Goal: Task Accomplishment & Management: Use online tool/utility

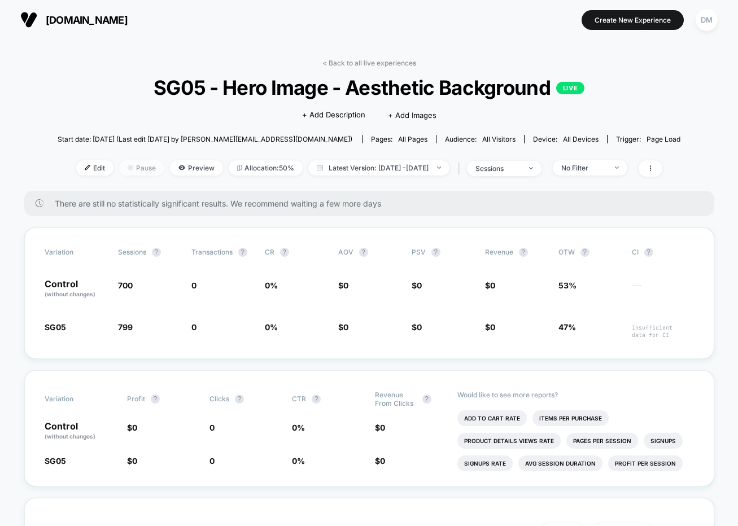
click at [122, 166] on span "Pause" at bounding box center [141, 167] width 45 height 15
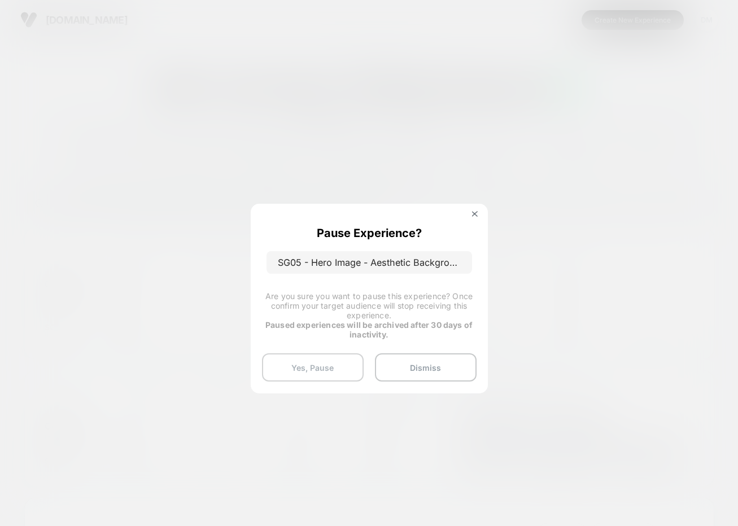
click at [340, 360] on button "Yes, Pause" at bounding box center [313, 367] width 102 height 28
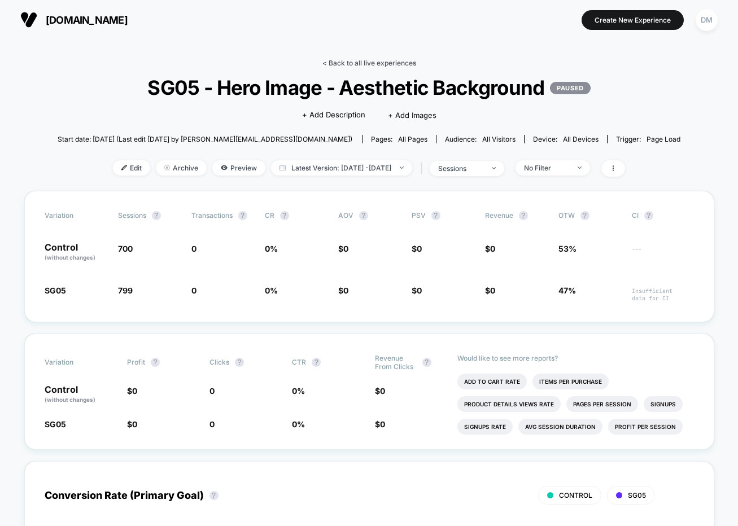
click at [347, 61] on link "< Back to all live experiences" at bounding box center [369, 63] width 94 height 8
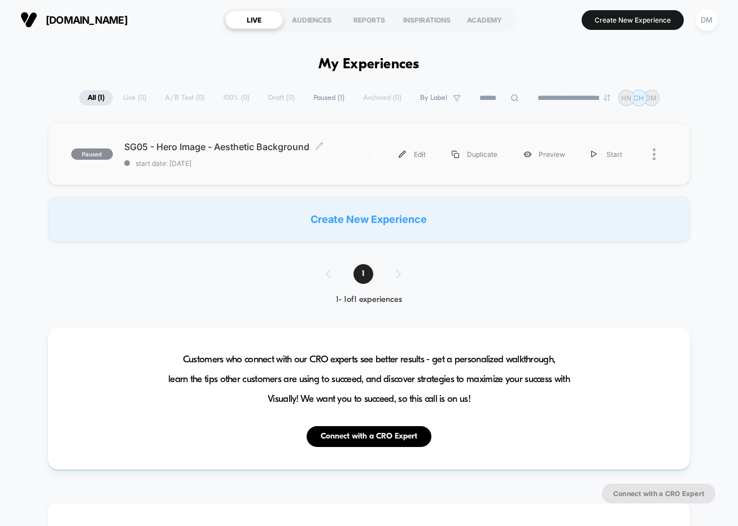
click at [355, 161] on span "start date: [DATE]" at bounding box center [246, 163] width 244 height 8
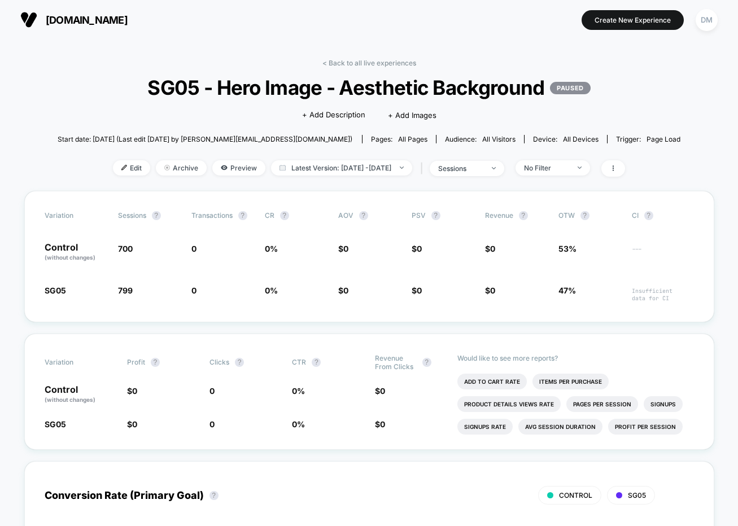
click at [113, 172] on span "Edit" at bounding box center [131, 167] width 37 height 15
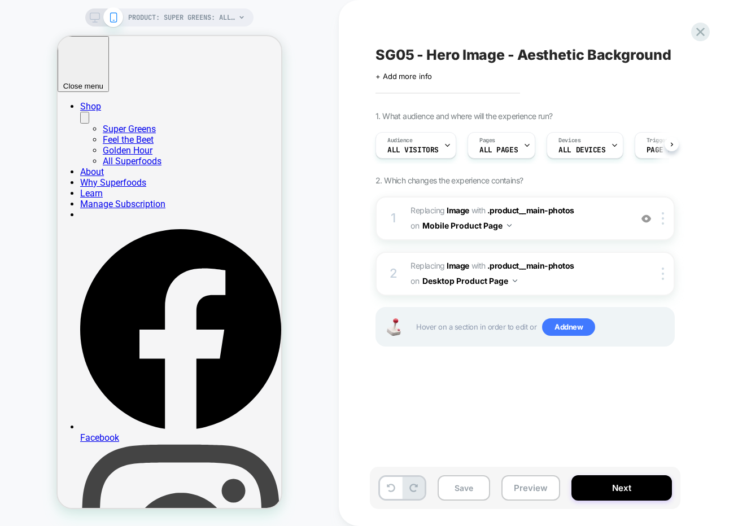
scroll to position [0, 1]
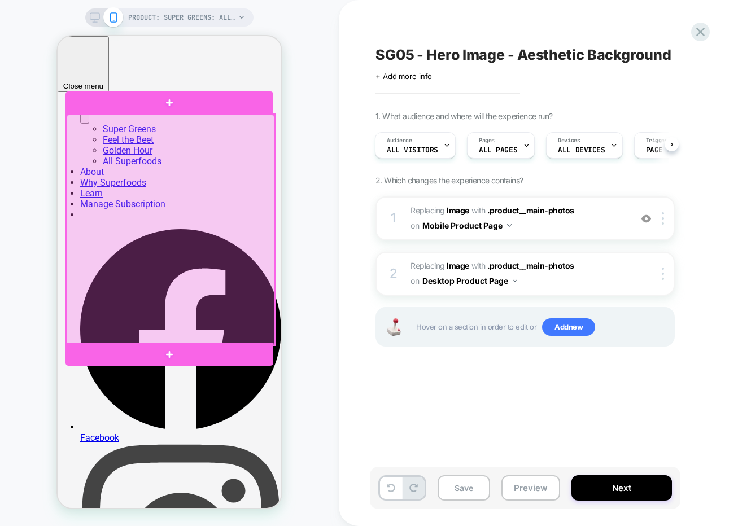
click at [209, 216] on div at bounding box center [171, 230] width 208 height 230
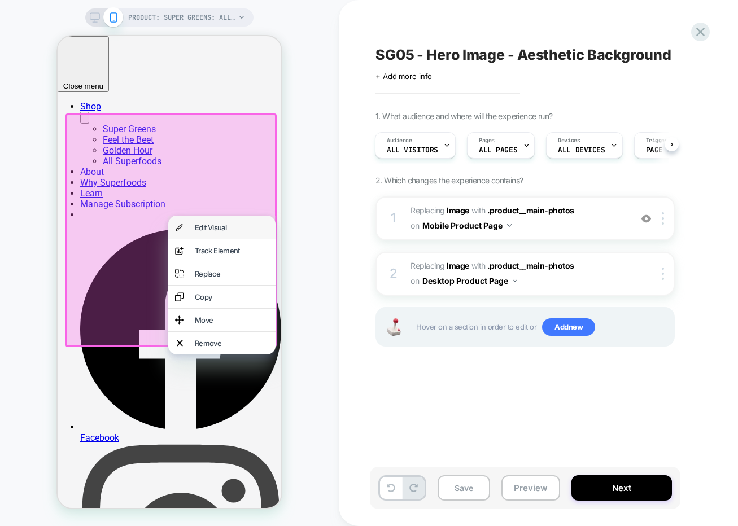
click at [207, 228] on div "Edit Visual" at bounding box center [232, 227] width 74 height 9
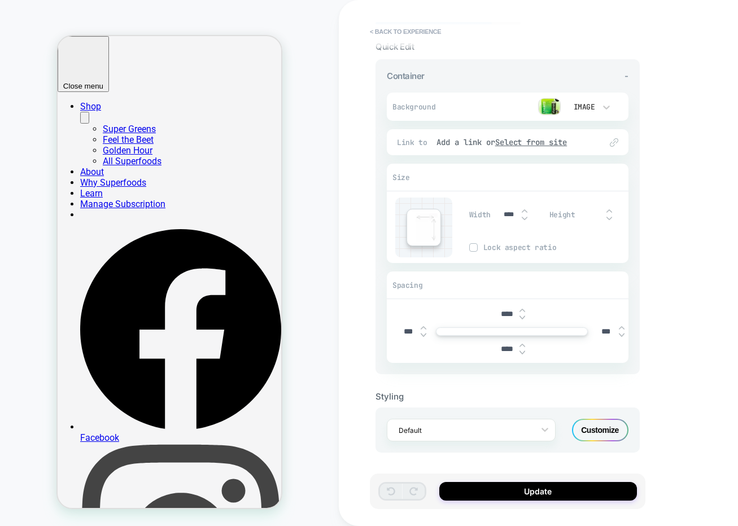
scroll to position [0, 0]
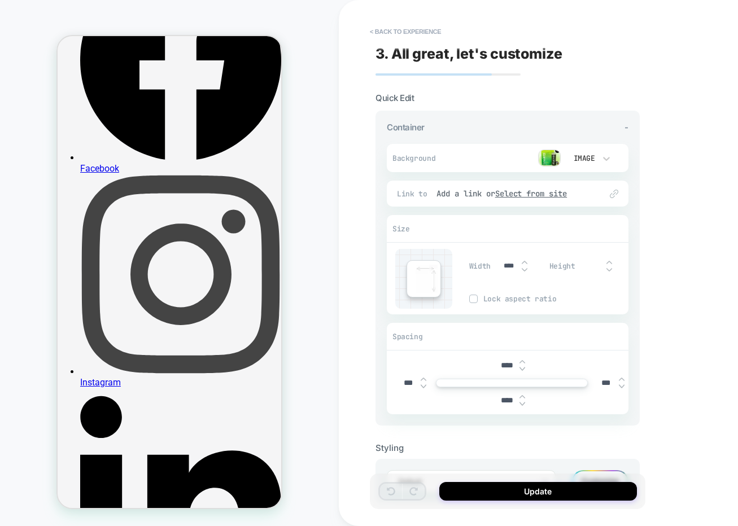
scroll to position [266, 0]
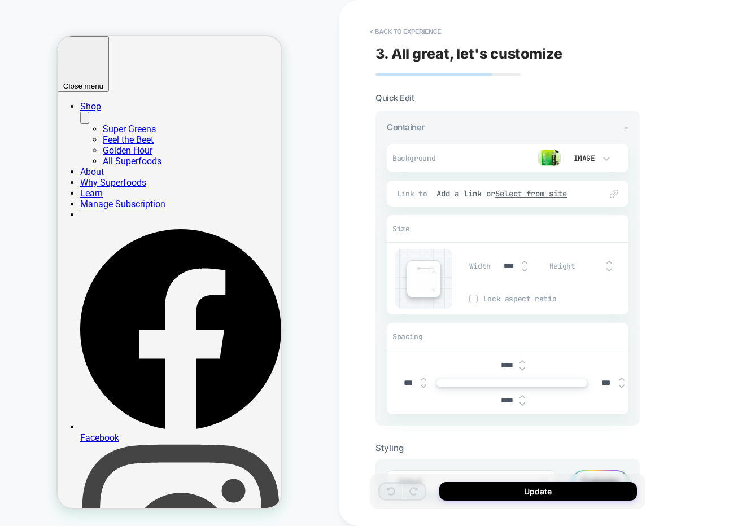
click at [606, 156] on icon at bounding box center [606, 158] width 11 height 11
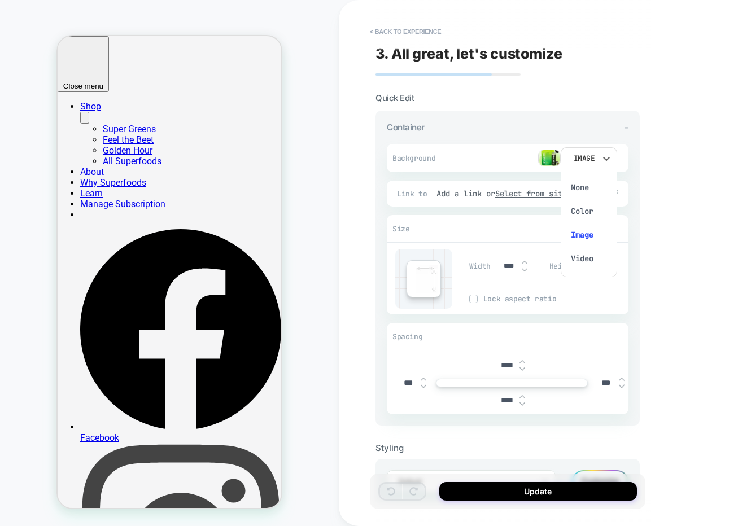
click at [659, 149] on div at bounding box center [369, 263] width 738 height 526
click at [372, 30] on button "< Back to experience" at bounding box center [405, 32] width 82 height 18
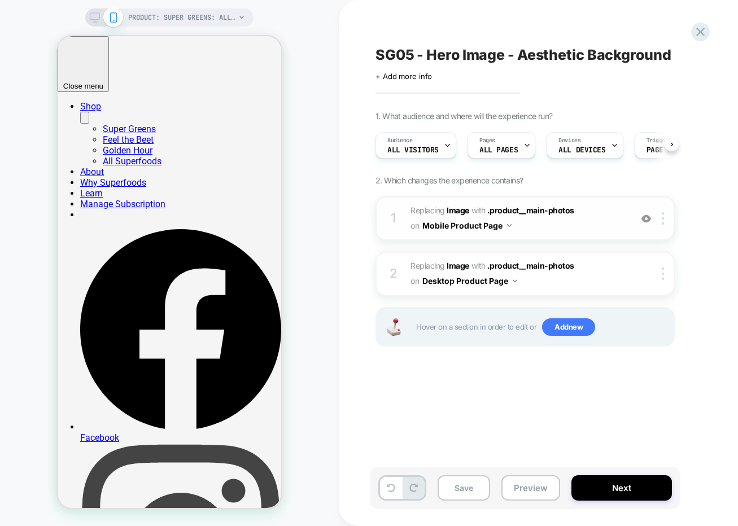
scroll to position [0, 1]
click at [659, 218] on div at bounding box center [664, 218] width 19 height 12
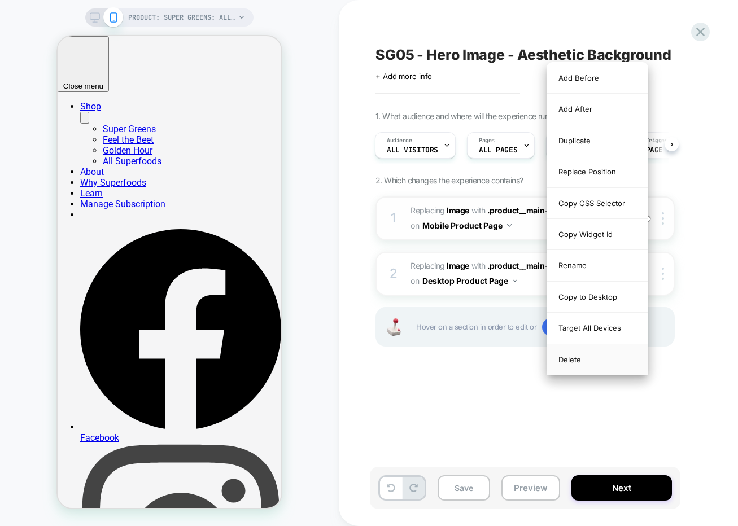
click at [606, 361] on div "Delete" at bounding box center [597, 359] width 100 height 30
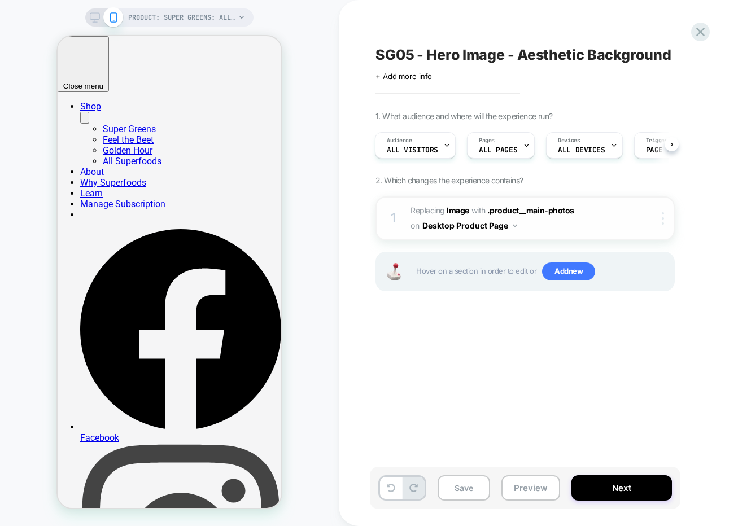
click at [663, 215] on img at bounding box center [663, 218] width 2 height 12
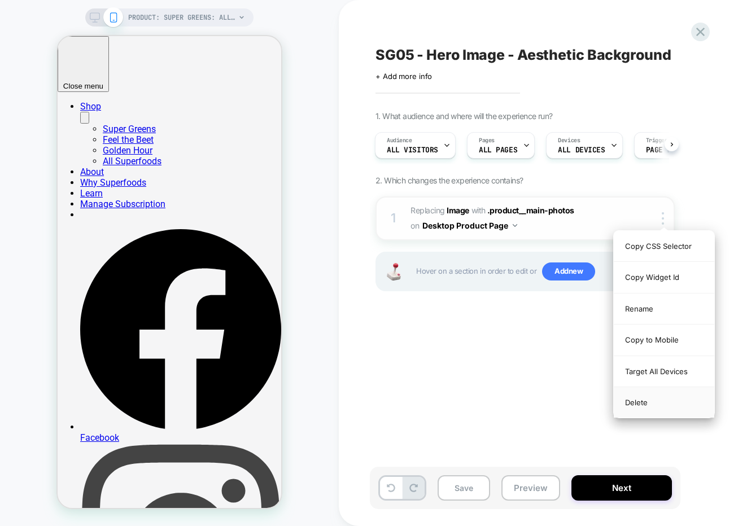
click at [639, 402] on div "Delete" at bounding box center [664, 402] width 100 height 30
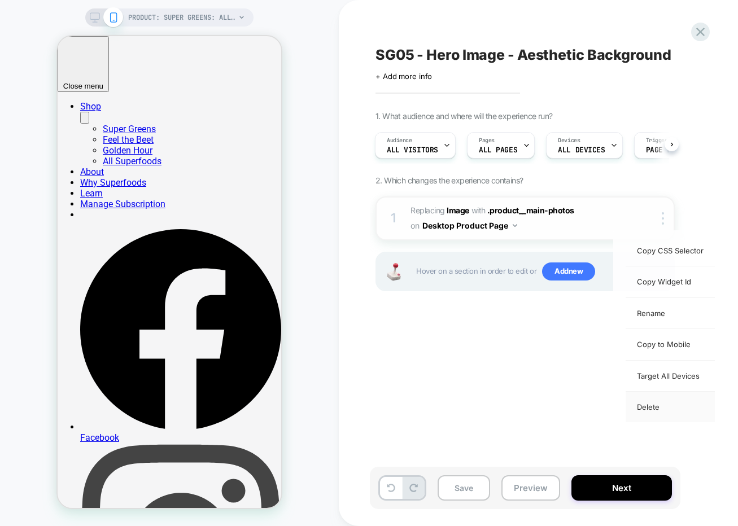
scroll to position [0, 0]
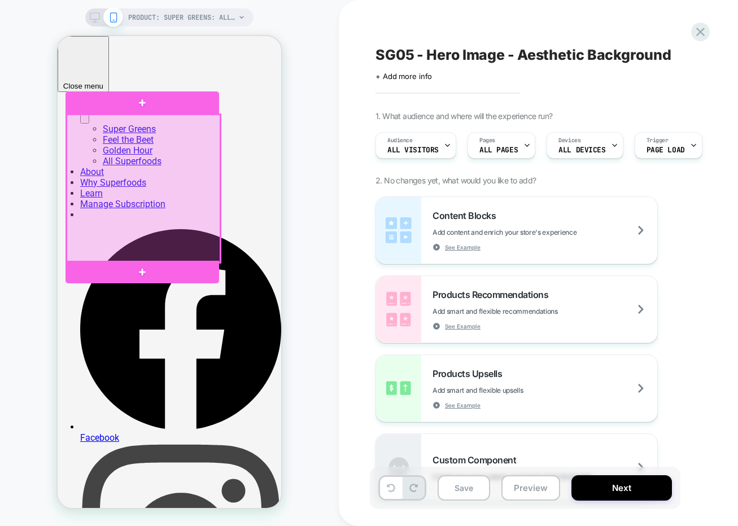
click at [152, 190] on div at bounding box center [144, 189] width 154 height 148
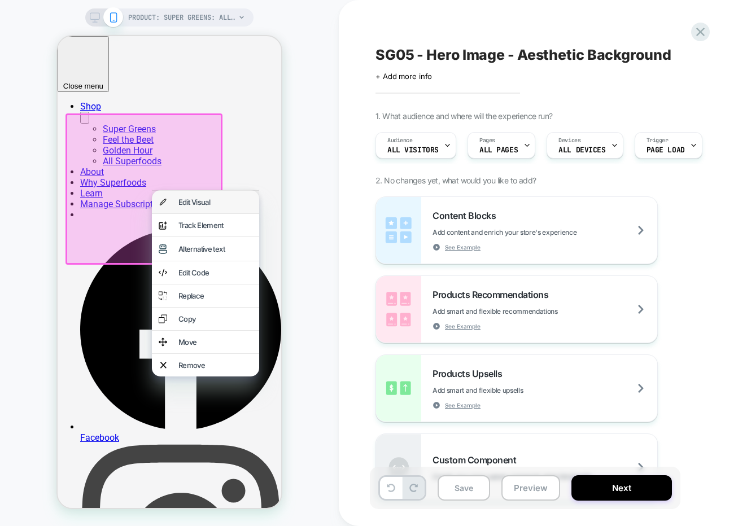
click at [196, 201] on div "Edit Visual" at bounding box center [215, 202] width 74 height 9
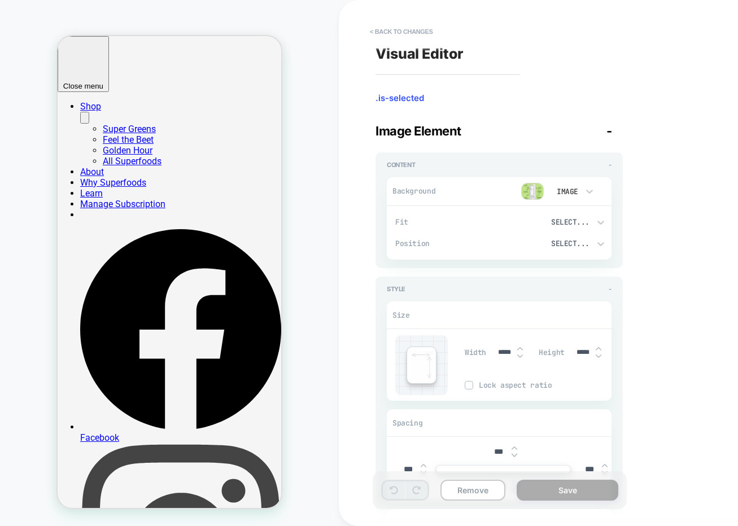
click at [580, 190] on div "Image" at bounding box center [566, 192] width 35 height 12
click at [578, 264] on div "Image" at bounding box center [571, 268] width 47 height 24
click at [417, 130] on span "Image Element" at bounding box center [418, 131] width 86 height 15
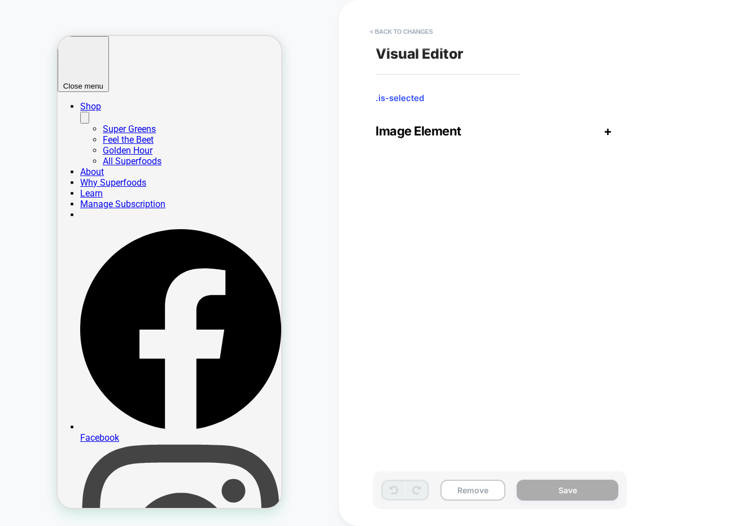
click at [417, 130] on span "Image Element" at bounding box center [418, 131] width 86 height 15
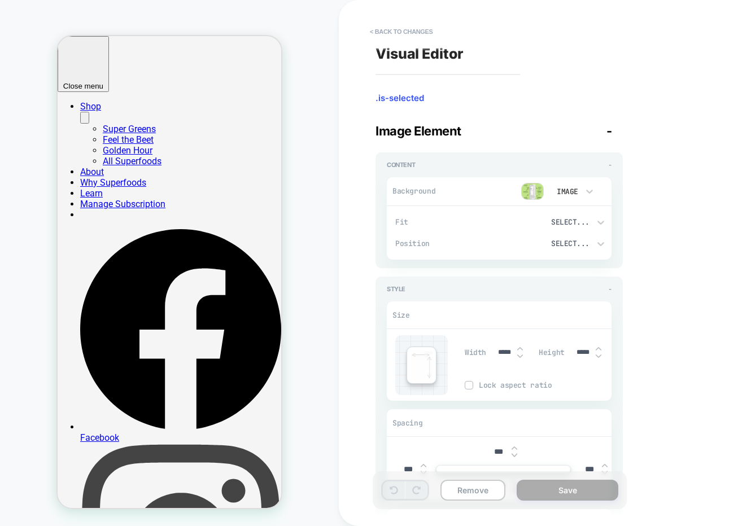
click at [417, 192] on span "Background" at bounding box center [417, 191] width 50 height 10
click at [532, 194] on img at bounding box center [532, 191] width 23 height 17
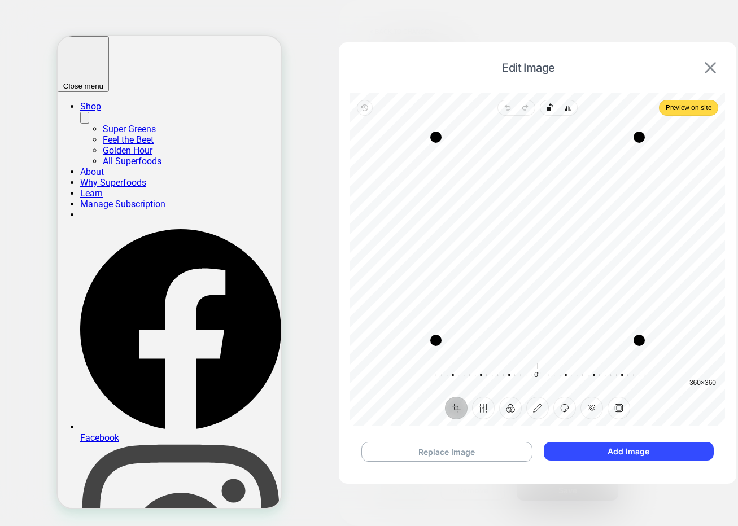
click at [708, 66] on img at bounding box center [709, 67] width 11 height 11
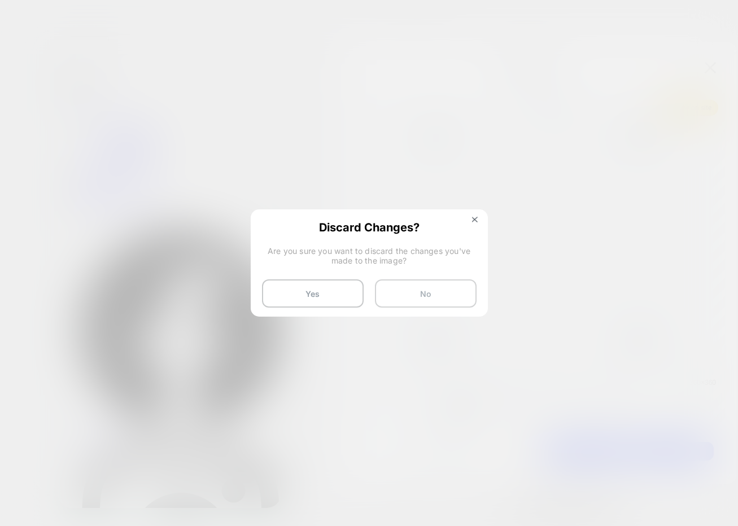
click at [412, 290] on button "No" at bounding box center [426, 293] width 102 height 28
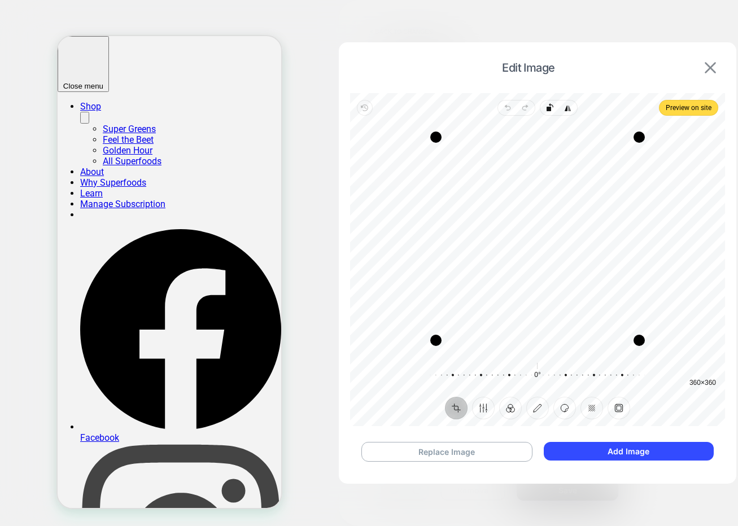
click at [712, 67] on img at bounding box center [709, 67] width 11 height 11
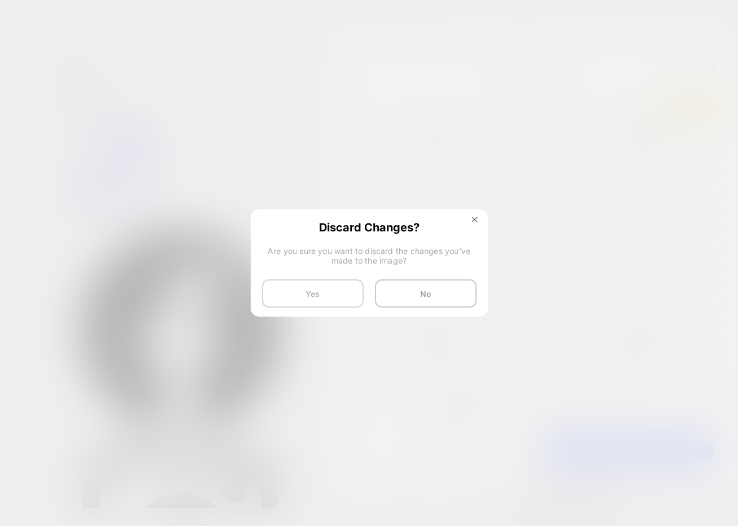
click at [323, 294] on button "Yes" at bounding box center [313, 293] width 102 height 28
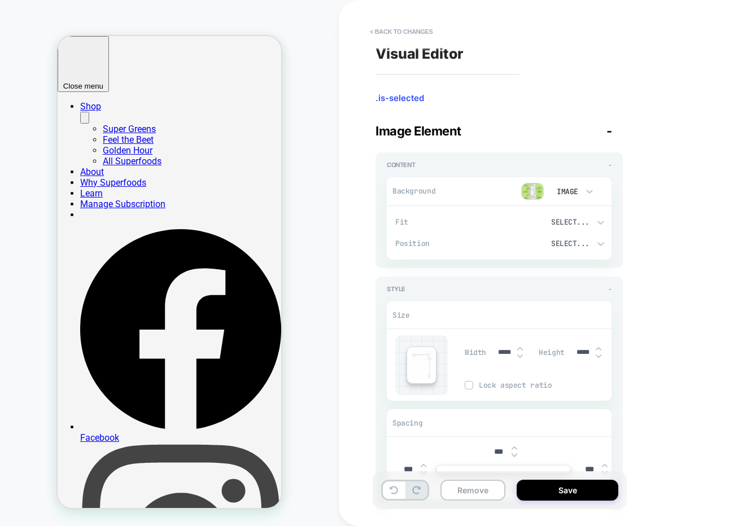
click at [389, 33] on button "< Back to changes" at bounding box center [401, 32] width 75 height 18
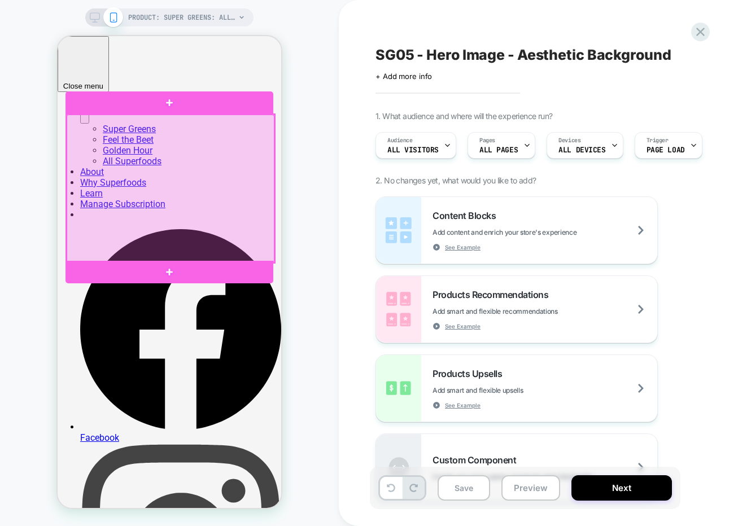
click at [183, 178] on div at bounding box center [171, 189] width 208 height 148
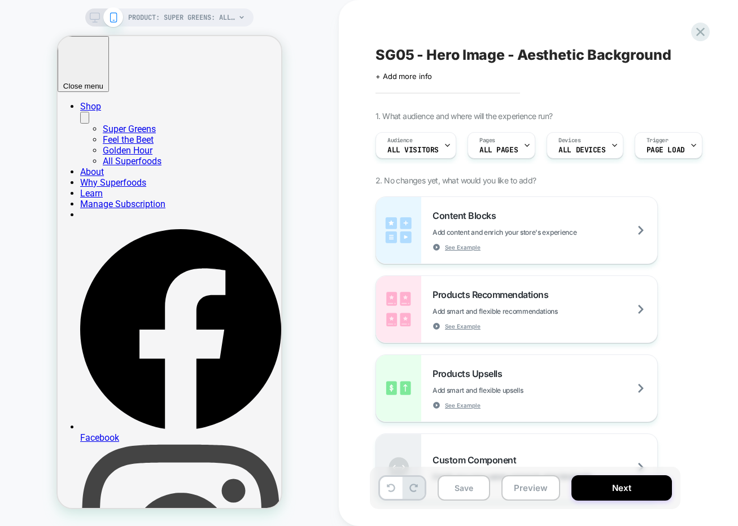
click at [93, 19] on icon at bounding box center [95, 17] width 10 height 10
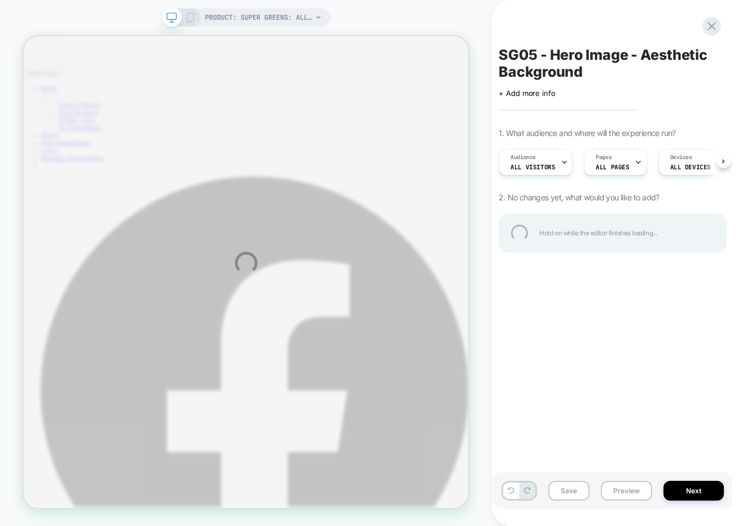
select select "******"
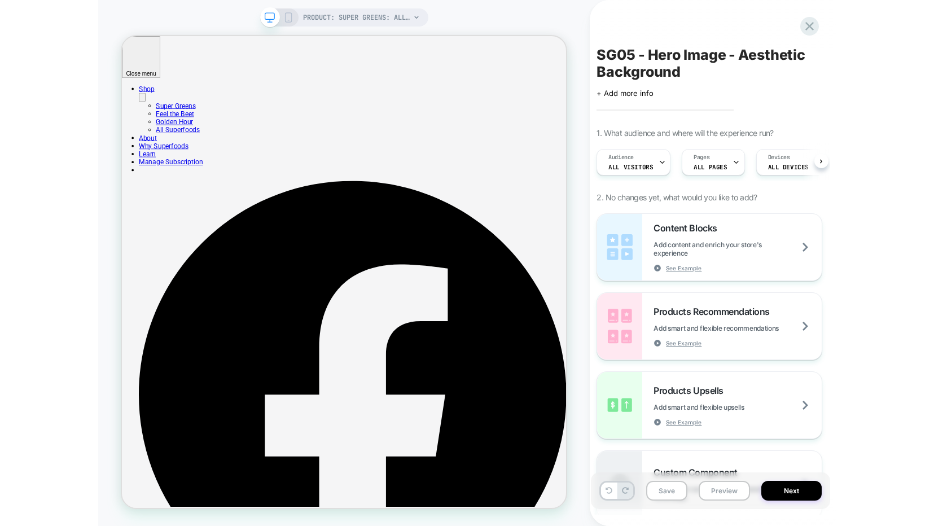
scroll to position [0, 1]
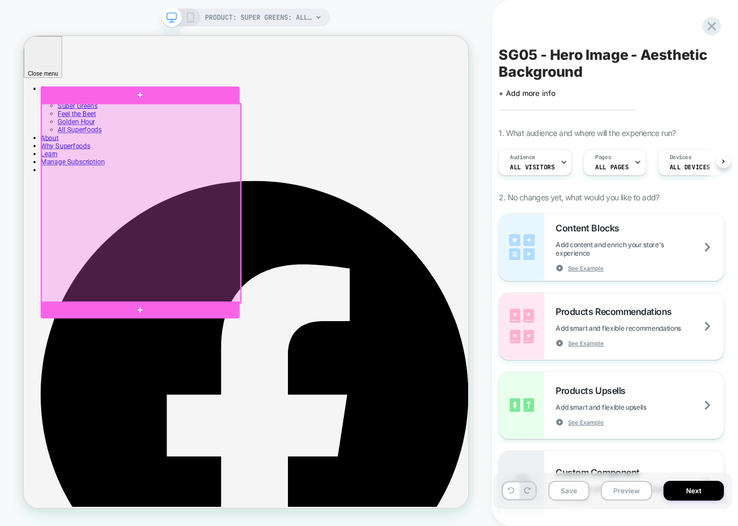
click at [238, 229] on div at bounding box center [179, 258] width 265 height 265
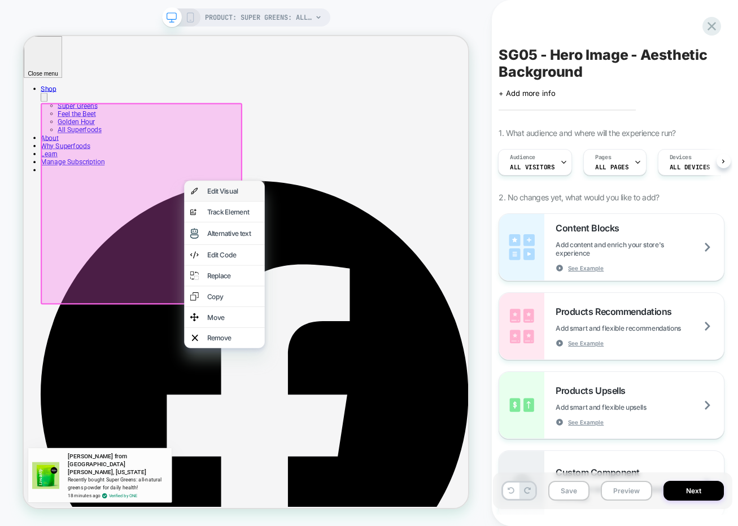
click at [262, 241] on div "Edit Visual" at bounding box center [291, 242] width 107 height 27
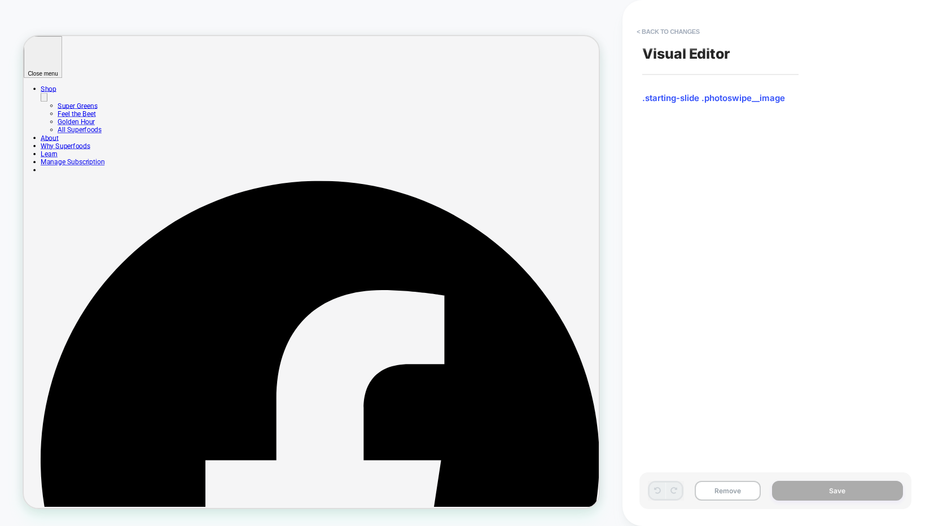
click at [654, 97] on span ".starting-slide .photoswipe__image" at bounding box center [772, 98] width 261 height 11
click at [648, 32] on button "< Back to changes" at bounding box center [668, 32] width 75 height 18
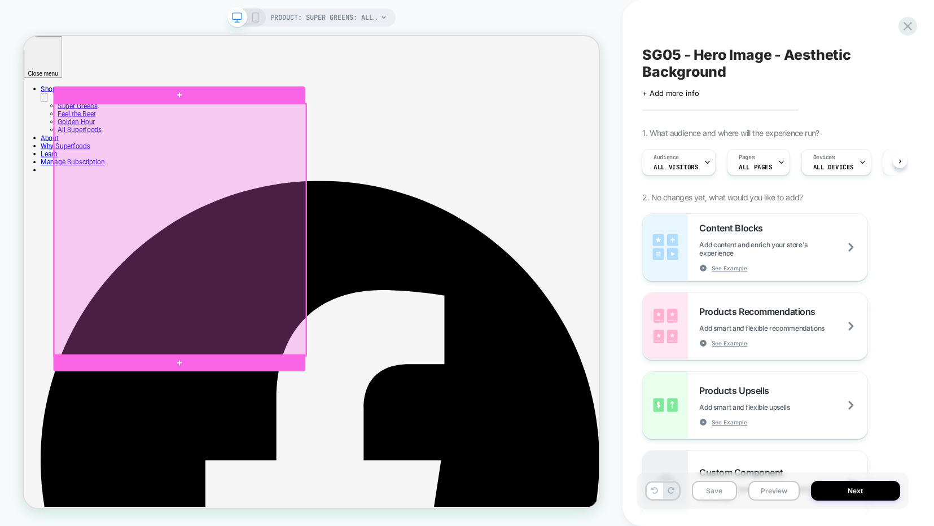
click at [195, 310] on div at bounding box center [232, 294] width 336 height 336
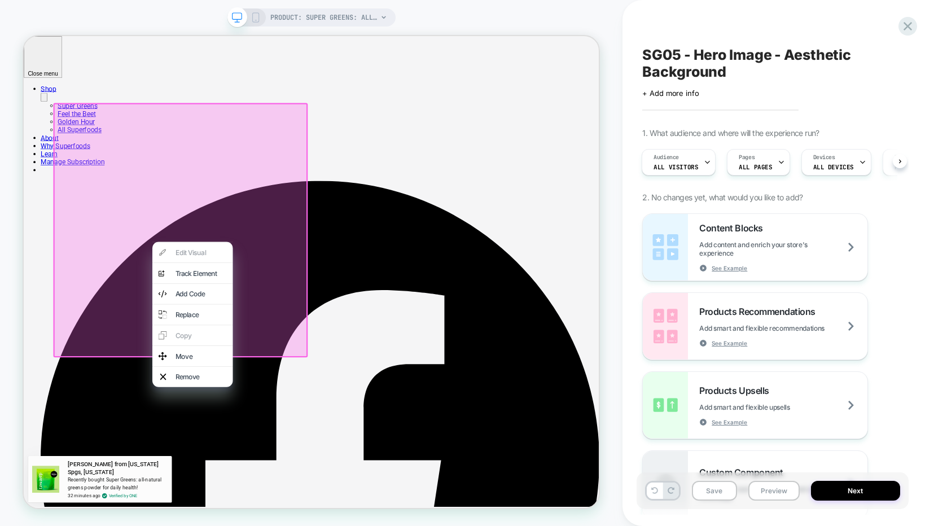
click at [737, 36] on div "SG05 - Hero Image - Aesthetic Background Click to edit experience details + Add…" at bounding box center [773, 262] width 272 height 503
click at [737, 25] on icon at bounding box center [907, 26] width 15 height 15
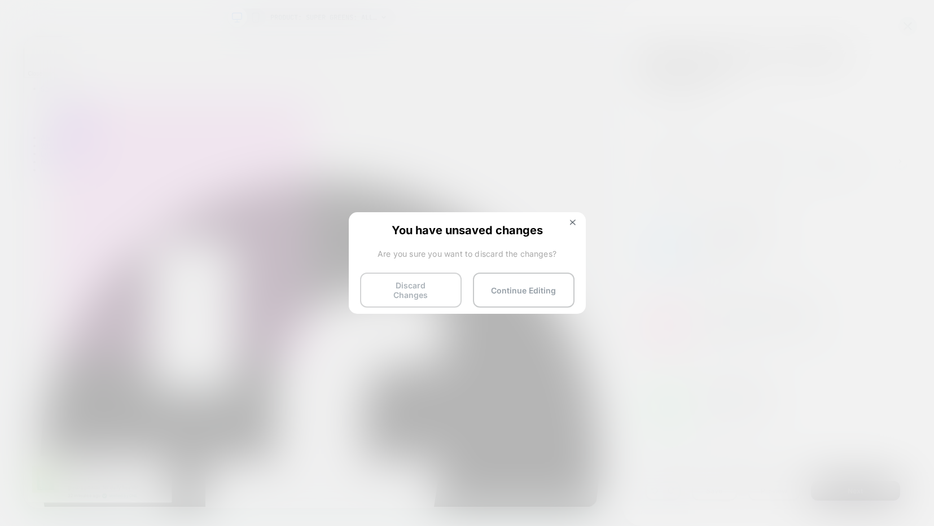
click at [436, 288] on button "Discard Changes" at bounding box center [411, 290] width 102 height 35
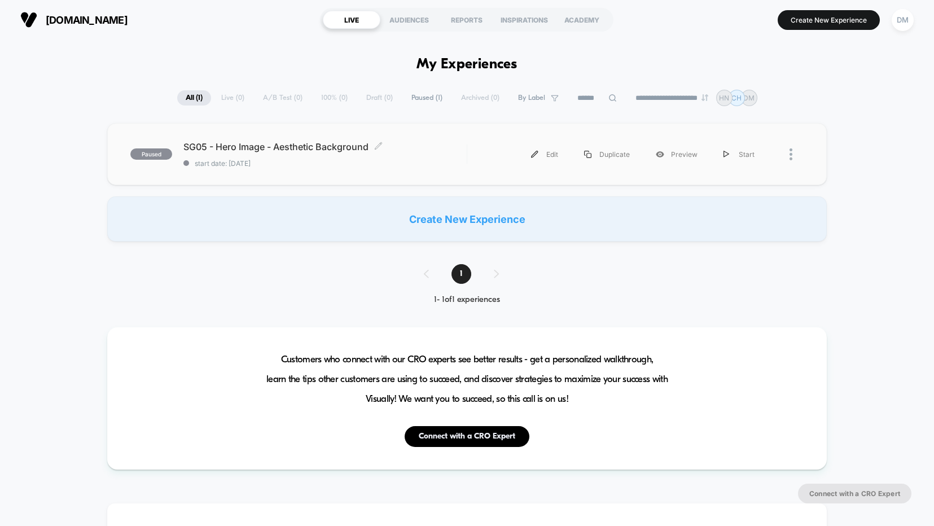
click at [459, 151] on span "SG05 - Hero Image - Aesthetic Background Click to edit experience details" at bounding box center [324, 146] width 283 height 11
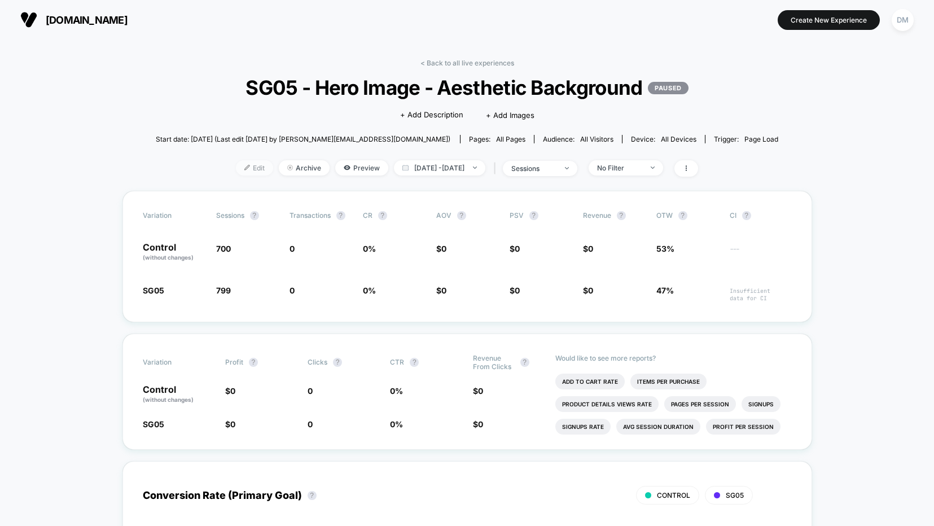
click at [239, 165] on span "Edit" at bounding box center [254, 167] width 37 height 15
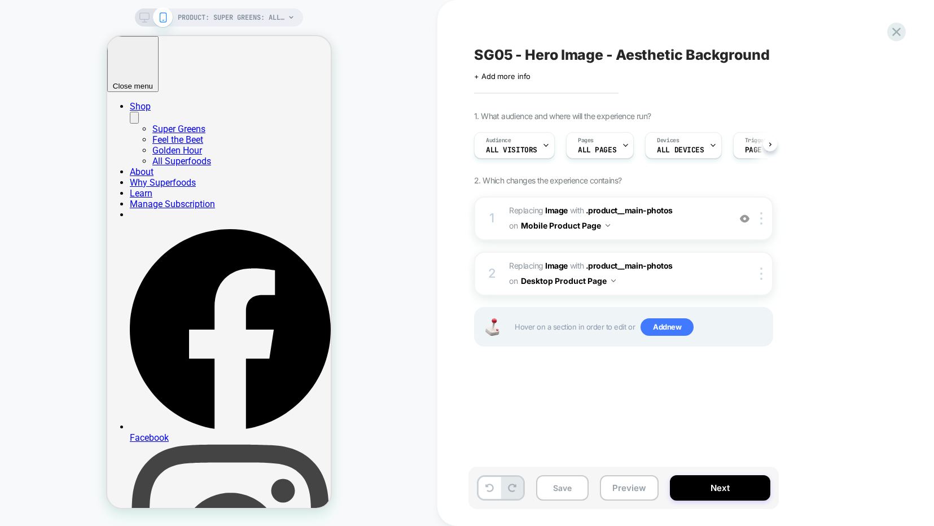
scroll to position [0, 1]
click at [737, 218] on div at bounding box center [763, 218] width 19 height 12
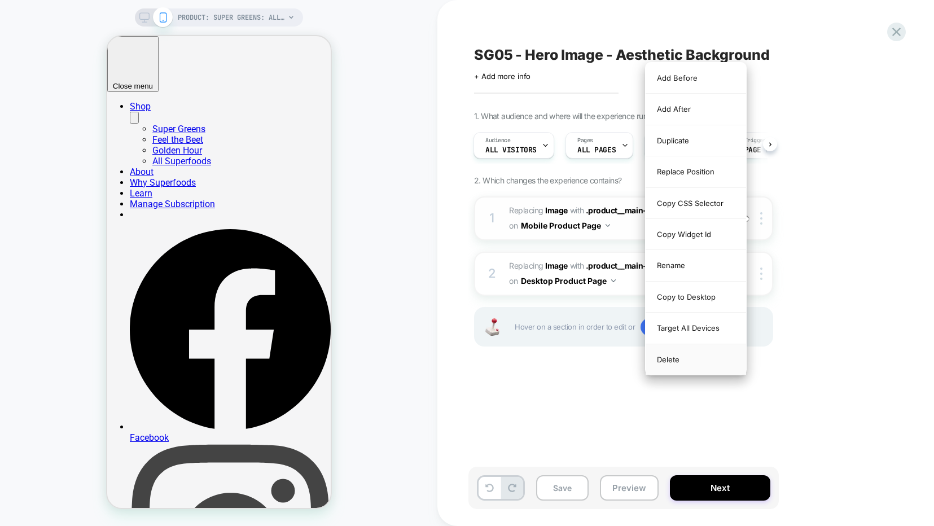
click at [676, 362] on div "Delete" at bounding box center [696, 359] width 100 height 30
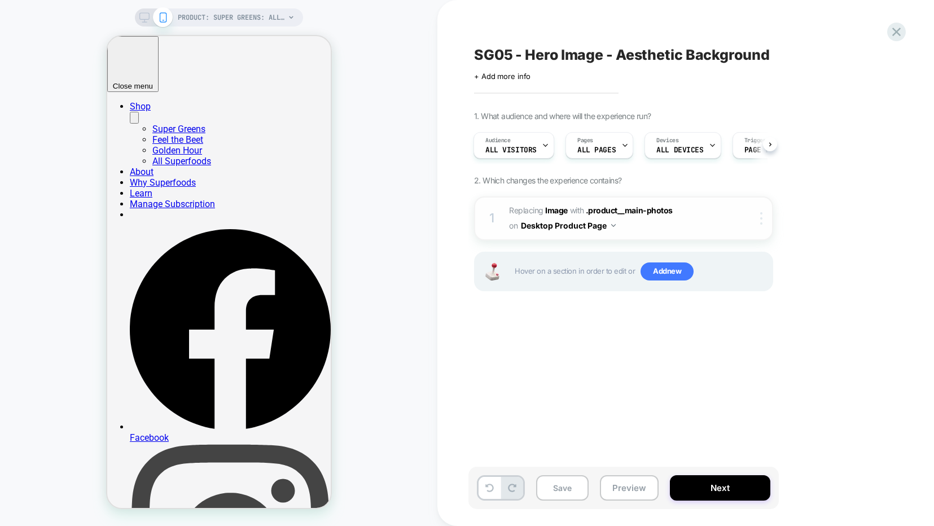
click at [737, 217] on img at bounding box center [761, 218] width 2 height 12
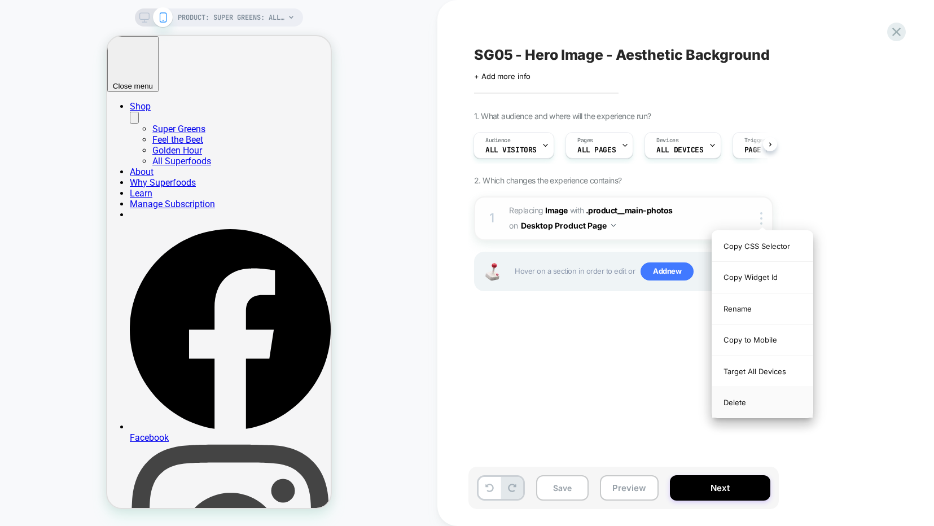
click at [736, 401] on div "Delete" at bounding box center [762, 402] width 100 height 30
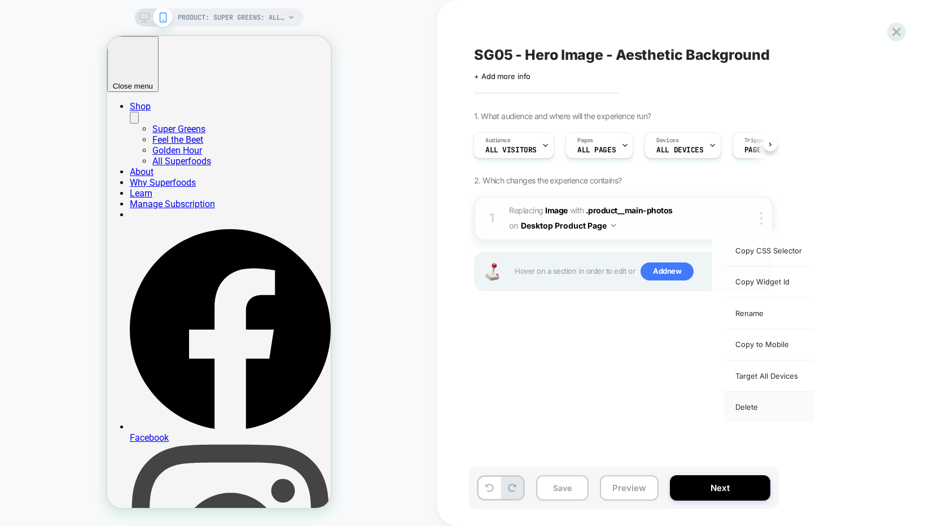
scroll to position [0, 0]
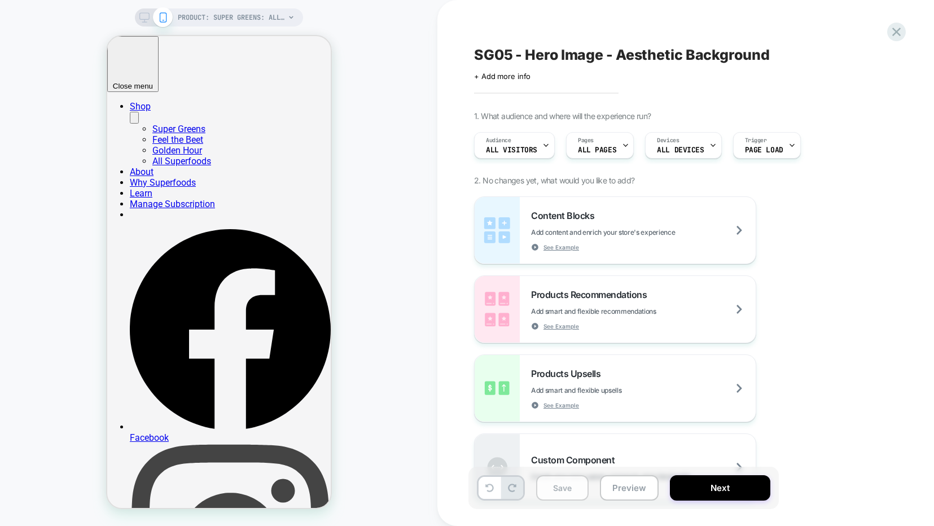
click at [565, 490] on button "Save" at bounding box center [562, 487] width 52 height 25
click at [144, 16] on icon at bounding box center [144, 17] width 10 height 10
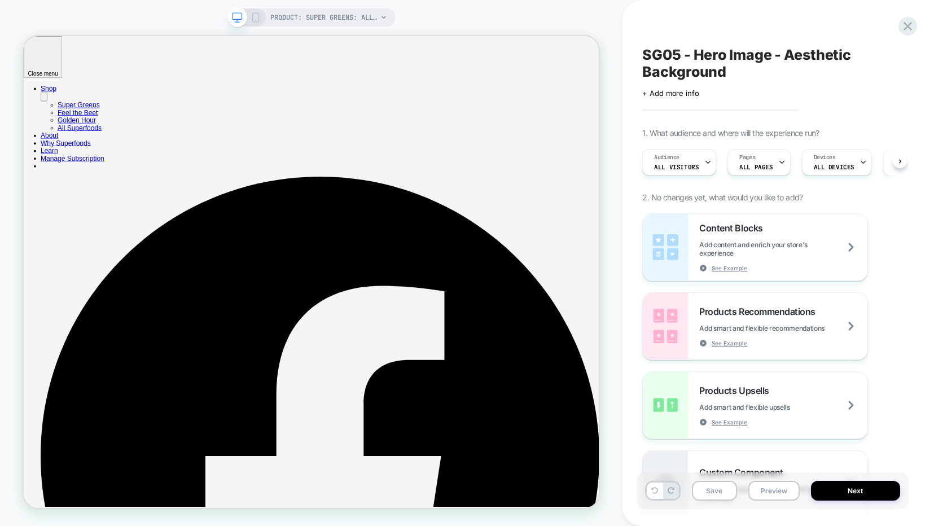
select select "******"
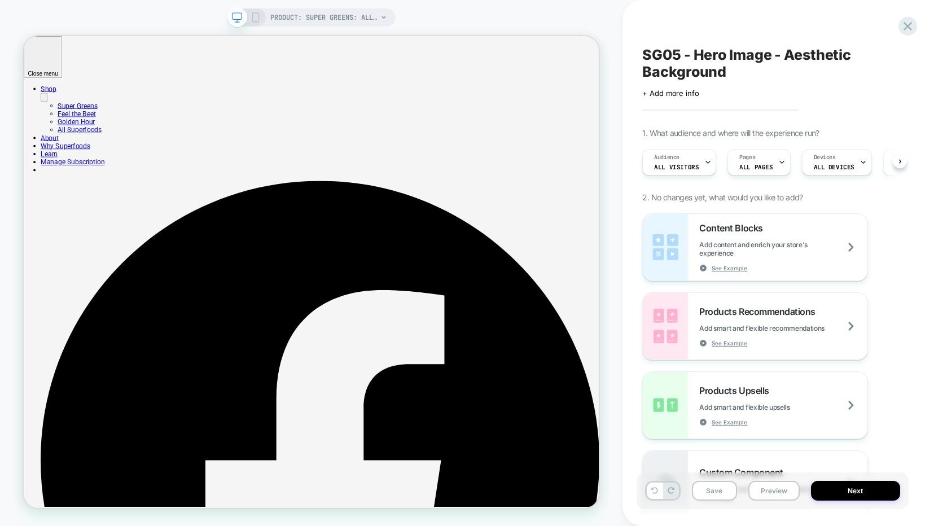
scroll to position [0, 1]
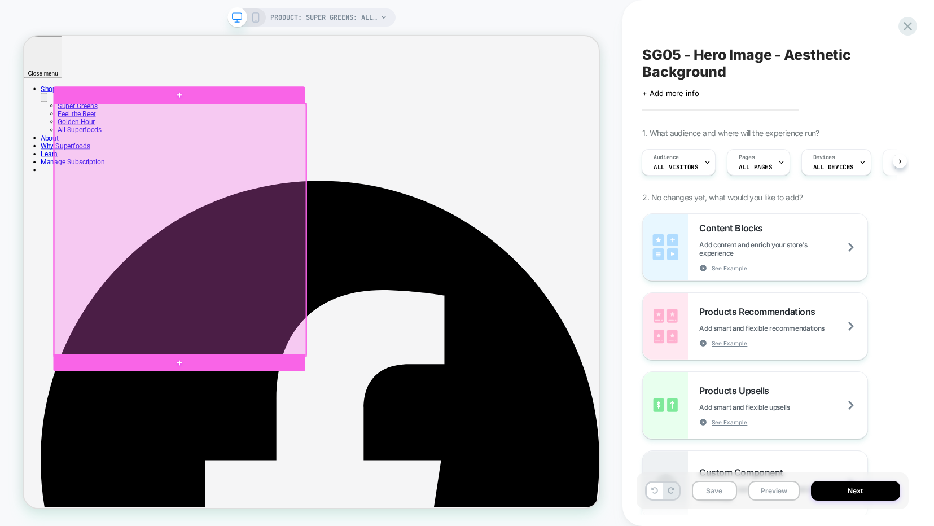
click at [237, 268] on div at bounding box center [232, 294] width 336 height 336
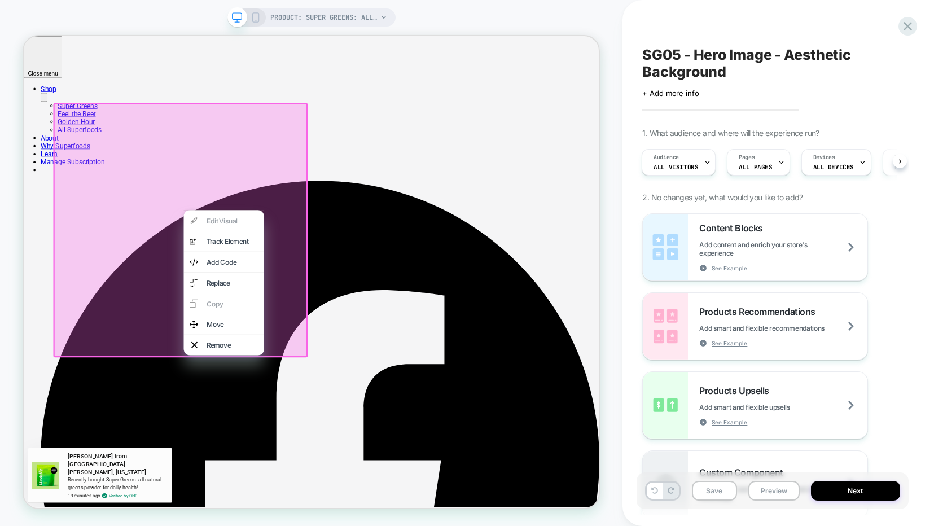
click at [265, 287] on div "Edit Visual analytics-plus-line-svgrepo-com Track Element Add Code Replace Copy…" at bounding box center [290, 365] width 107 height 194
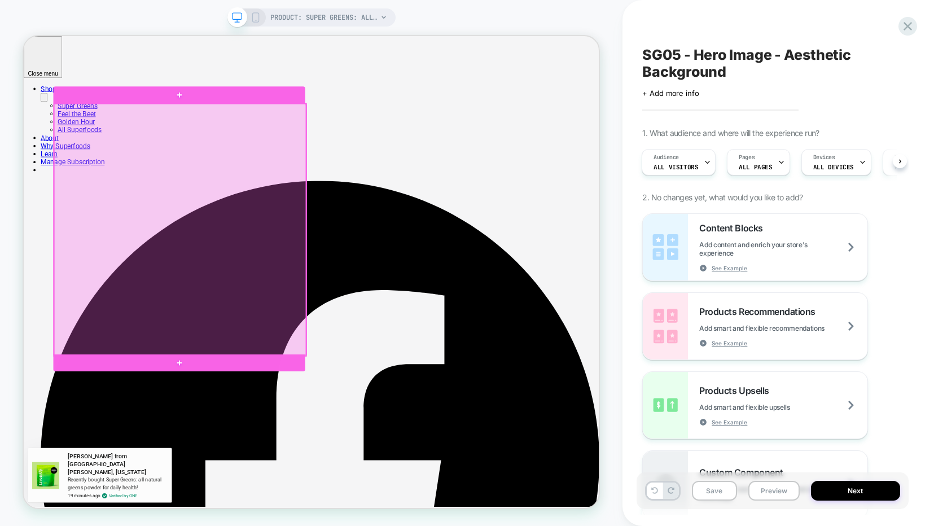
click at [197, 269] on div at bounding box center [232, 294] width 336 height 336
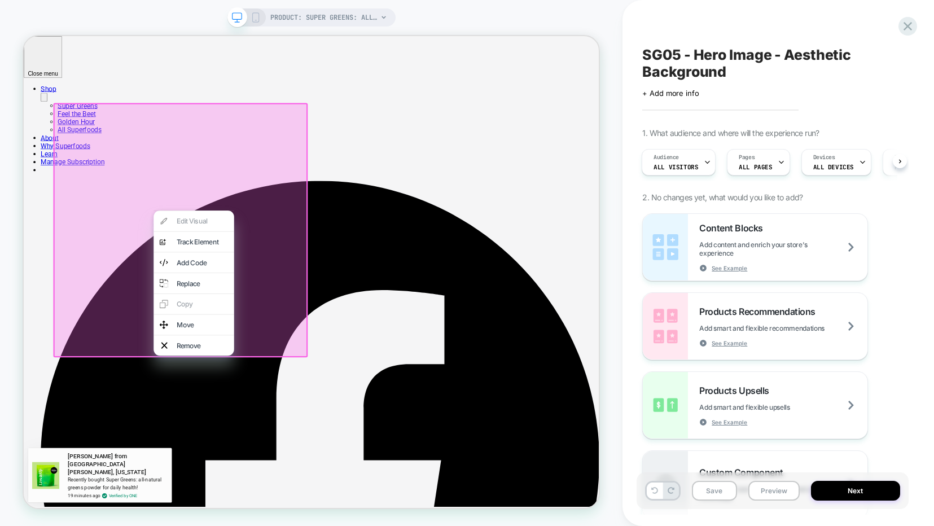
click at [226, 286] on div "Edit Visual analytics-plus-line-svgrepo-com Track Element Add Code Replace Copy…" at bounding box center [250, 366] width 107 height 194
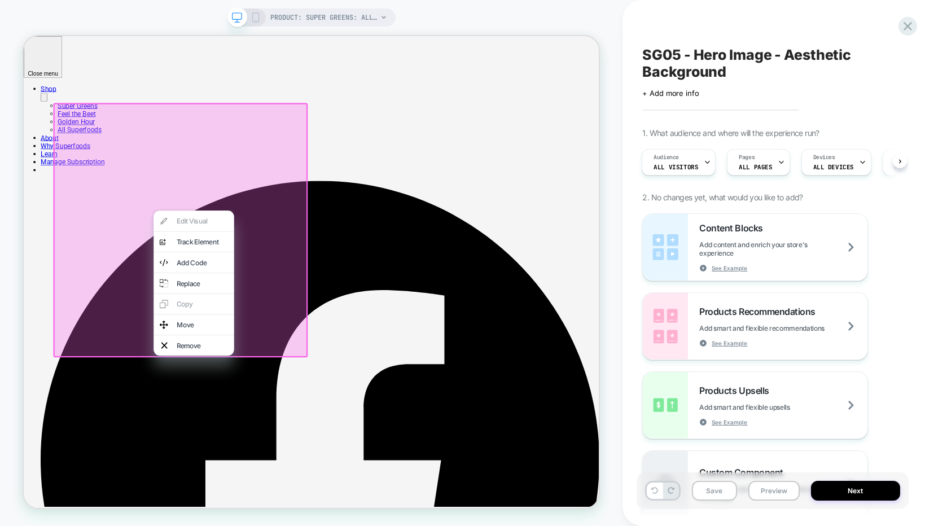
click at [255, 14] on icon at bounding box center [256, 17] width 10 height 10
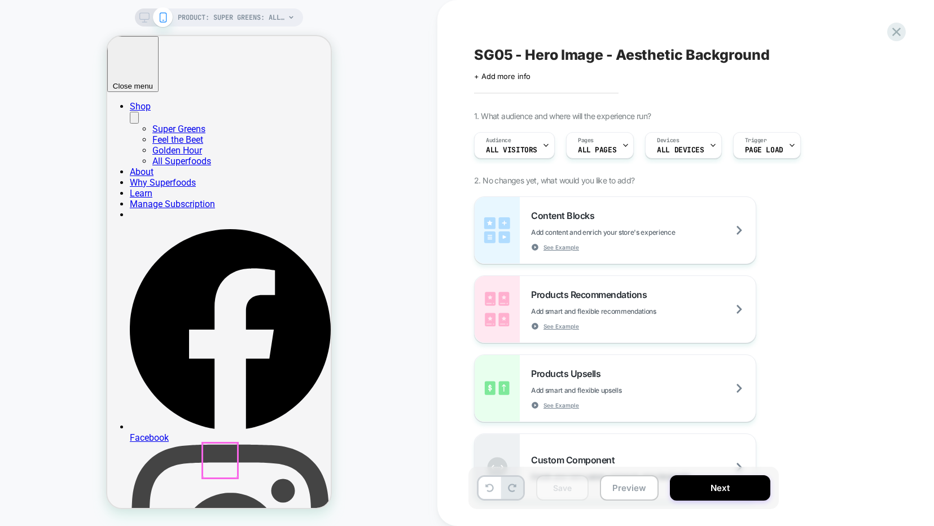
click at [379, 155] on div "PRODUCT: Super Greens: all-natural greens powder for daily health [supergreens]…" at bounding box center [218, 262] width 437 height 503
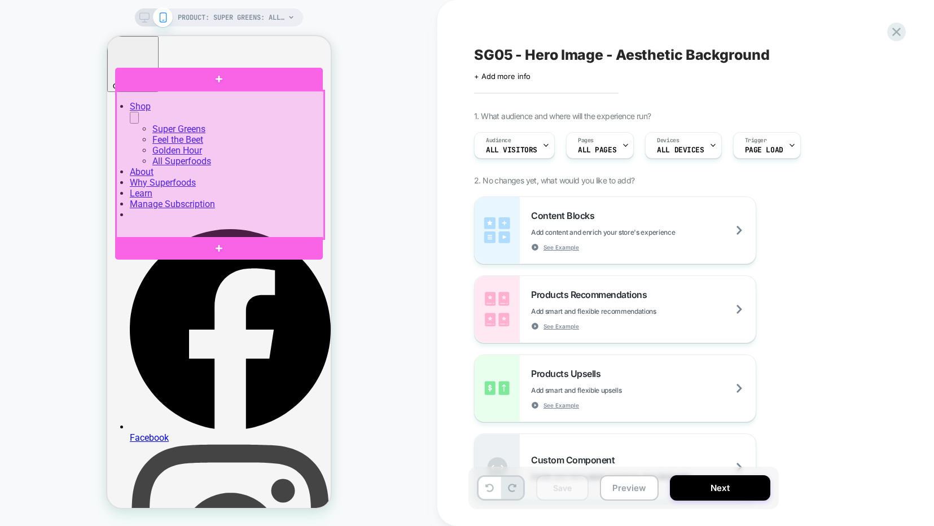
click at [211, 180] on div at bounding box center [220, 165] width 208 height 148
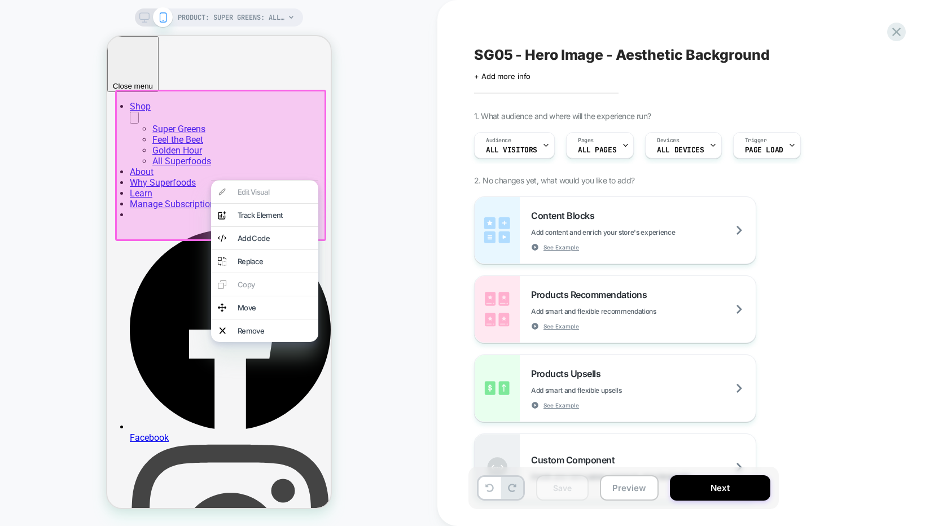
click at [232, 195] on div "Edit Visual analytics-plus-line-svgrepo-com Track Element Add Code Replace Copy…" at bounding box center [264, 261] width 107 height 162
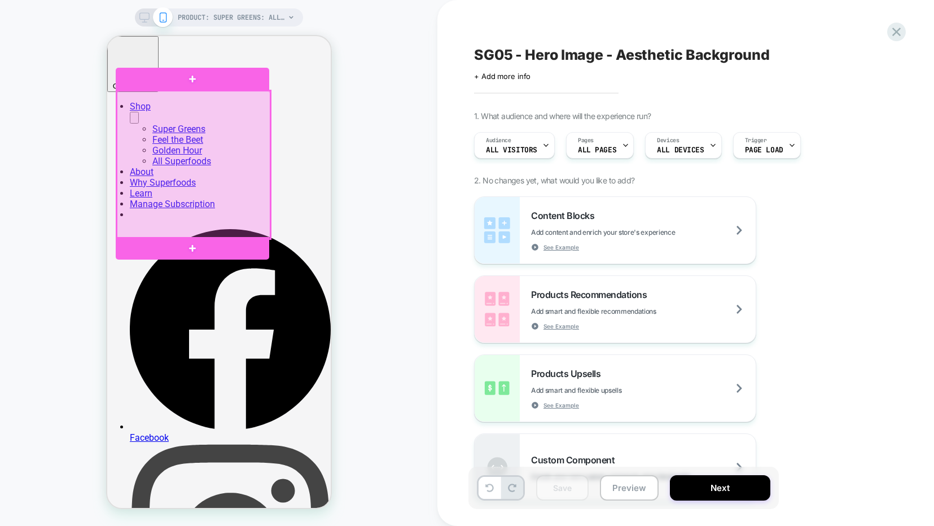
click at [197, 157] on div at bounding box center [193, 165] width 154 height 148
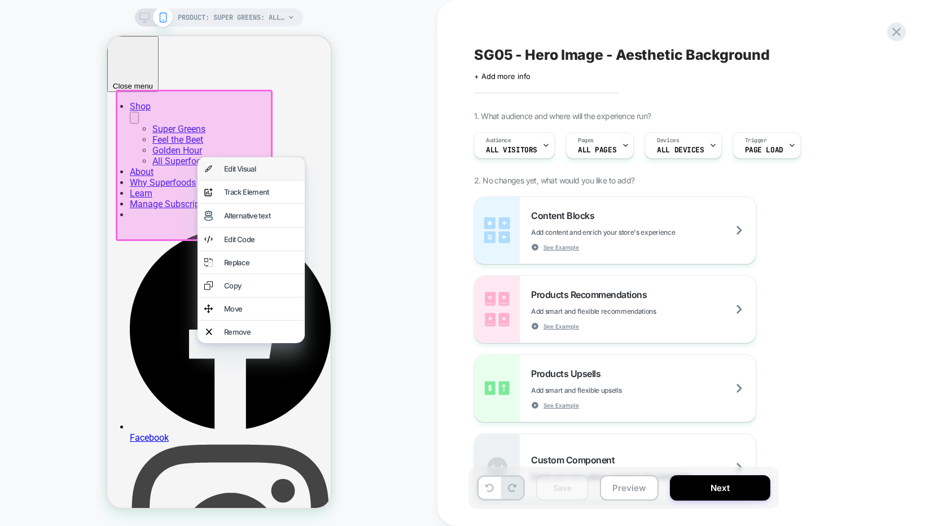
click at [216, 168] on div "Edit Visual" at bounding box center [250, 168] width 107 height 23
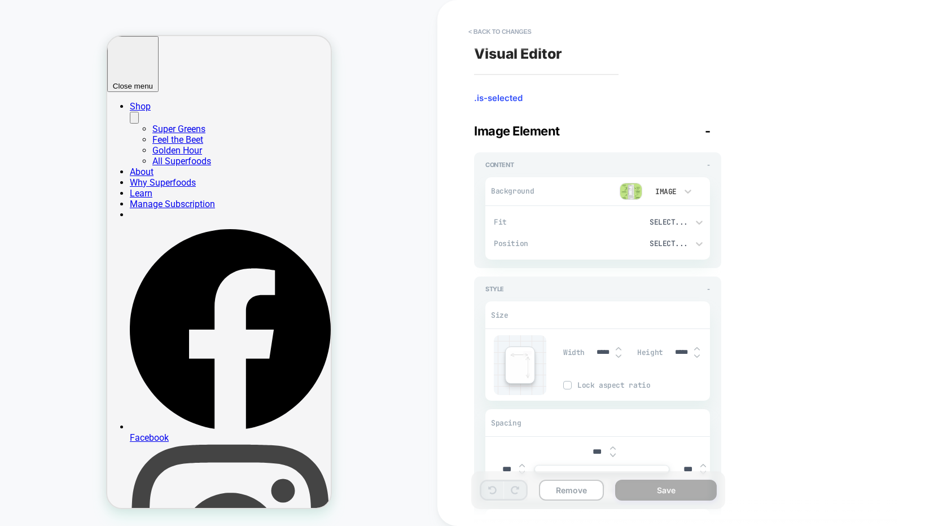
click at [516, 32] on button "< Back to changes" at bounding box center [500, 32] width 75 height 18
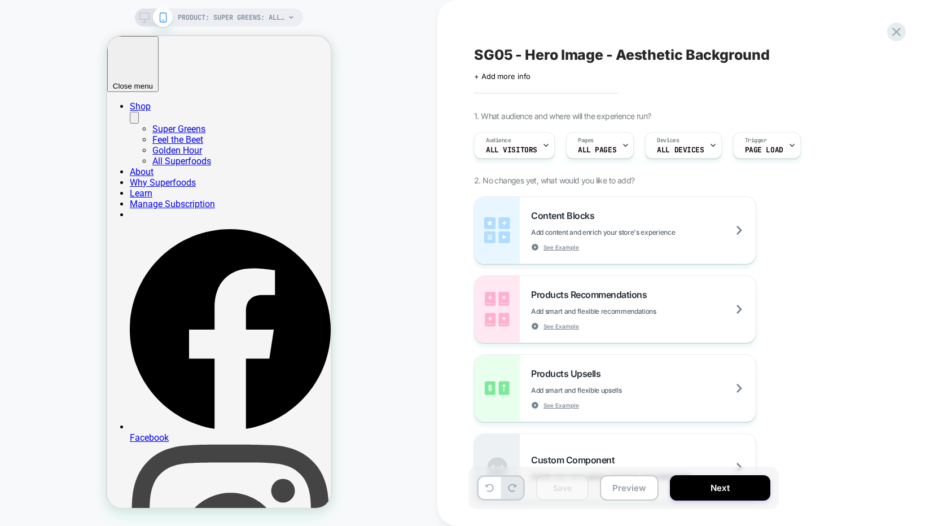
click at [146, 20] on icon at bounding box center [144, 17] width 10 height 10
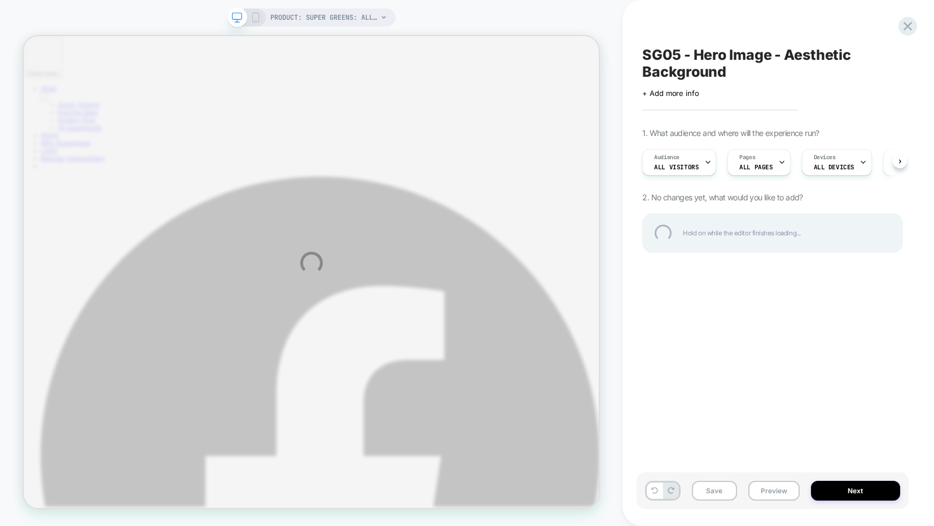
select select "******"
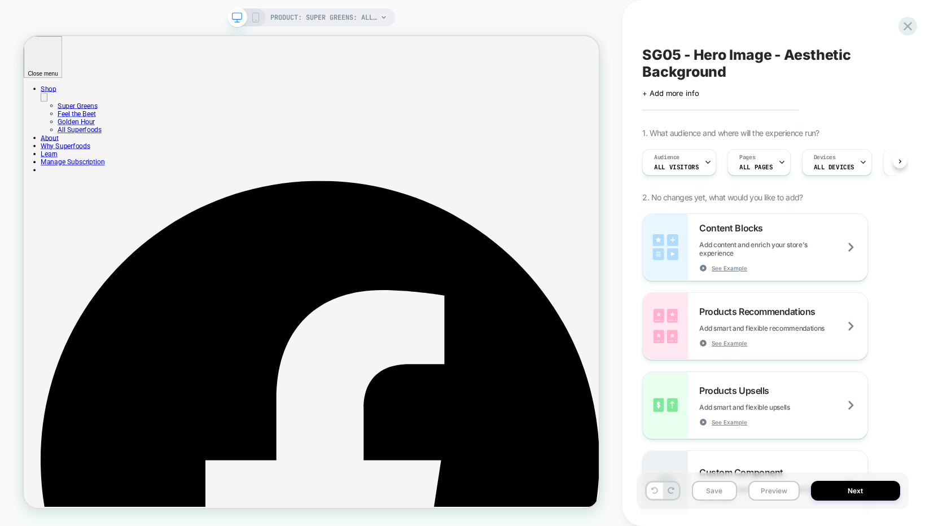
scroll to position [0, 1]
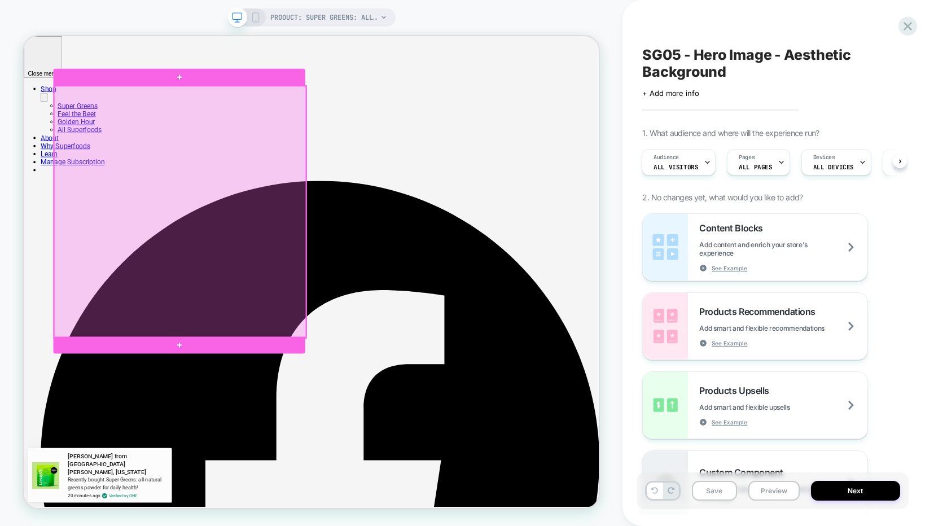
click at [321, 275] on div at bounding box center [232, 271] width 336 height 336
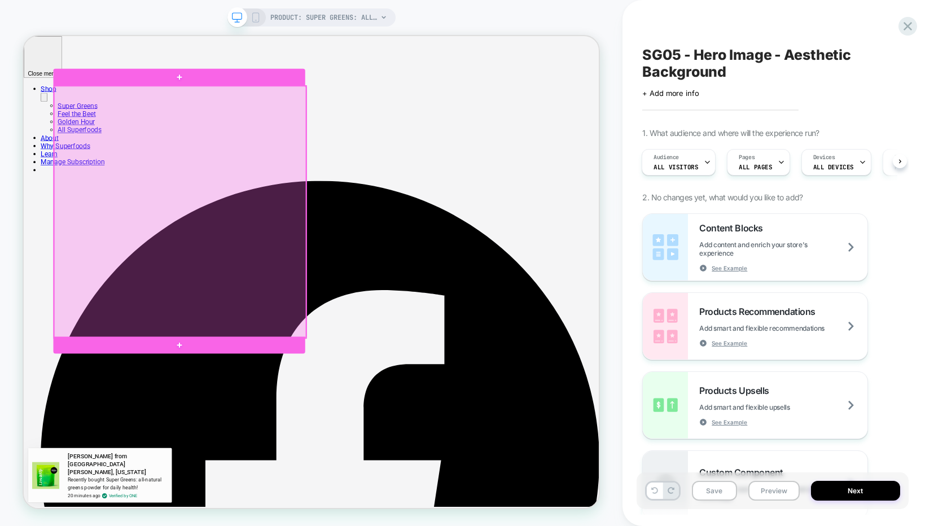
click at [173, 286] on div at bounding box center [232, 271] width 336 height 336
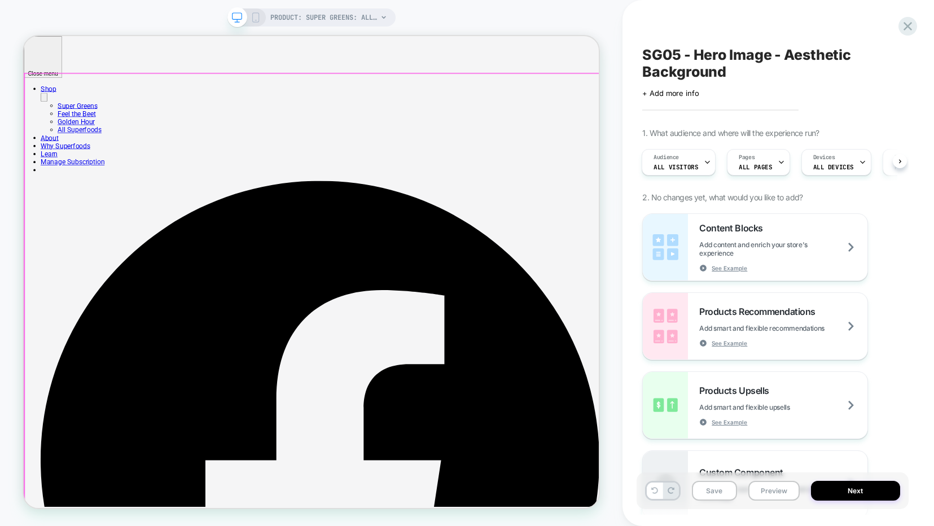
click at [599, 112] on div at bounding box center [311, 272] width 577 height 474
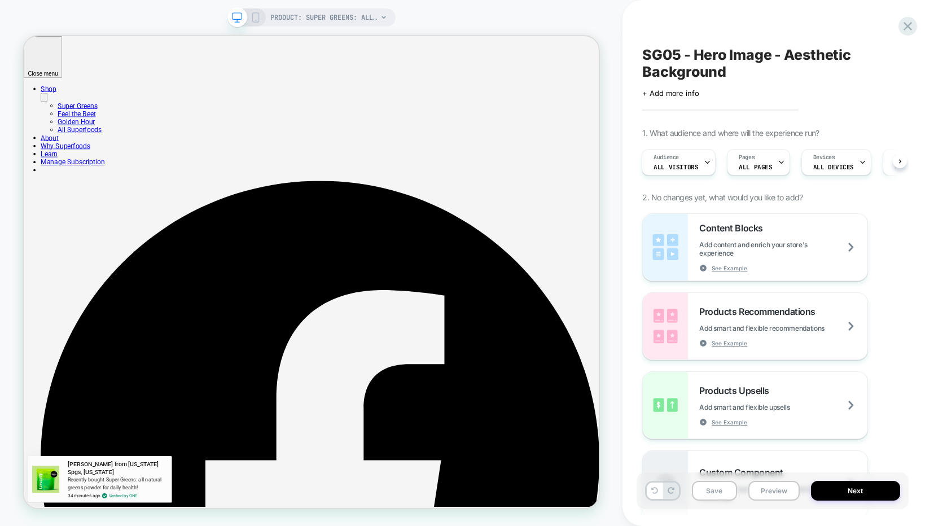
click at [514, 21] on div "PRODUCT: Super Greens: all-natural greens powder for daily health [supergreens]…" at bounding box center [311, 262] width 623 height 503
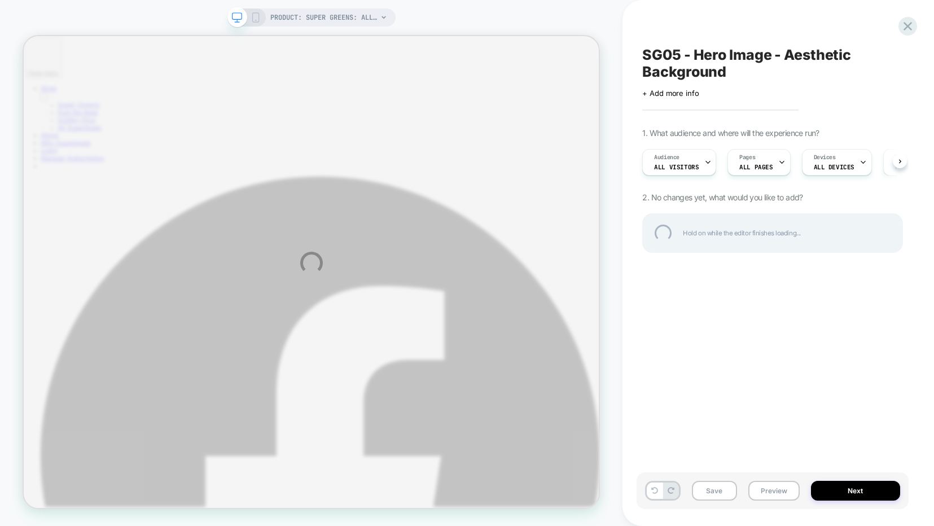
select select "******"
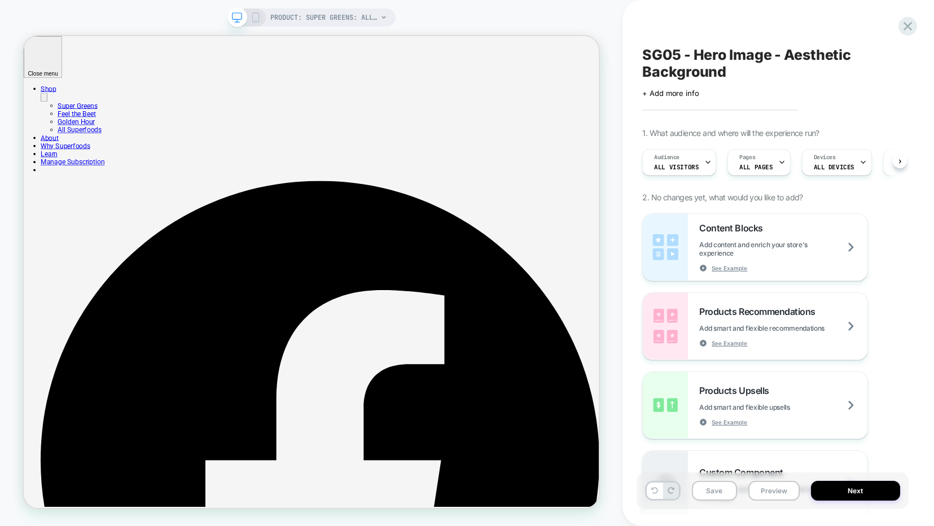
scroll to position [0, 1]
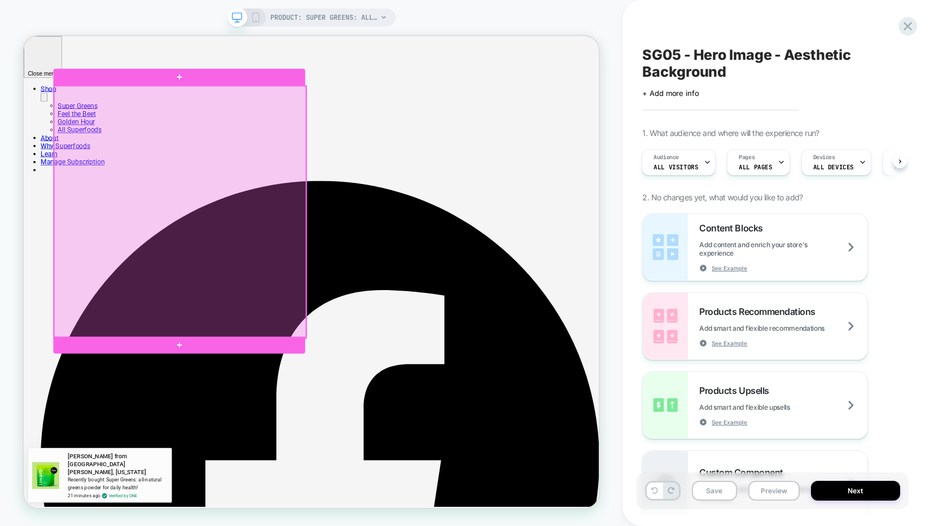
click at [165, 347] on div at bounding box center [232, 271] width 336 height 336
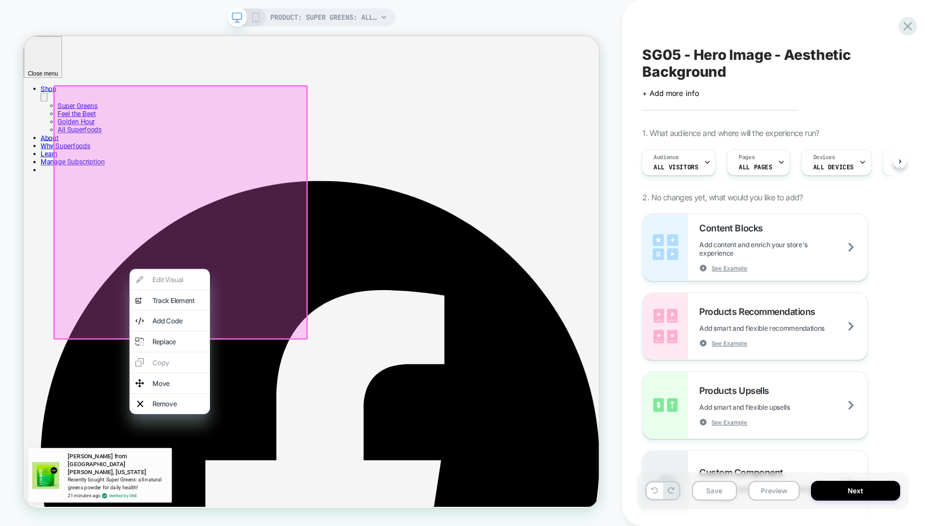
click at [199, 366] on div "Edit Visual analytics-plus-line-svgrepo-com Track Element Add Code Replace Copy…" at bounding box center [218, 444] width 107 height 194
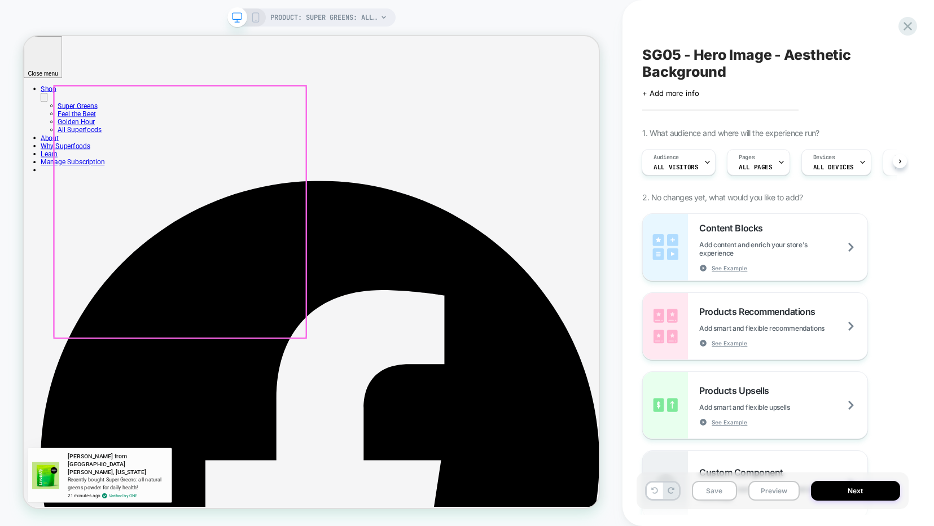
click at [204, 343] on div at bounding box center [232, 271] width 336 height 336
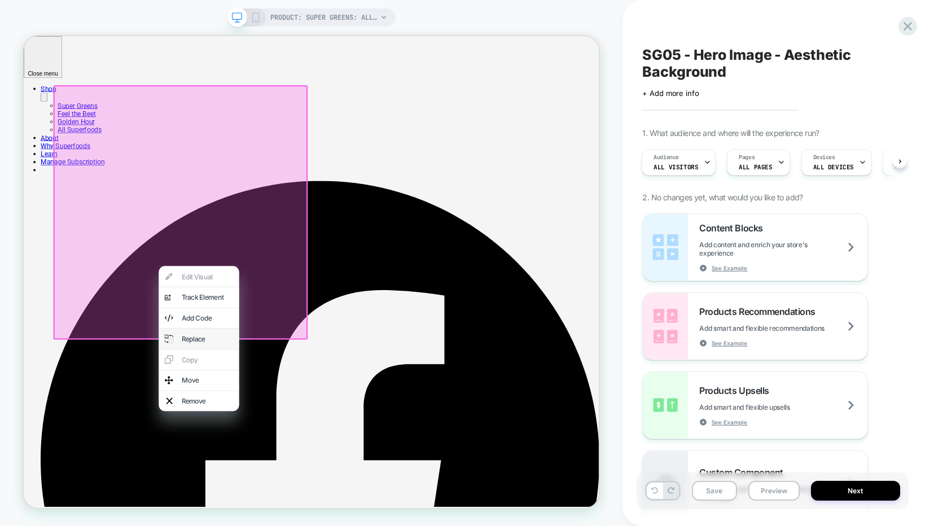
click at [247, 442] on div "Replace" at bounding box center [268, 439] width 69 height 11
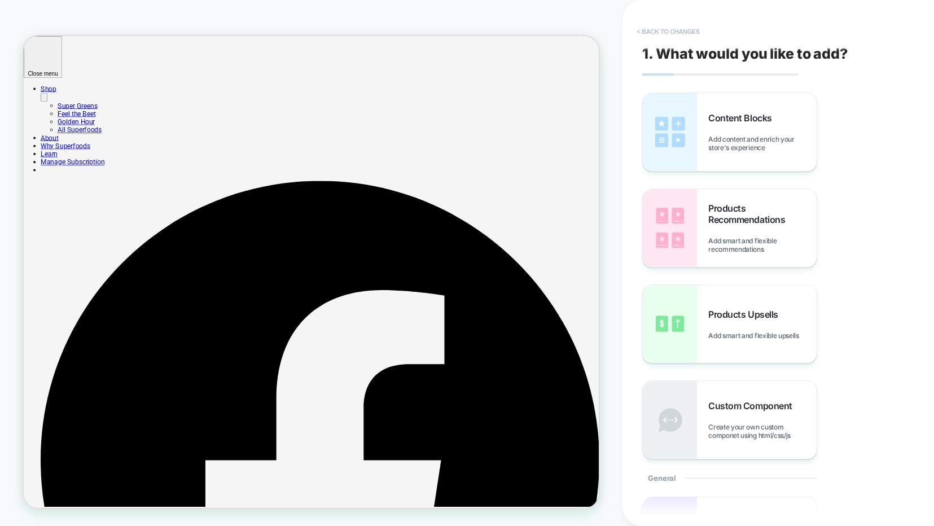
click at [678, 32] on button "< Back to changes" at bounding box center [668, 32] width 75 height 18
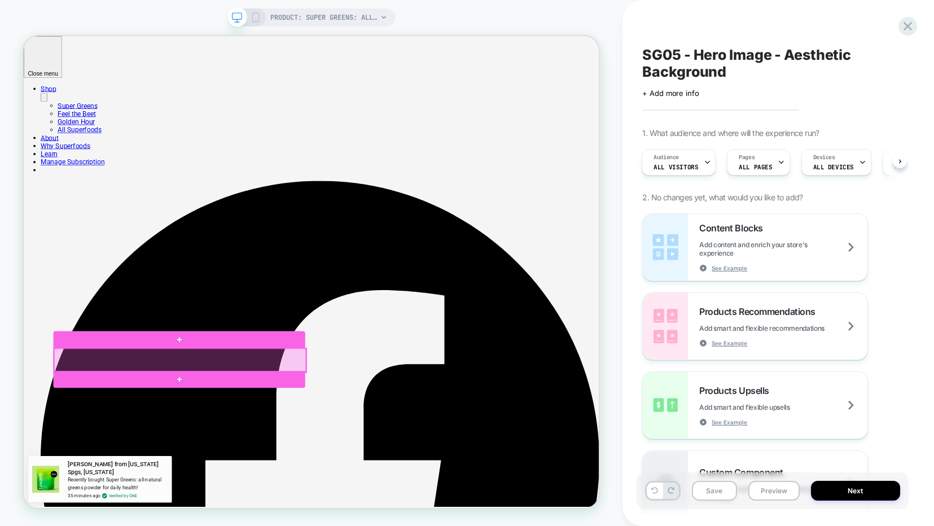
click at [115, 468] on div at bounding box center [232, 469] width 336 height 32
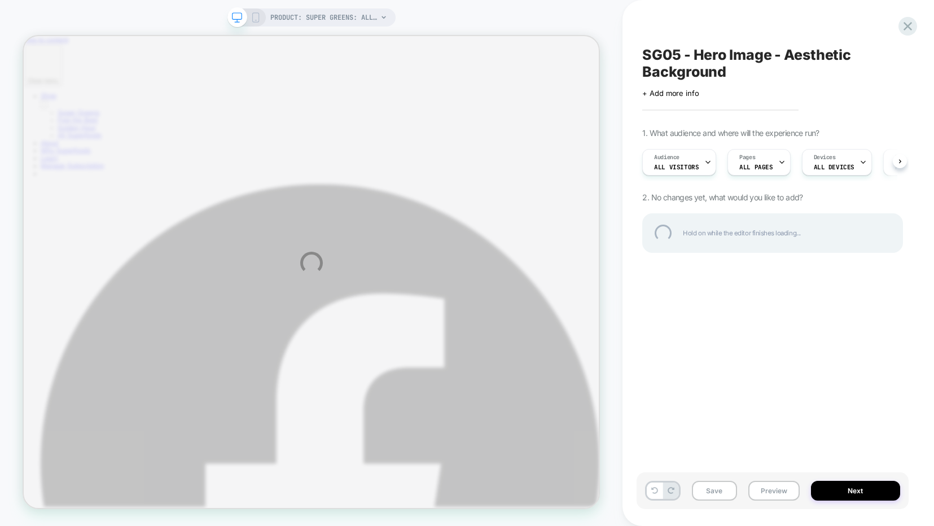
select select "******"
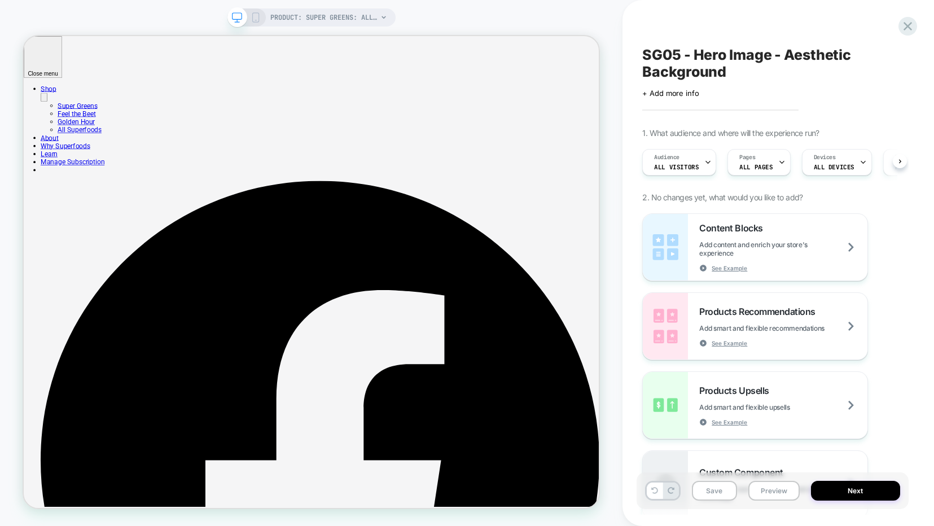
scroll to position [0, 1]
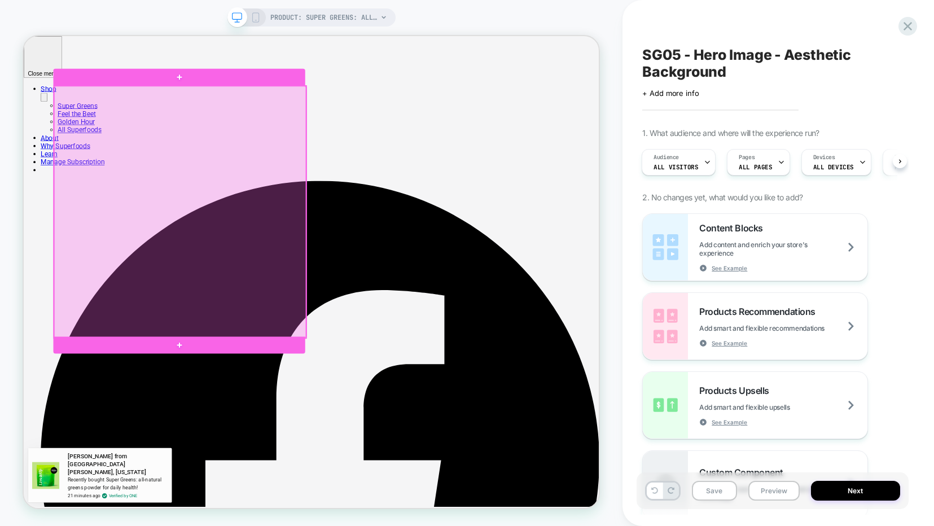
click at [336, 267] on div at bounding box center [232, 271] width 336 height 336
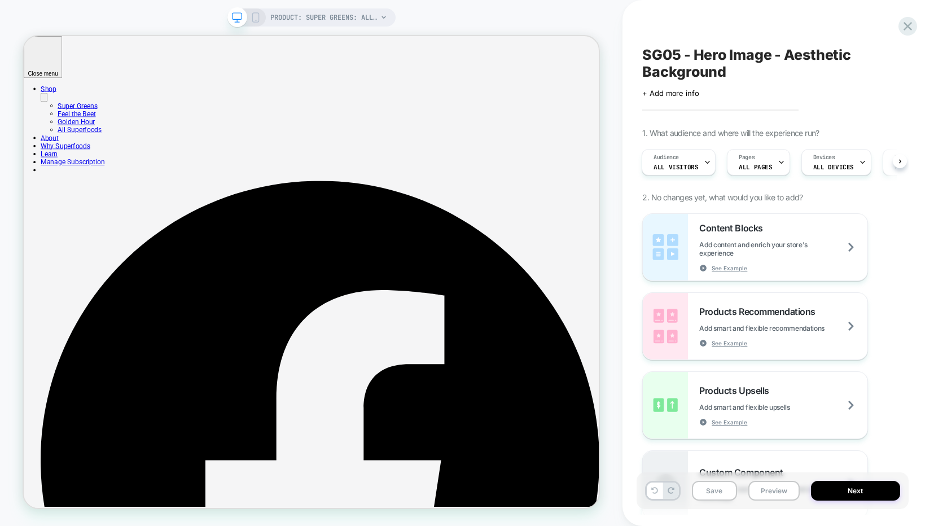
click at [256, 16] on icon at bounding box center [256, 17] width 10 height 10
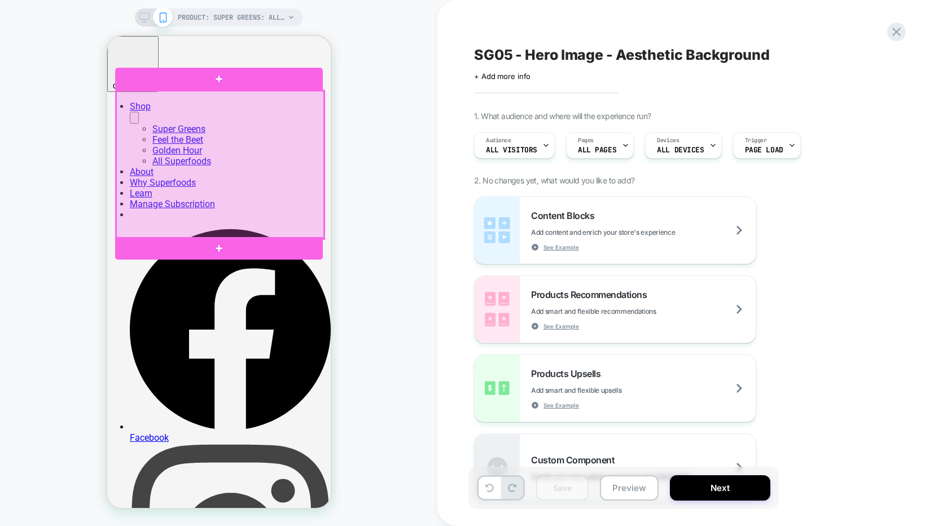
click at [202, 163] on div at bounding box center [220, 165] width 208 height 148
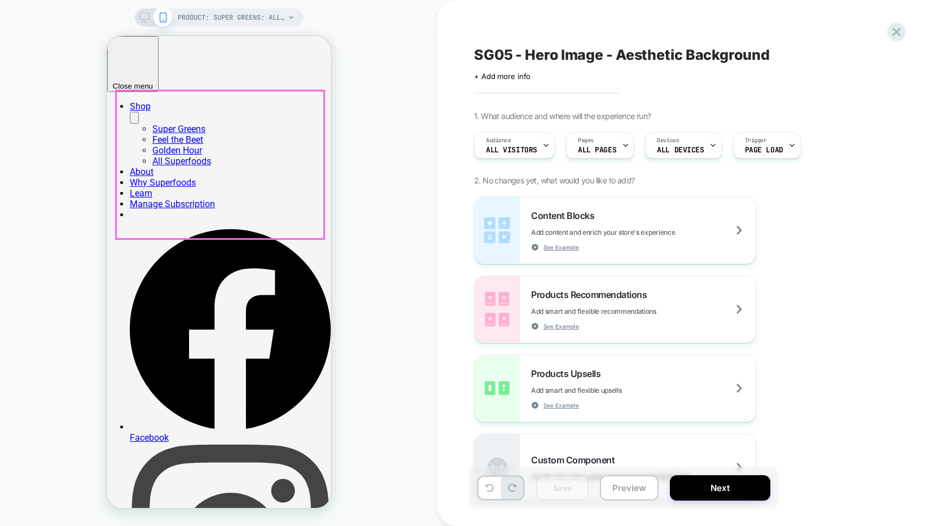
click at [202, 163] on div at bounding box center [220, 165] width 208 height 148
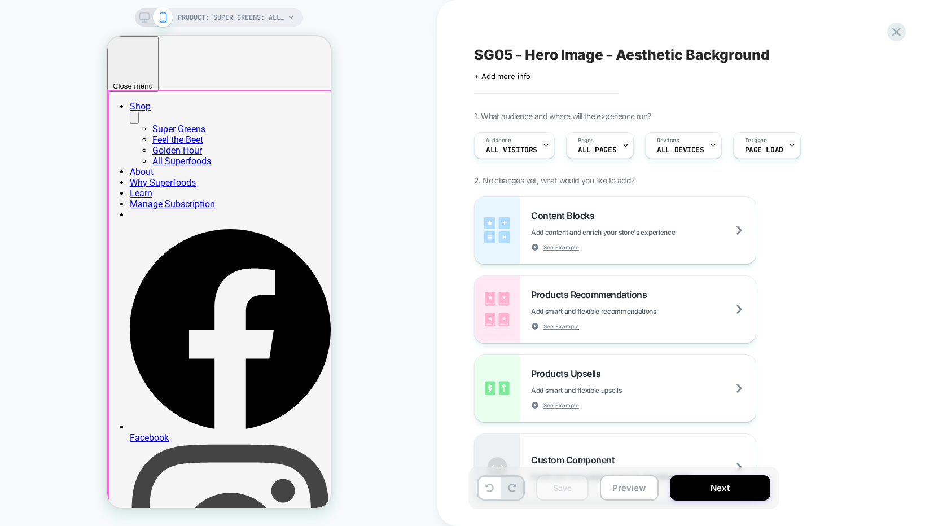
click at [156, 259] on div at bounding box center [220, 430] width 224 height 678
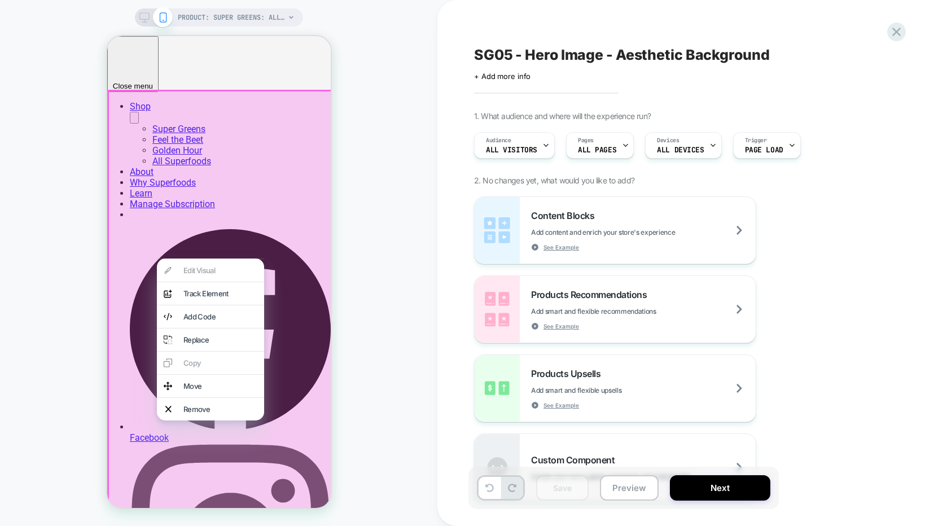
click at [392, 255] on div "PRODUCT: Super Greens: all-natural greens powder for daily health [supergreens]…" at bounding box center [218, 262] width 437 height 503
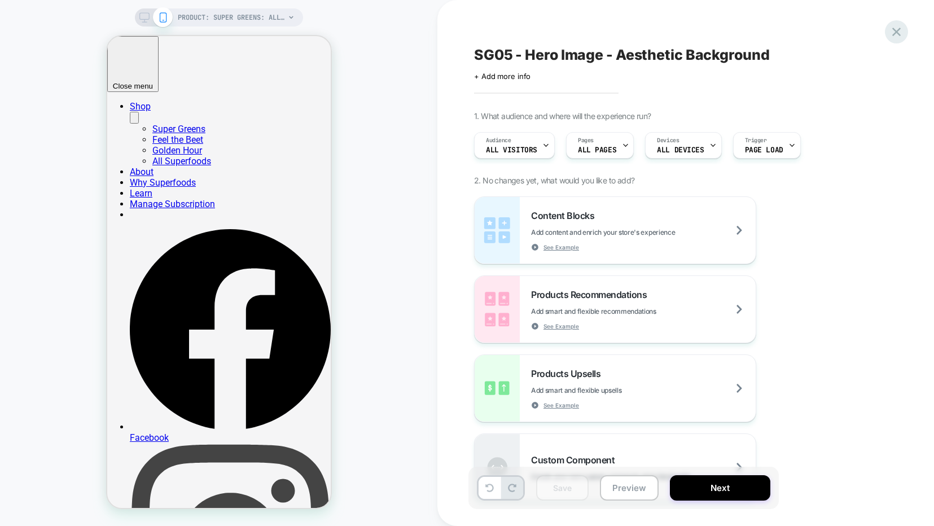
click at [894, 35] on icon at bounding box center [896, 32] width 8 height 8
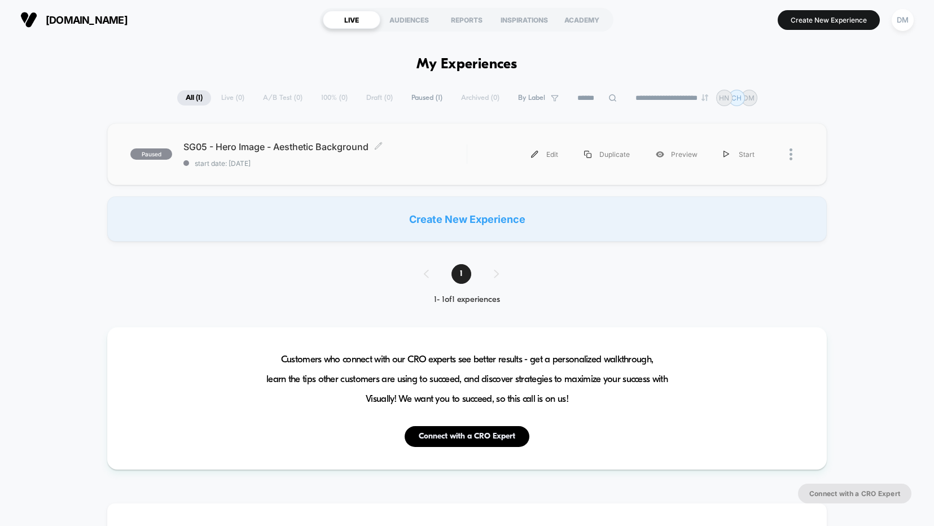
click at [455, 152] on div "SG05 - Hero Image - Aesthetic Background Click to edit experience details Click…" at bounding box center [324, 154] width 283 height 27
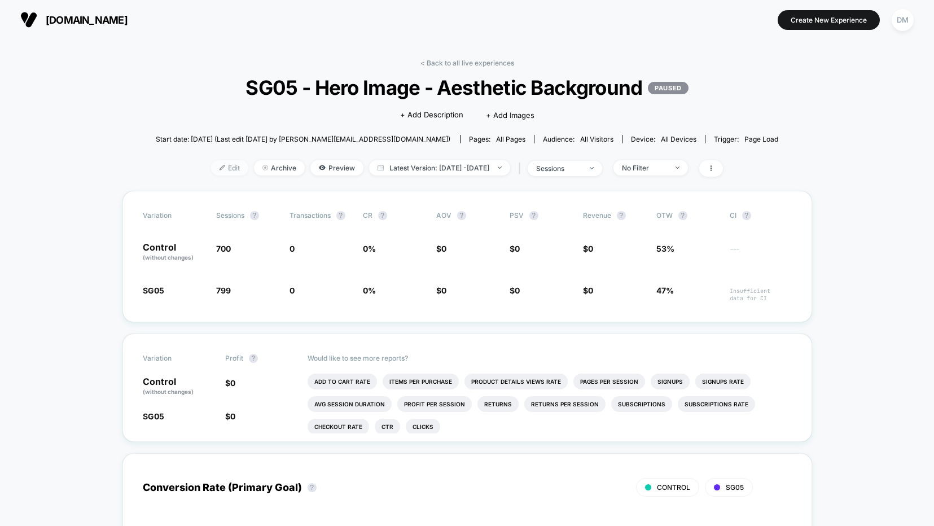
click at [221, 169] on span "Edit" at bounding box center [229, 167] width 37 height 15
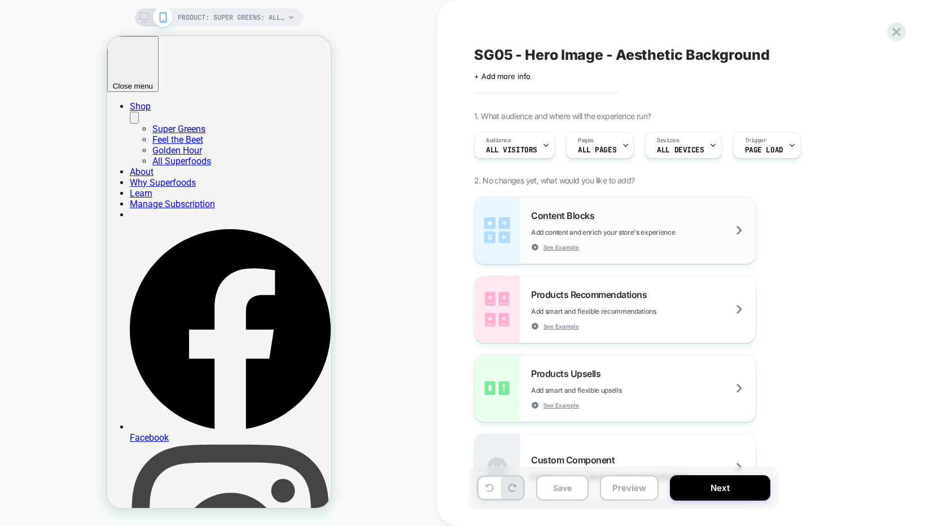
click at [629, 243] on div "Content Blocks Add content and enrich your store's experience See Example" at bounding box center [643, 230] width 225 height 41
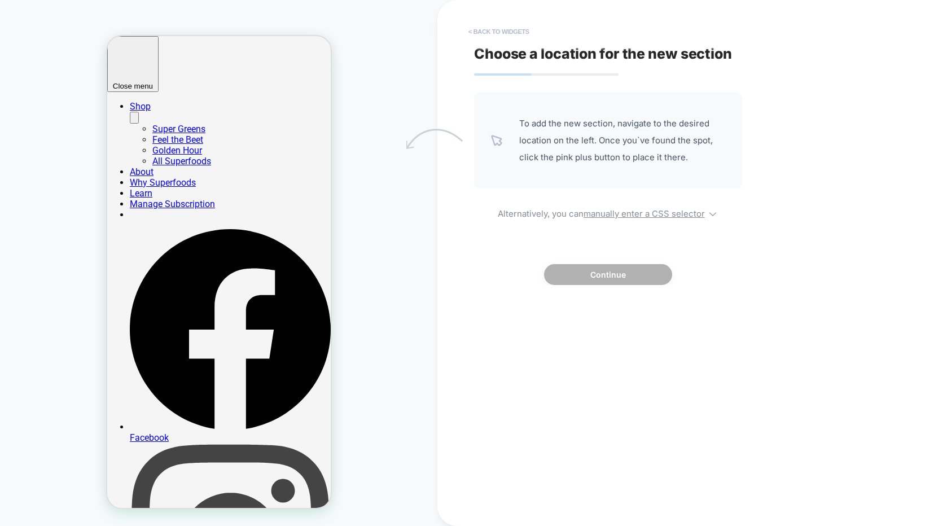
click at [506, 30] on button "< Back to widgets" at bounding box center [499, 32] width 72 height 18
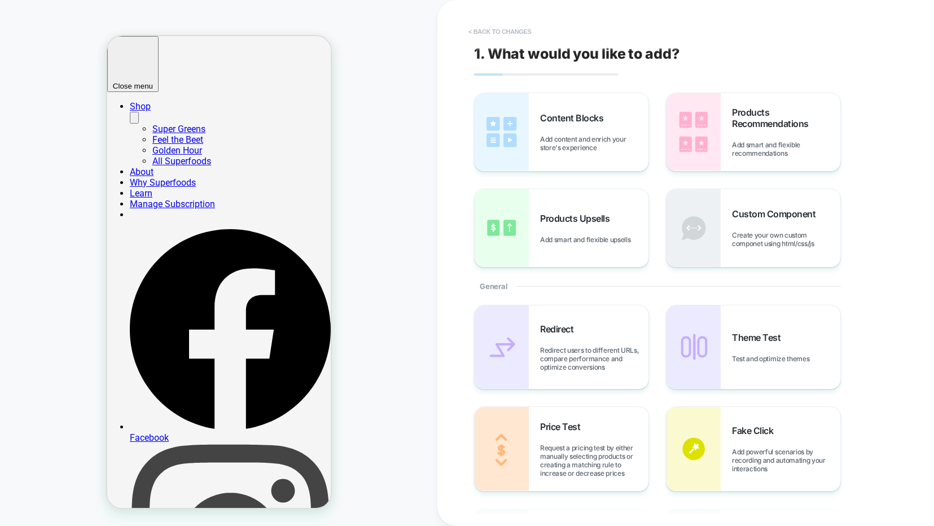
click at [480, 28] on button "< Back to changes" at bounding box center [500, 32] width 75 height 18
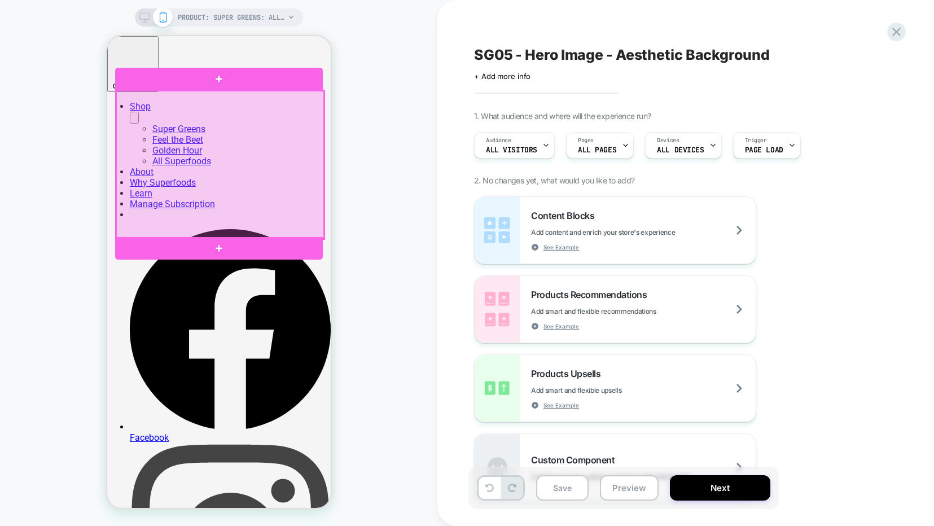
click at [222, 177] on div at bounding box center [220, 165] width 208 height 148
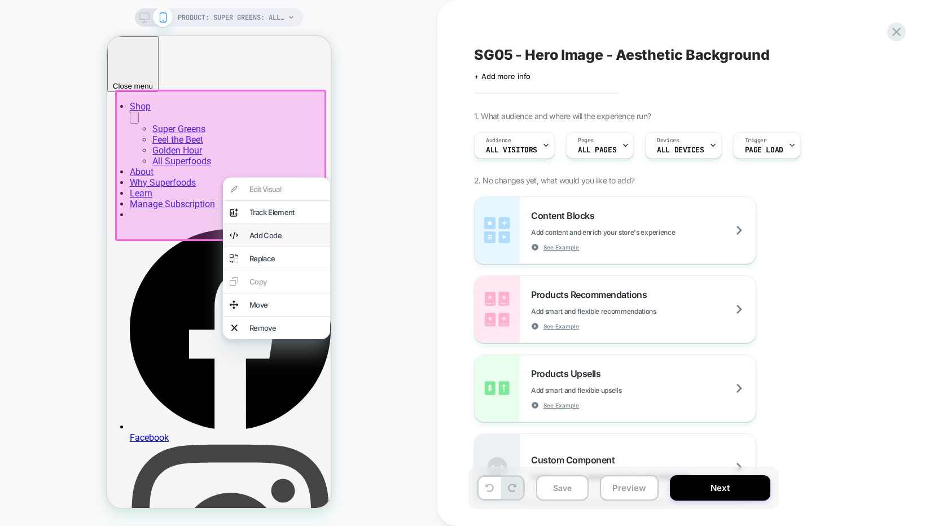
click at [249, 240] on div "Add Code" at bounding box center [286, 235] width 74 height 9
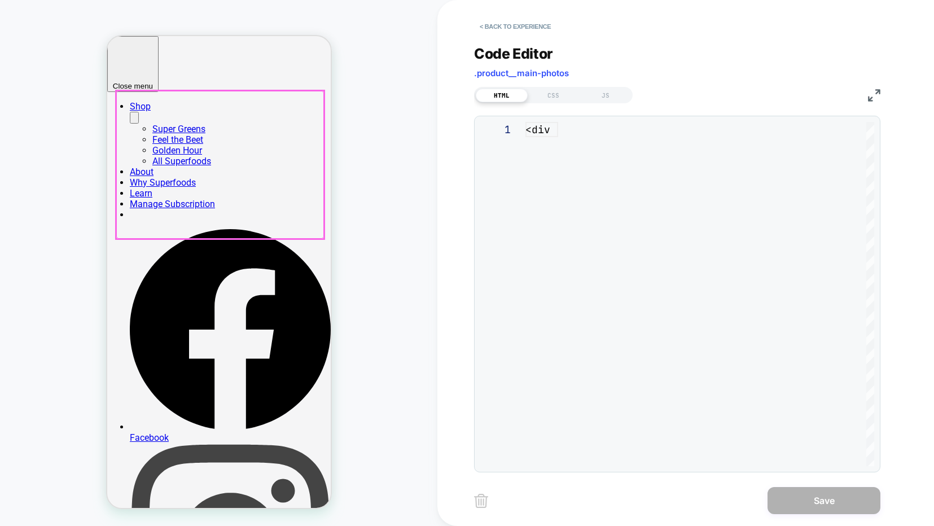
scroll to position [152, 0]
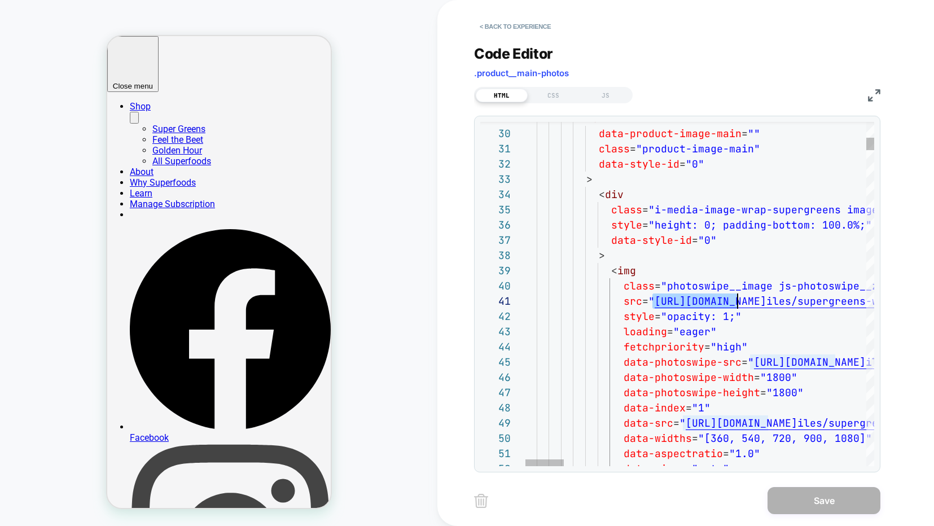
scroll to position [0, 238]
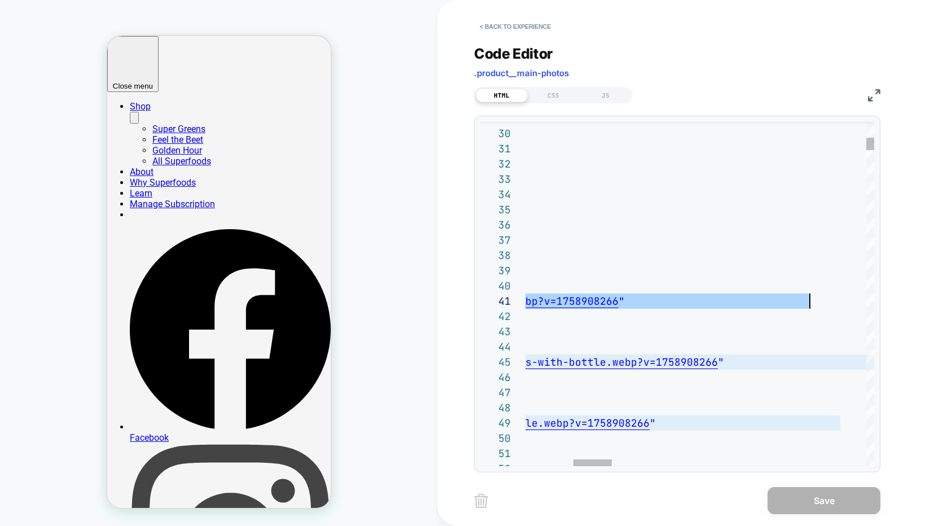
type textarea "**********"
drag, startPoint x: 653, startPoint y: 304, endPoint x: 806, endPoint y: 304, distance: 153.0
click at [515, 21] on button "< Back to experience" at bounding box center [515, 26] width 82 height 18
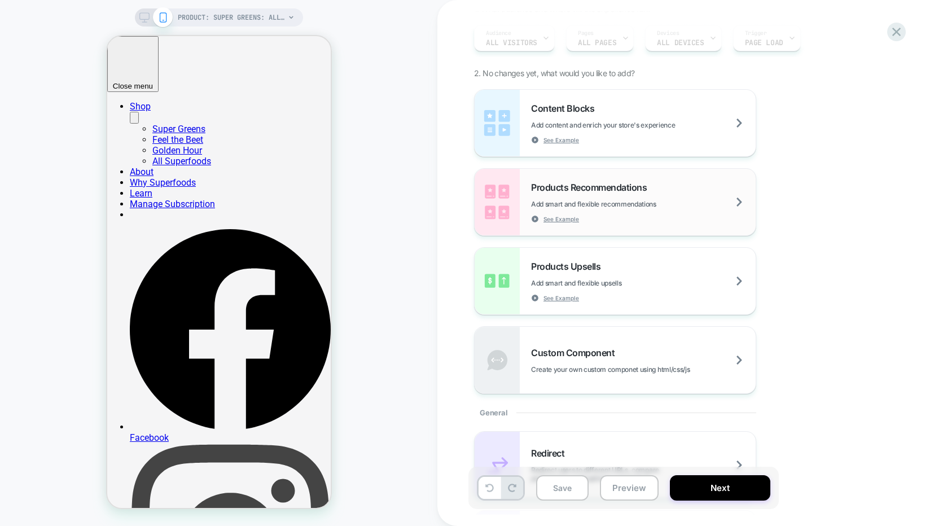
scroll to position [0, 0]
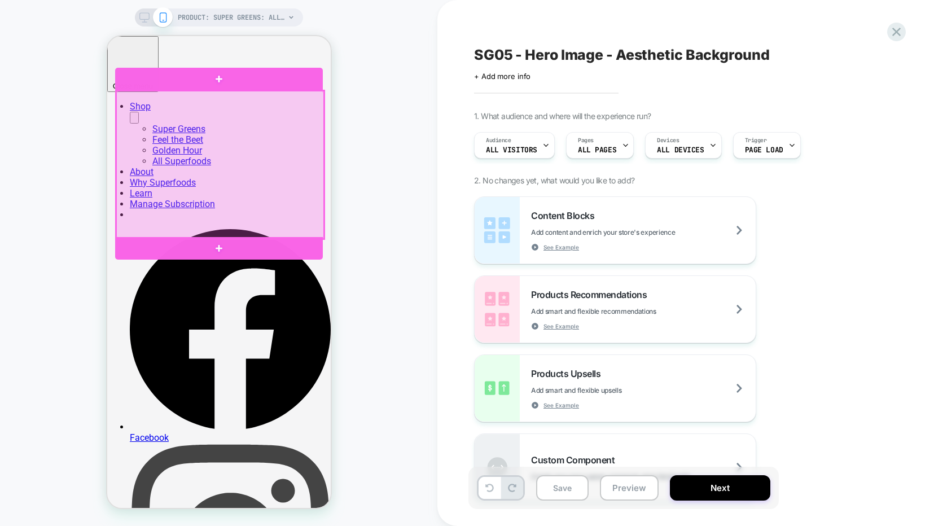
click at [242, 159] on div at bounding box center [220, 165] width 208 height 148
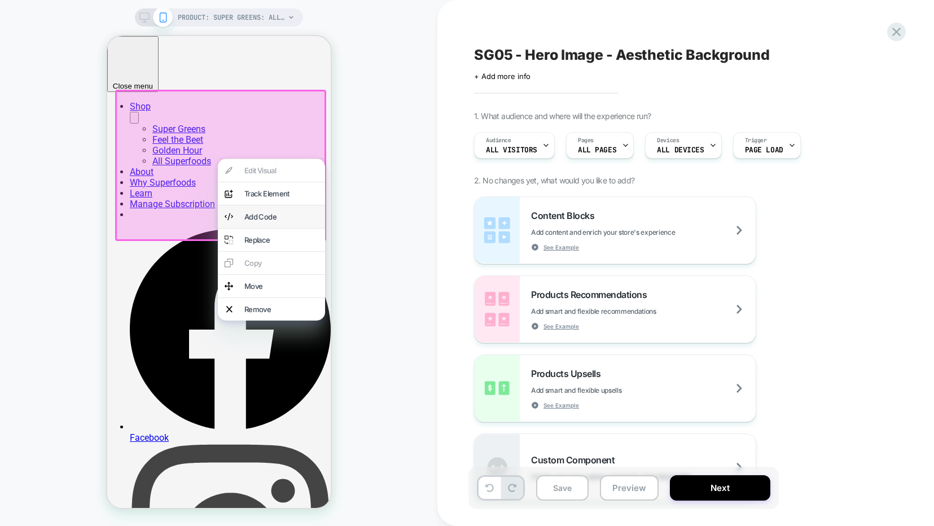
click at [259, 217] on div "Add Code" at bounding box center [281, 216] width 74 height 9
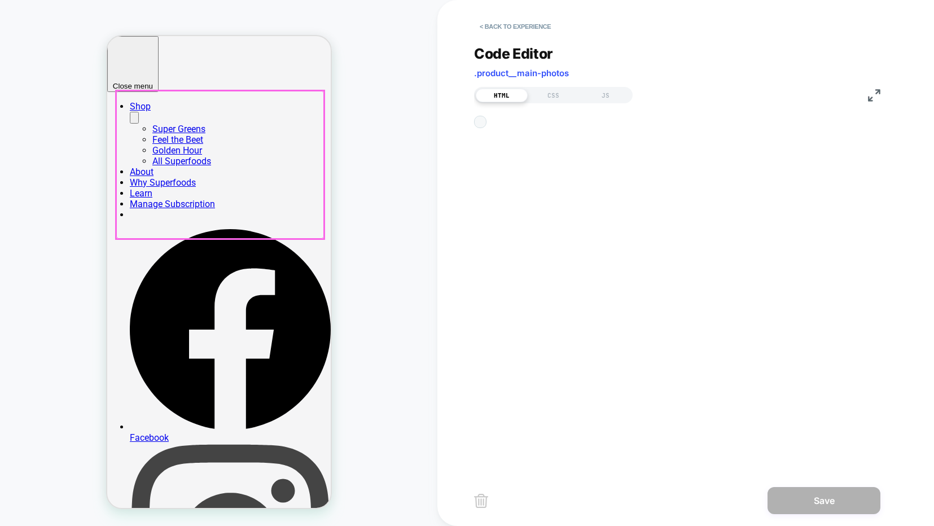
scroll to position [152, 0]
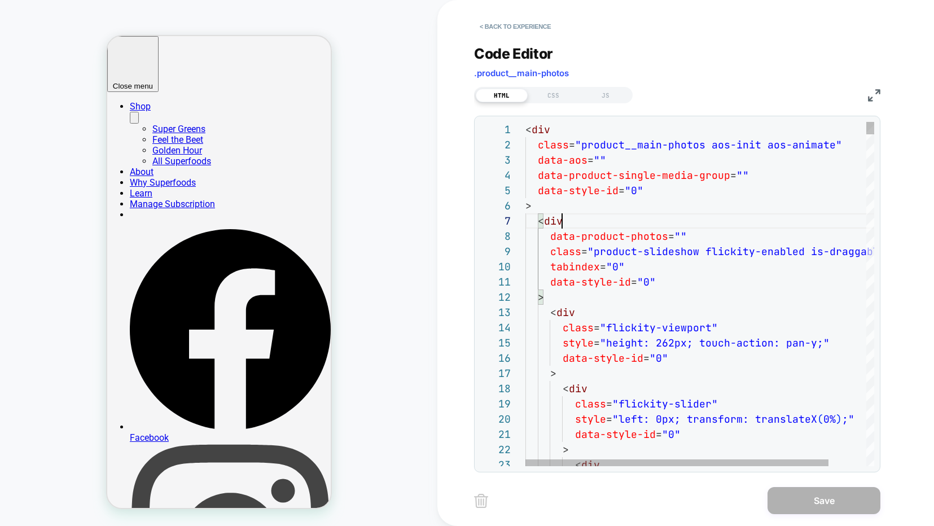
click at [589, 204] on p "Cannot edit in read-only editor" at bounding box center [605, 203] width 87 height 6
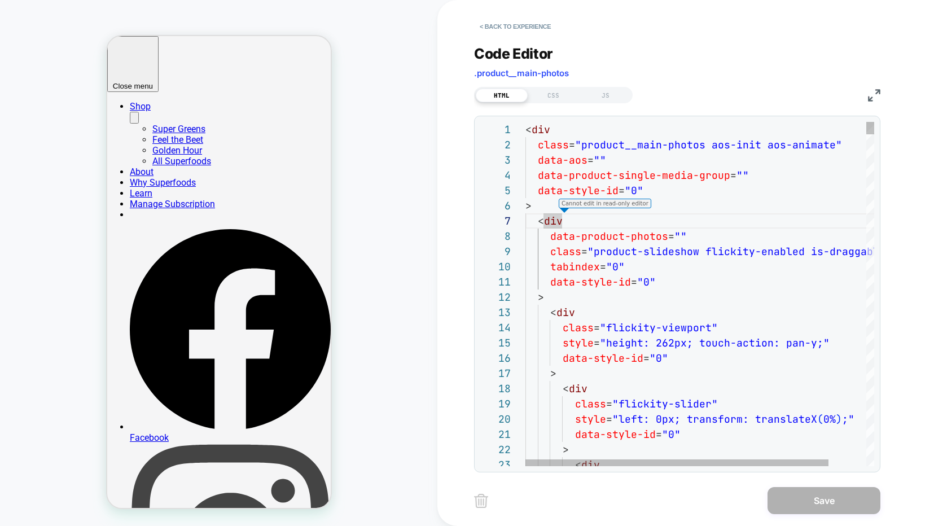
scroll to position [91, 37]
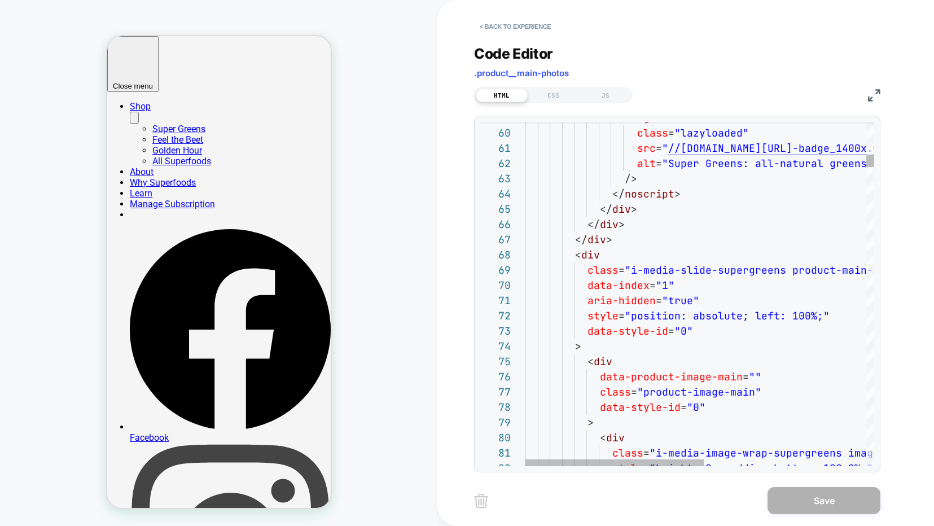
type textarea "**********"
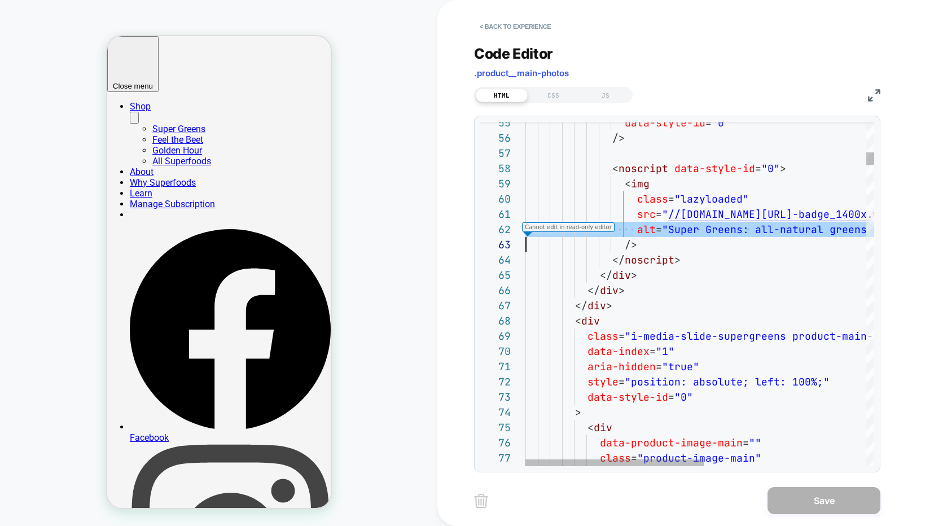
scroll to position [15, 0]
click at [545, 227] on p "Cannot edit in read-only editor" at bounding box center [568, 227] width 87 height 6
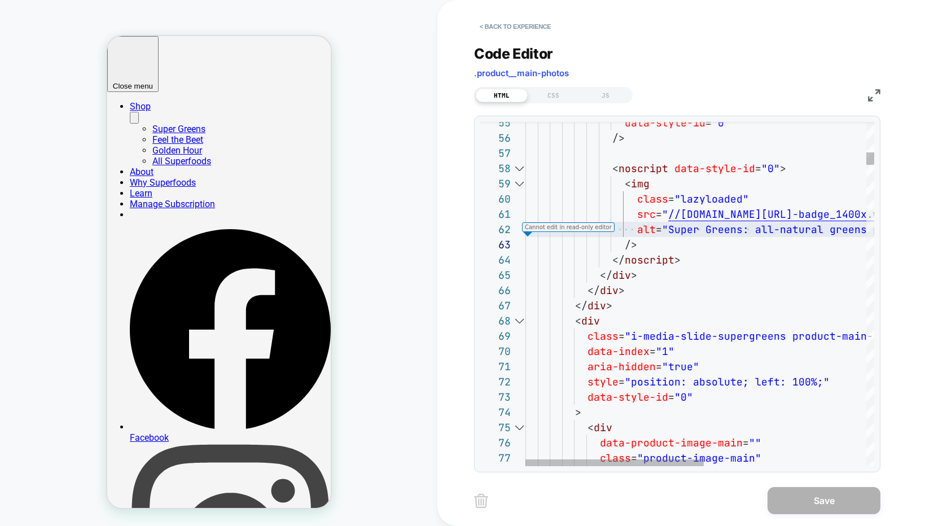
click at [551, 89] on div "CSS" at bounding box center [554, 96] width 52 height 14
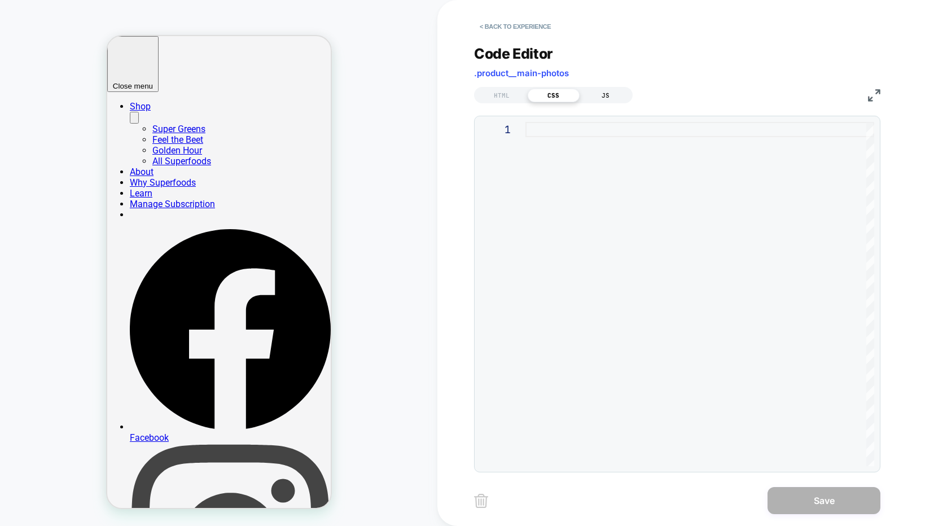
click at [598, 99] on div "JS" at bounding box center [606, 96] width 52 height 14
click at [499, 95] on div "HTML" at bounding box center [502, 96] width 52 height 14
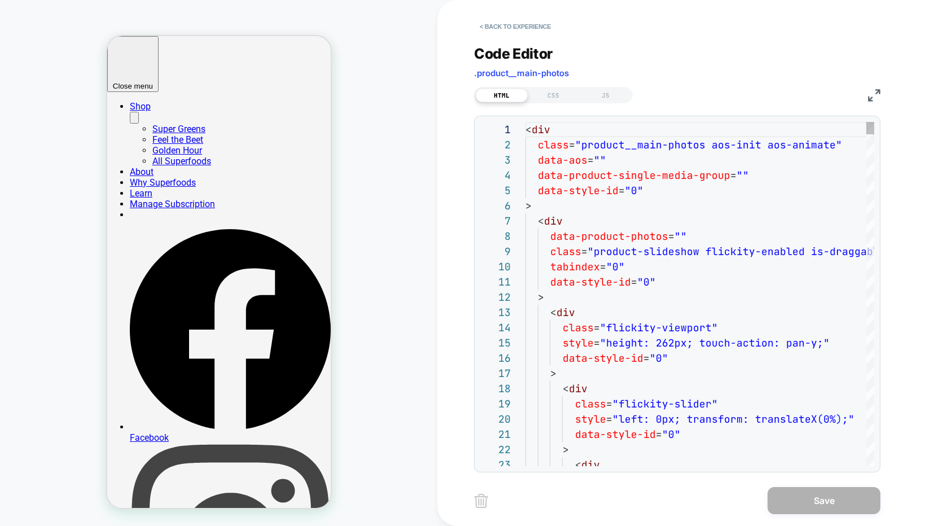
scroll to position [152, 0]
click at [510, 29] on button "< Back to experience" at bounding box center [515, 26] width 82 height 18
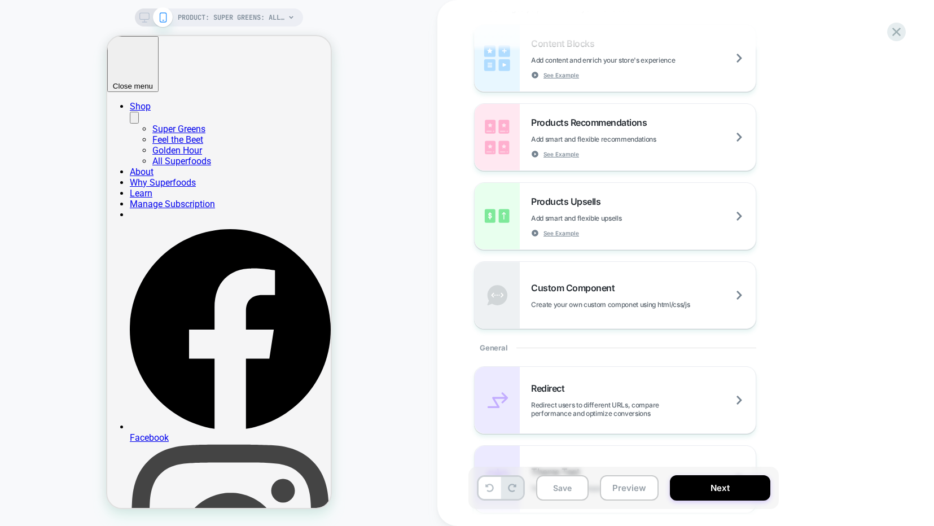
scroll to position [177, 0]
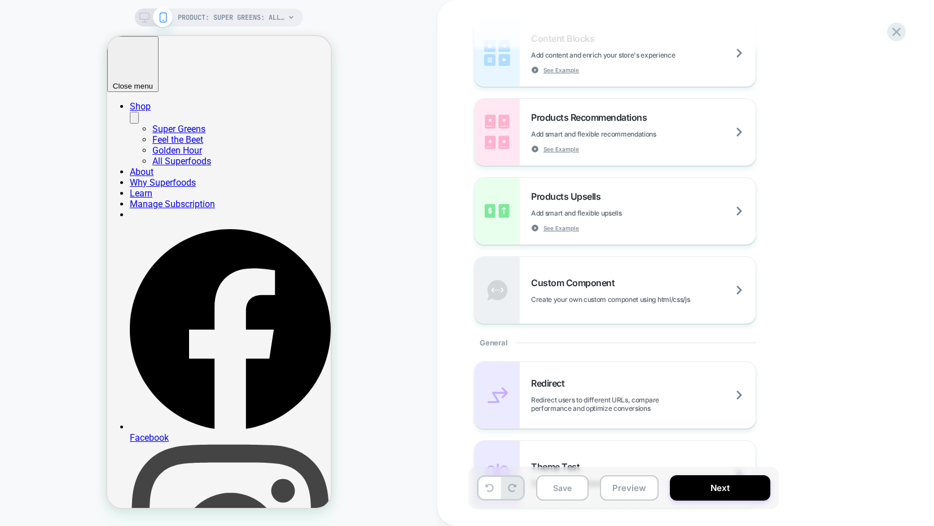
click at [612, 172] on div "Content Blocks Add content and enrich your store's experience See Example Produ…" at bounding box center [680, 171] width 412 height 305
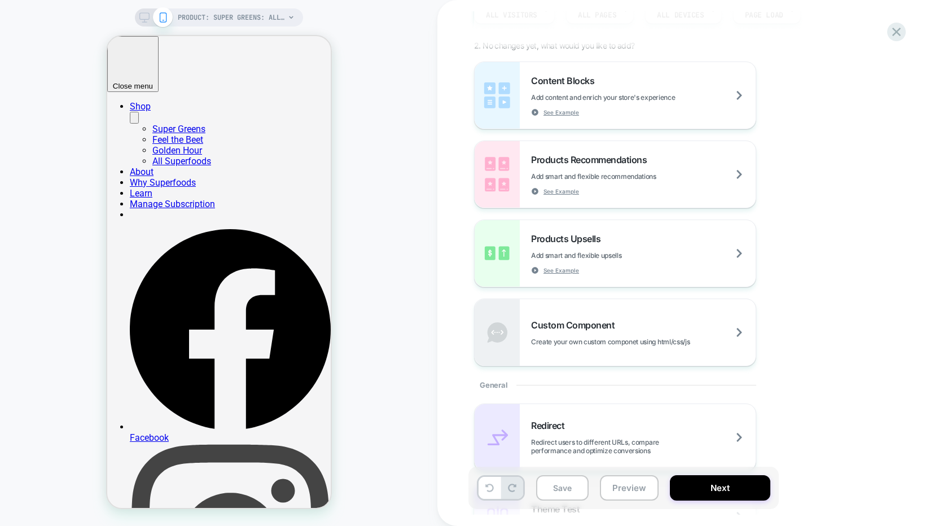
scroll to position [0, 0]
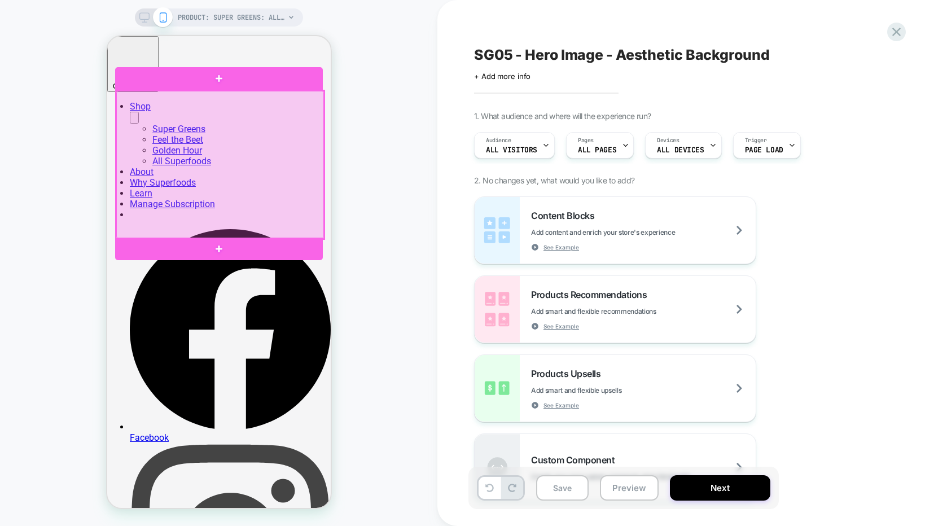
click at [218, 155] on div at bounding box center [220, 165] width 208 height 148
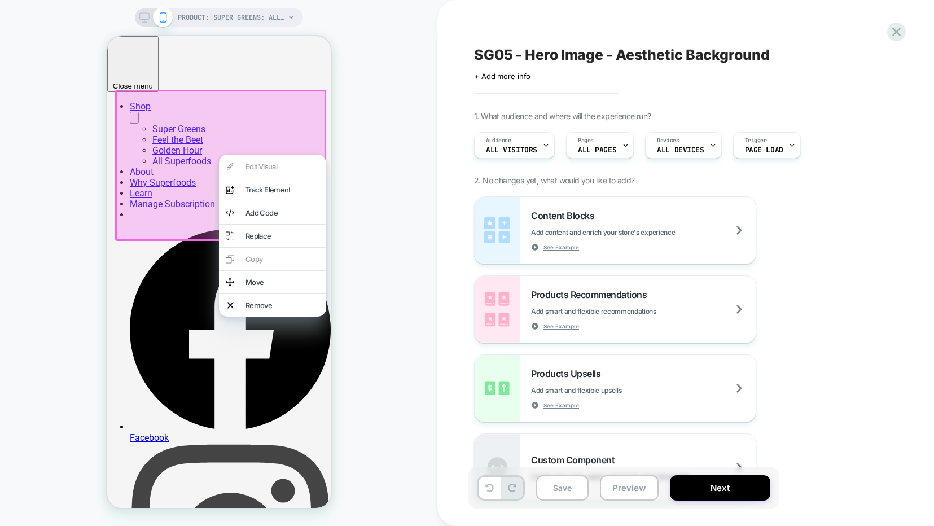
click at [249, 171] on div "Edit Visual analytics-plus-line-svgrepo-com Track Element Add Code Replace Copy…" at bounding box center [271, 236] width 107 height 162
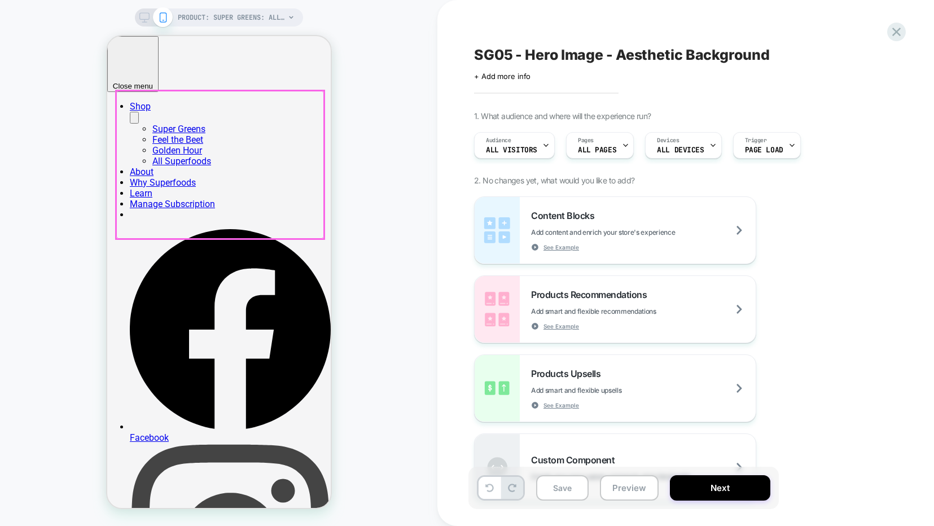
click at [249, 171] on div at bounding box center [220, 165] width 208 height 148
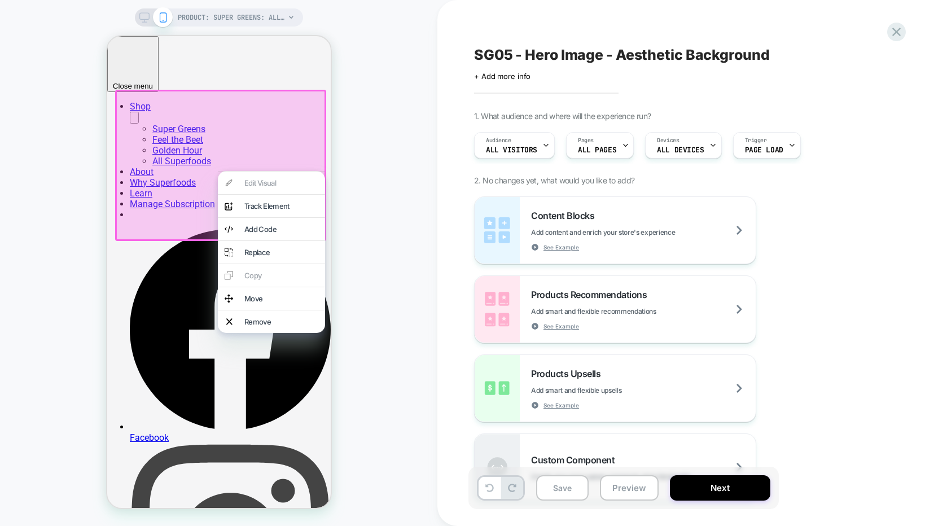
click at [249, 171] on div at bounding box center [270, 171] width 107 height 1
click at [252, 184] on div "Edit Visual analytics-plus-line-svgrepo-com Track Element Add Code Replace Copy…" at bounding box center [270, 252] width 107 height 162
click at [339, 153] on div "PRODUCT: Super Greens: all-natural greens powder for daily health [supergreens]…" at bounding box center [218, 262] width 437 height 503
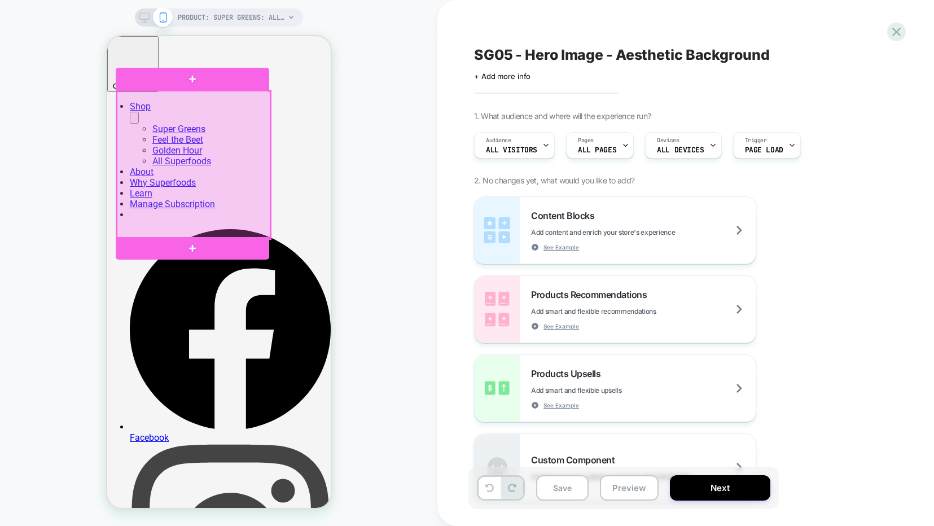
click at [194, 178] on div at bounding box center [193, 165] width 154 height 148
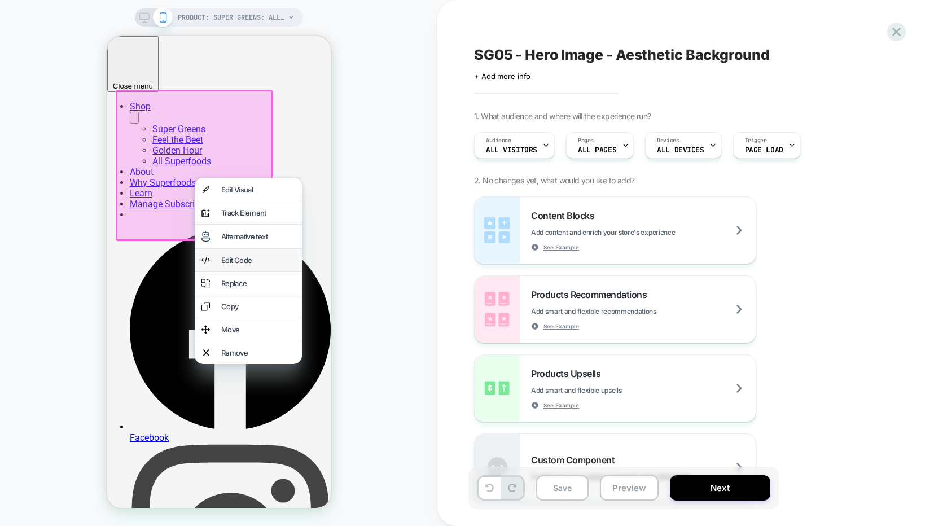
click at [257, 265] on div "Edit Code" at bounding box center [258, 260] width 74 height 9
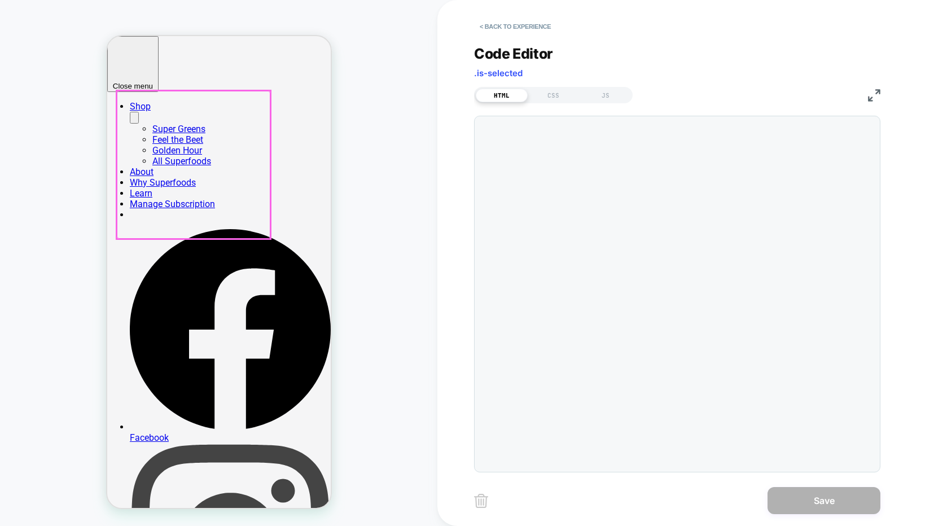
scroll to position [152, 0]
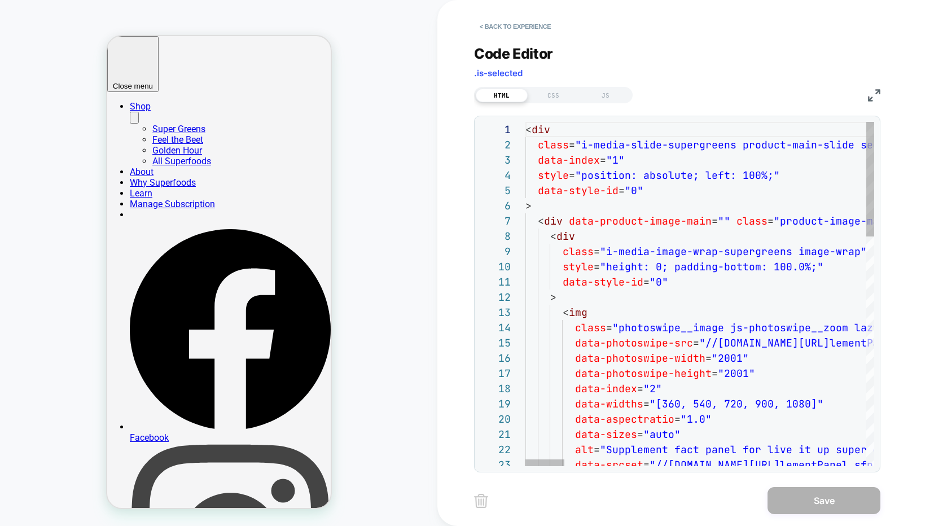
type textarea "**********"
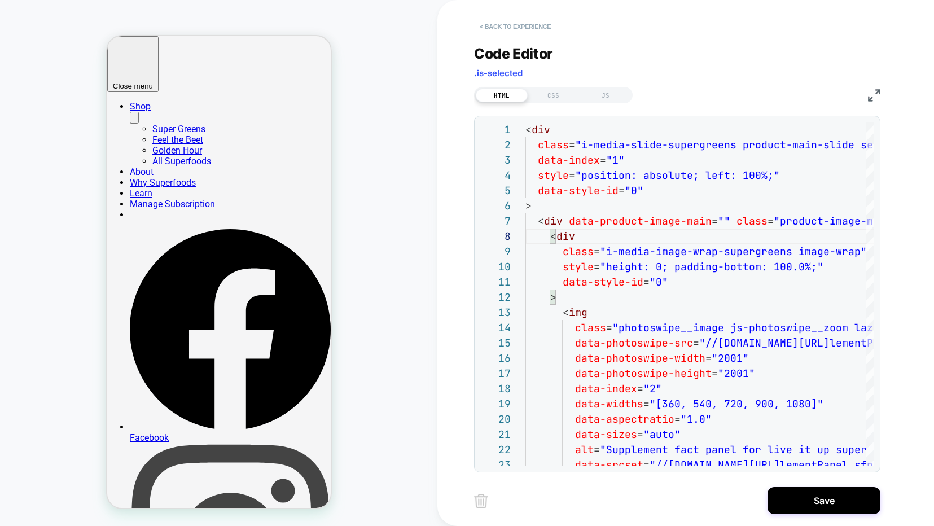
click at [508, 25] on button "< Back to experience" at bounding box center [515, 26] width 82 height 18
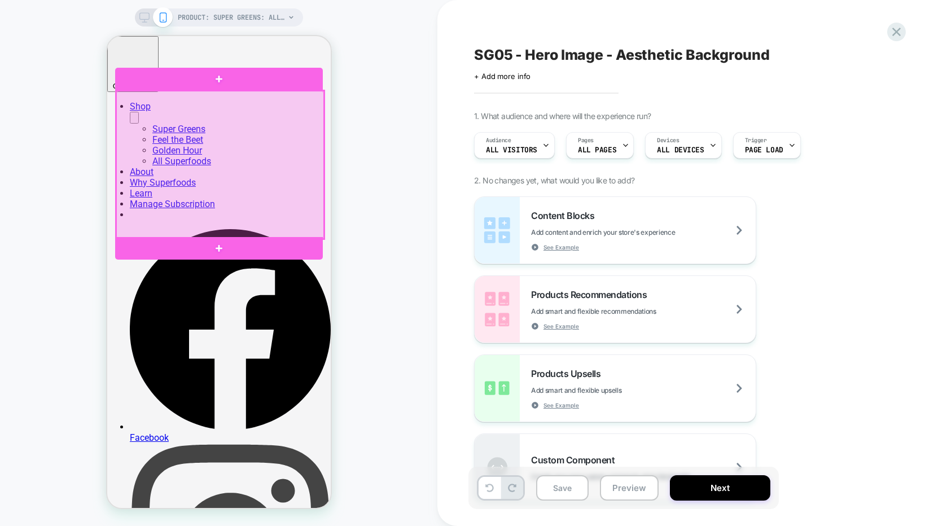
click at [205, 183] on div at bounding box center [220, 165] width 208 height 148
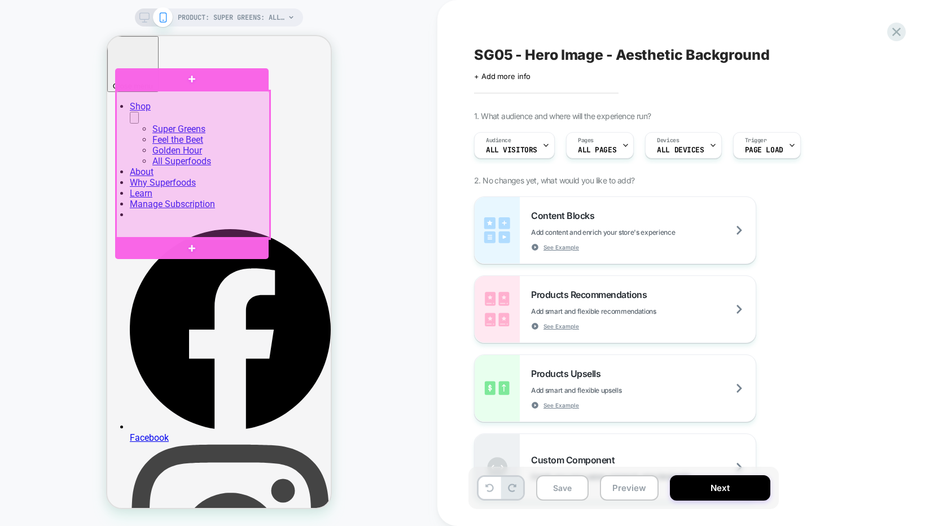
click at [186, 195] on div at bounding box center [193, 165] width 154 height 148
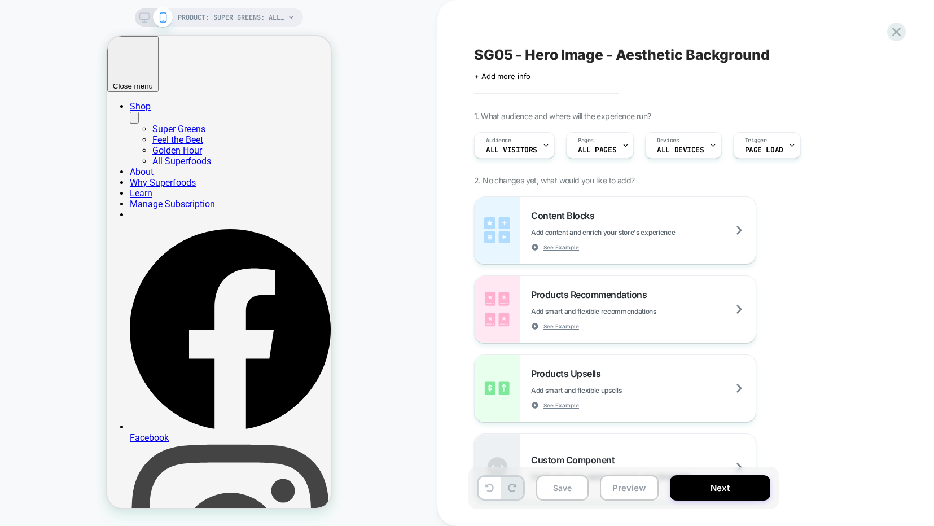
click at [84, 243] on div "PRODUCT: Super Greens: all-natural greens powder for daily health [supergreens]…" at bounding box center [218, 262] width 437 height 503
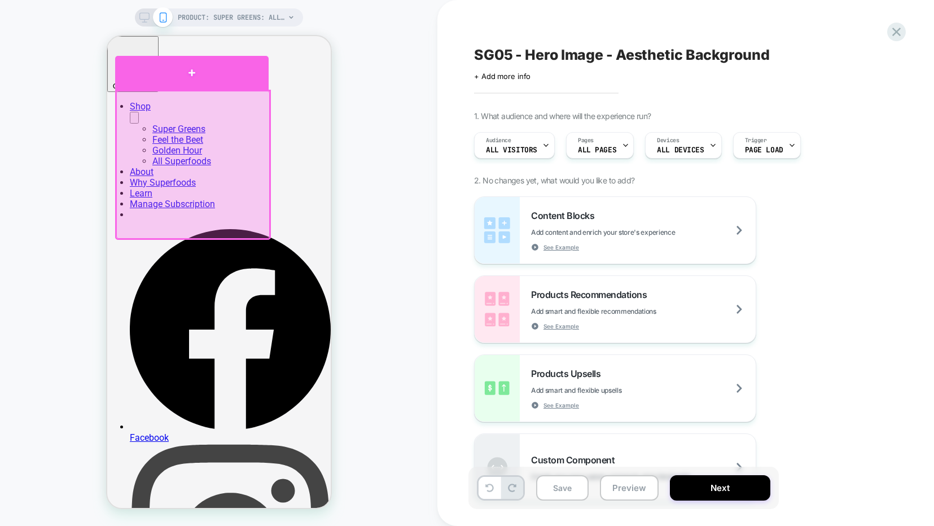
click at [188, 86] on div at bounding box center [192, 73] width 154 height 34
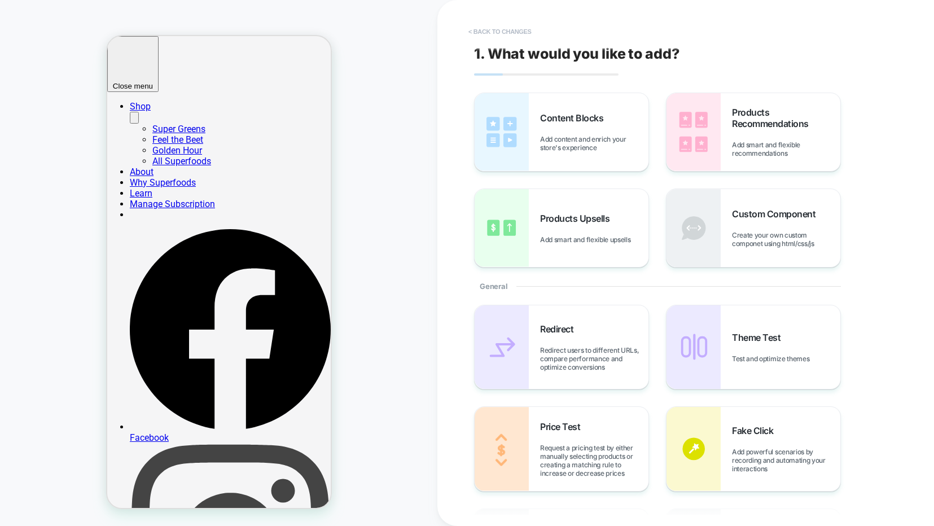
click at [485, 30] on button "< Back to changes" at bounding box center [500, 32] width 75 height 18
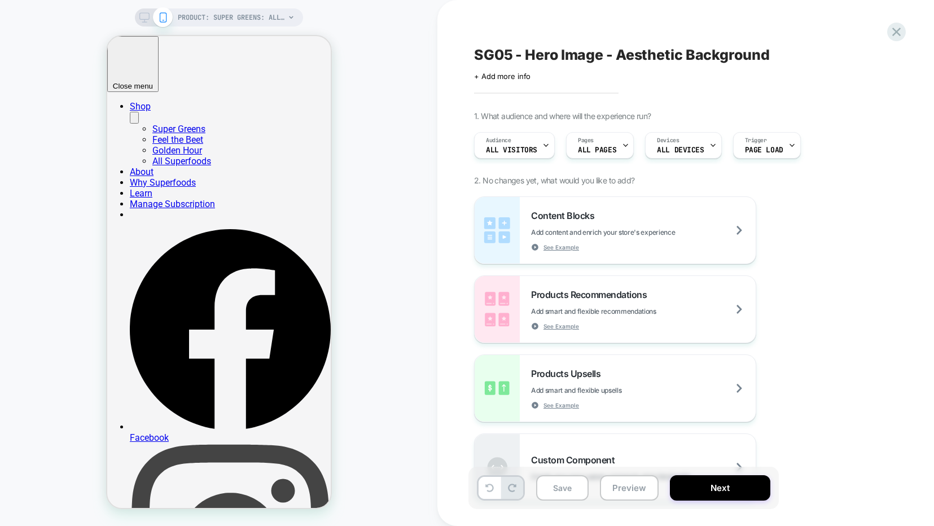
click at [143, 10] on div "PRODUCT: Super Greens: all-natural greens powder for daily health [supergreens]" at bounding box center [219, 17] width 168 height 18
click at [142, 13] on rect at bounding box center [144, 16] width 10 height 6
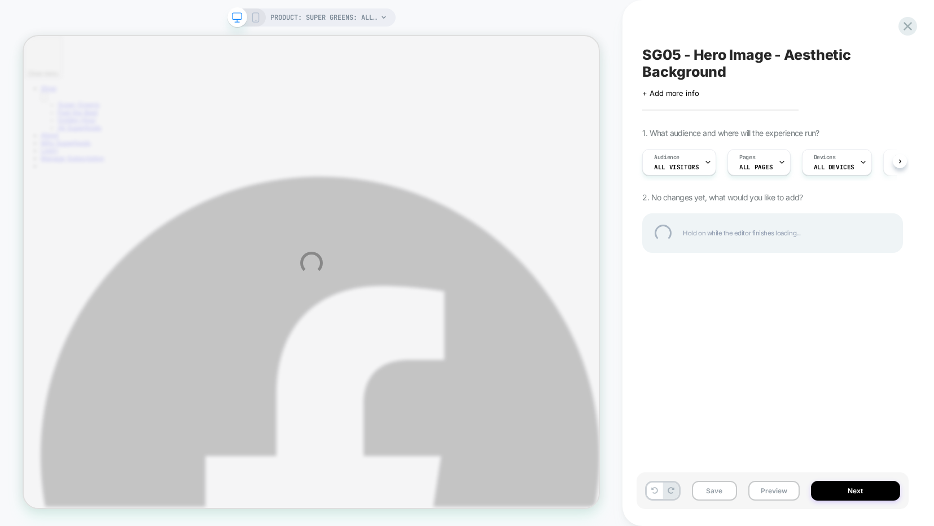
select select "******"
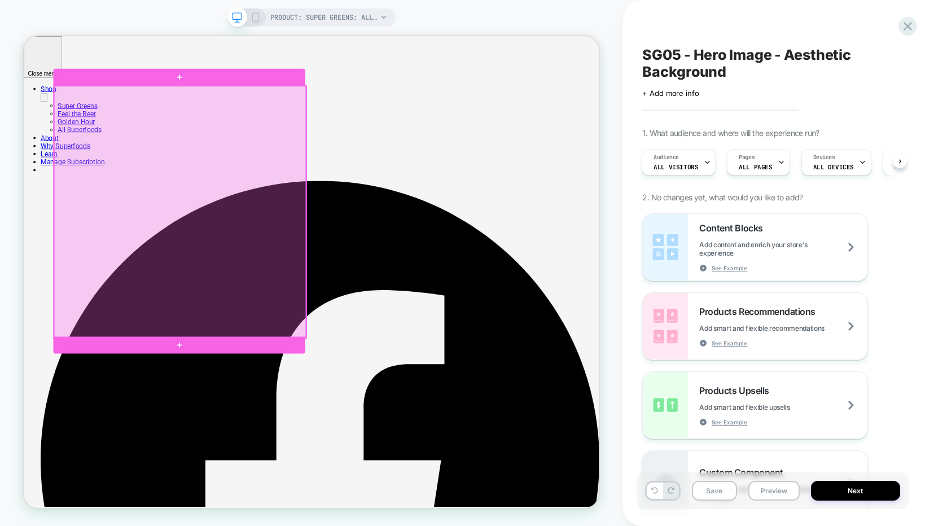
click at [322, 242] on div at bounding box center [232, 271] width 336 height 336
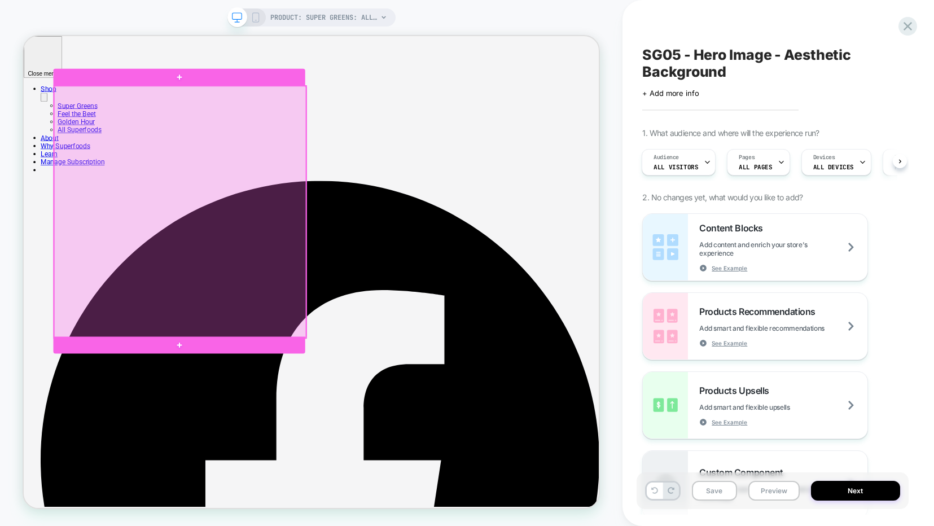
click at [149, 330] on div at bounding box center [232, 271] width 336 height 336
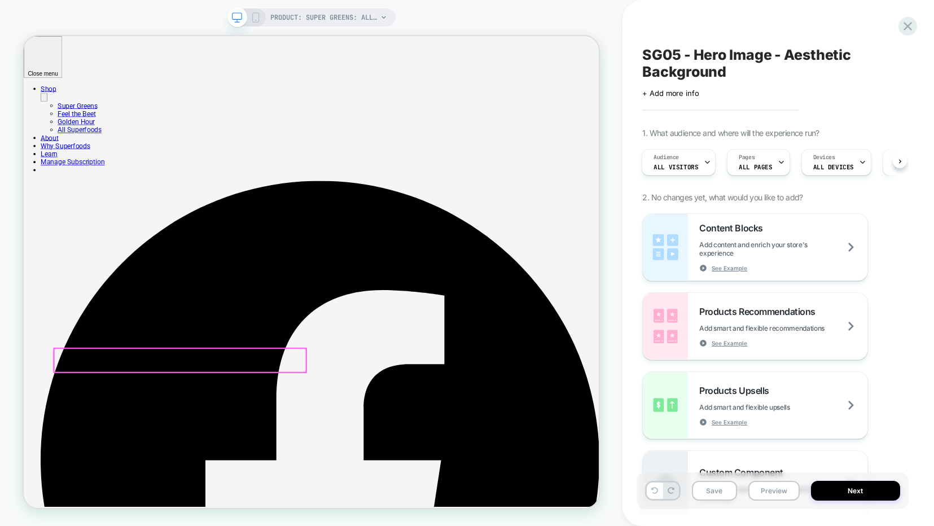
click at [113, 464] on div at bounding box center [232, 469] width 336 height 32
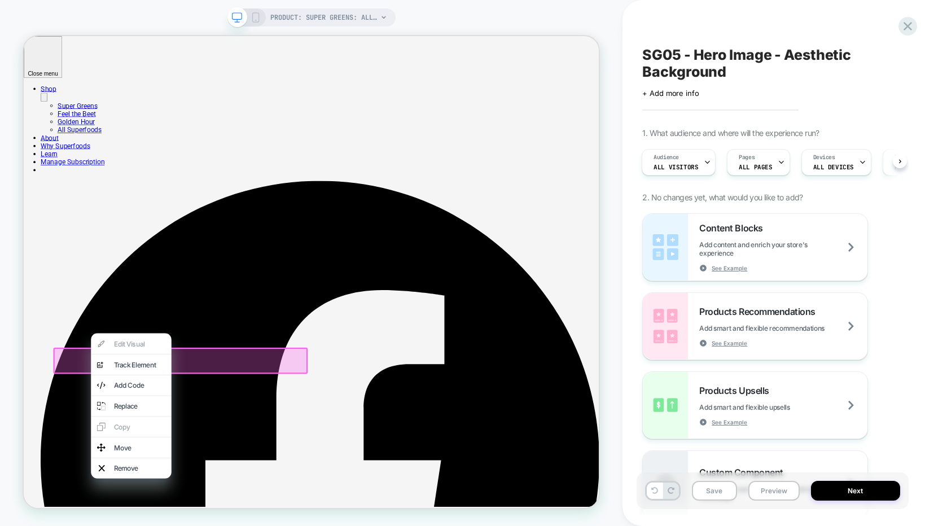
click at [256, 468] on div at bounding box center [232, 469] width 339 height 35
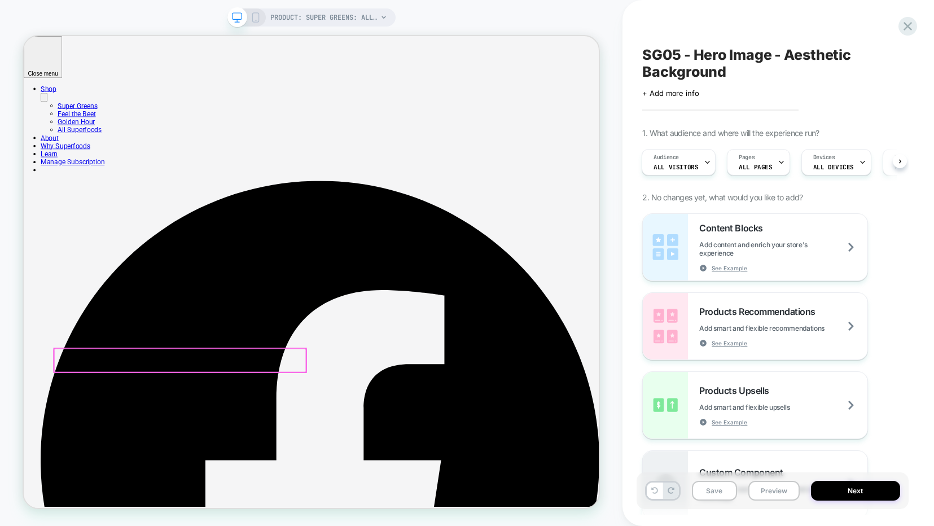
click at [244, 468] on div at bounding box center [232, 469] width 336 height 32
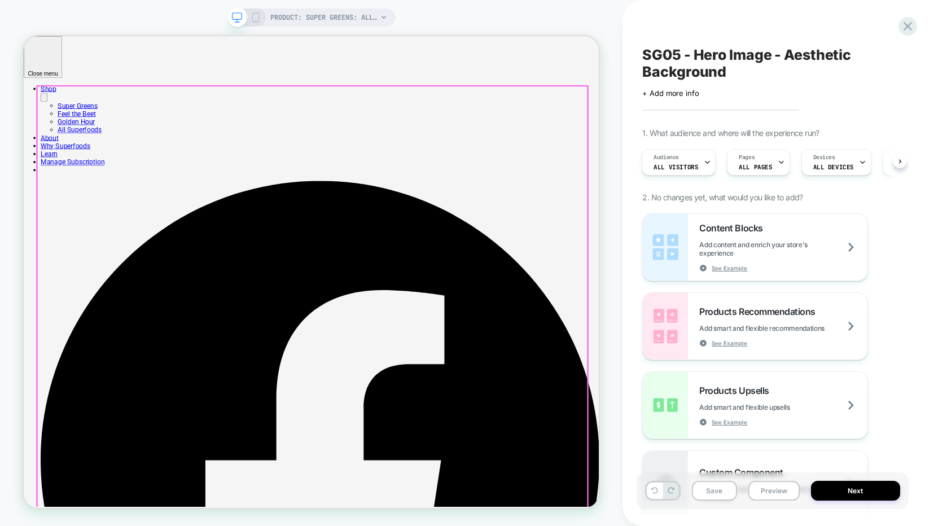
click at [164, 525] on div at bounding box center [409, 394] width 734 height 583
click at [97, 525] on div at bounding box center [409, 394] width 734 height 583
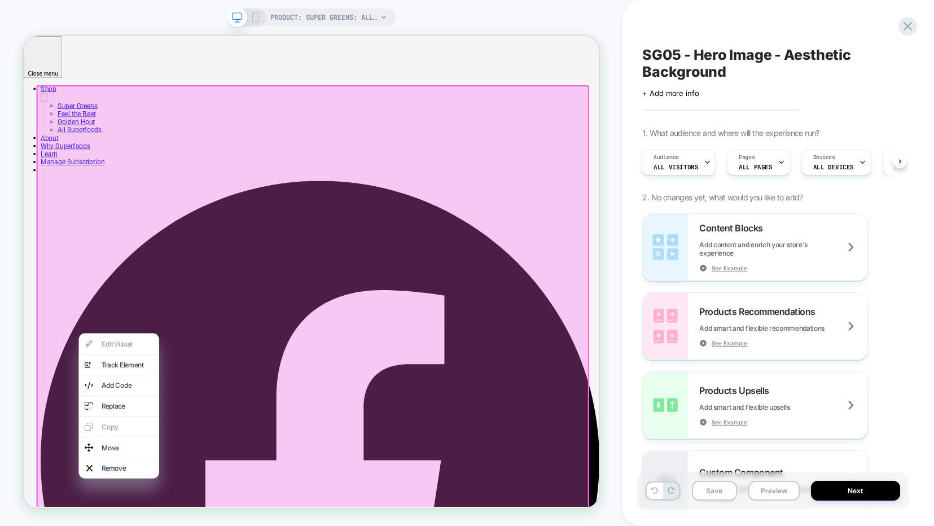
click at [142, 349] on div at bounding box center [409, 395] width 737 height 586
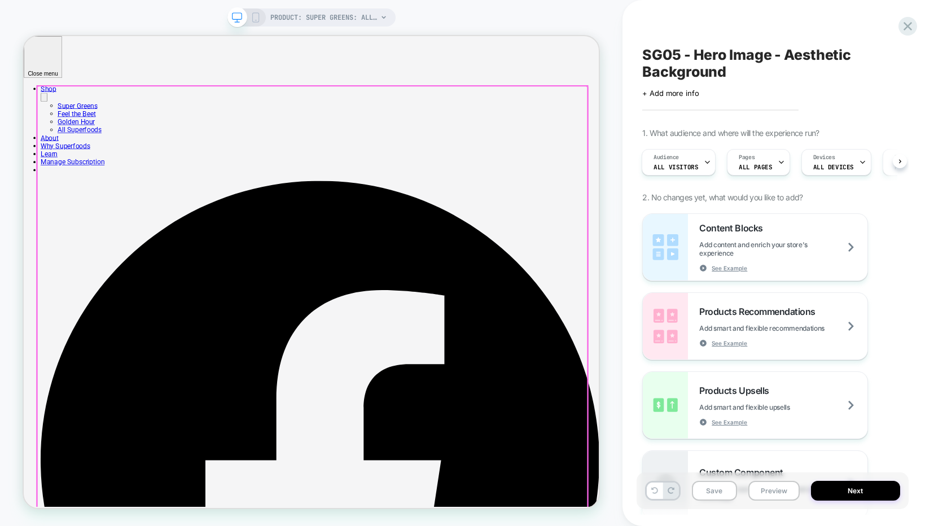
click at [142, 349] on div at bounding box center [409, 394] width 734 height 583
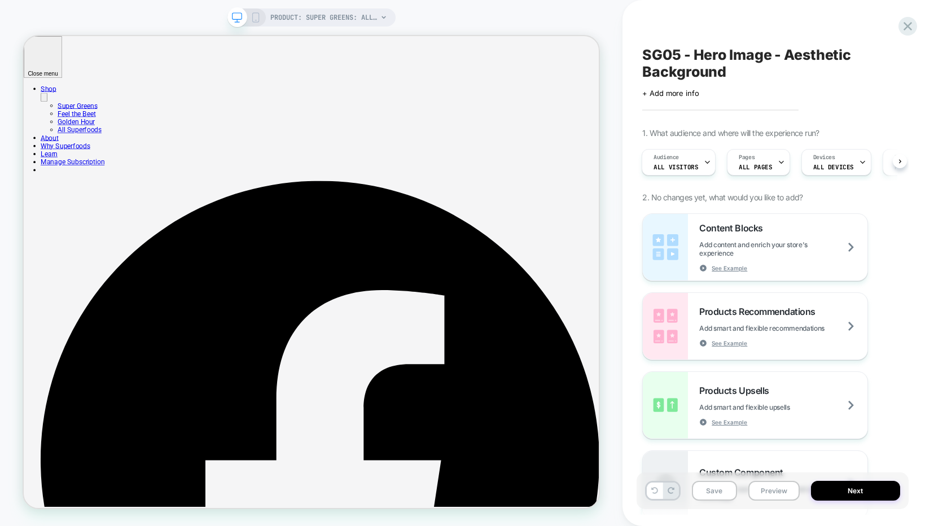
click at [130, 14] on div "PRODUCT: Super Greens: all-natural greens powder for daily health [supergreens]…" at bounding box center [311, 262] width 623 height 503
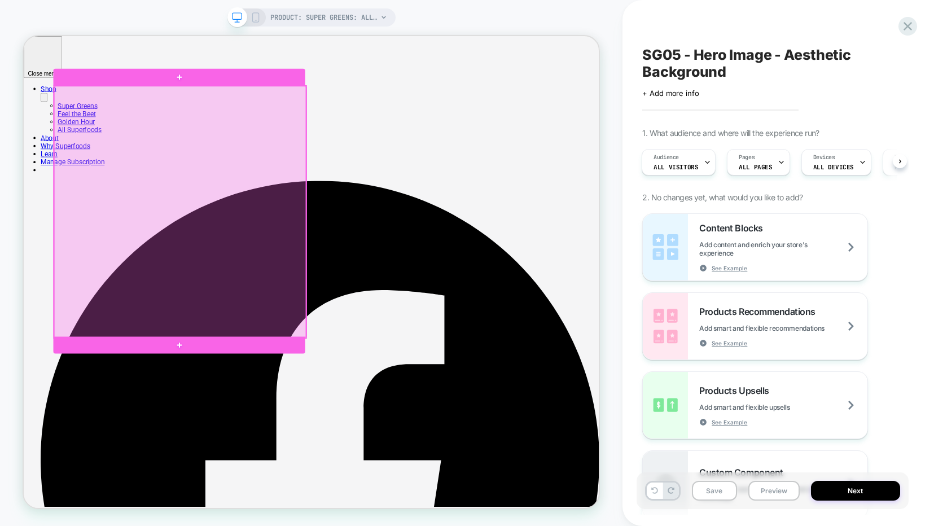
click at [138, 147] on div at bounding box center [232, 271] width 336 height 336
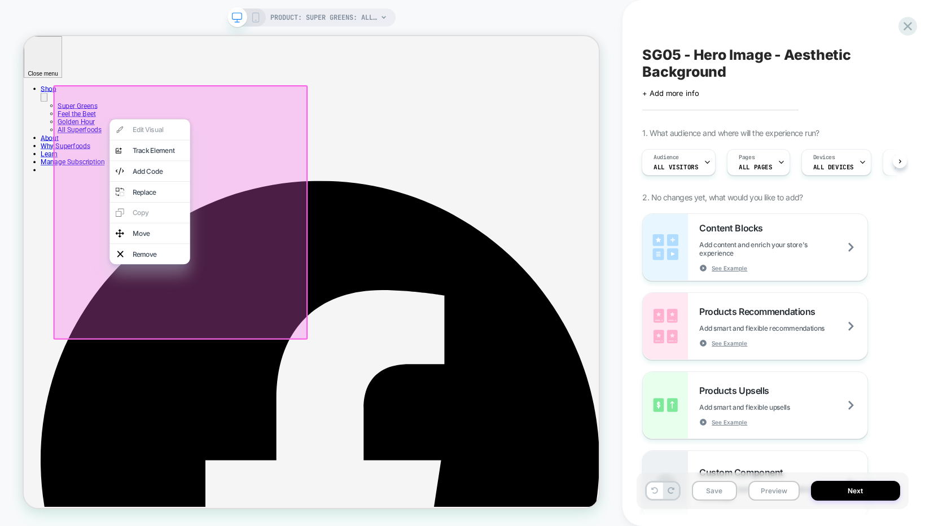
click at [167, 164] on div "Edit Visual analytics-plus-line-svgrepo-com Track Element Add Code Replace Copy…" at bounding box center [191, 244] width 107 height 194
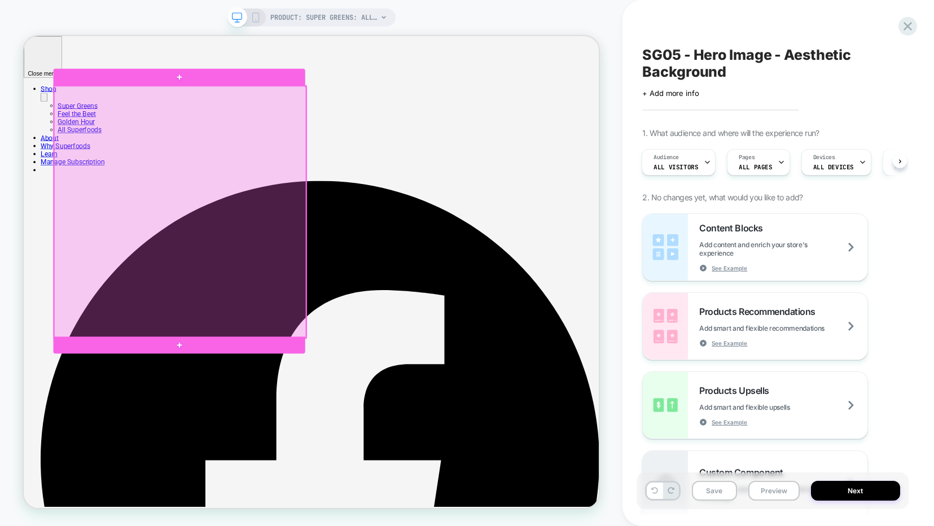
click at [142, 209] on div at bounding box center [232, 271] width 336 height 336
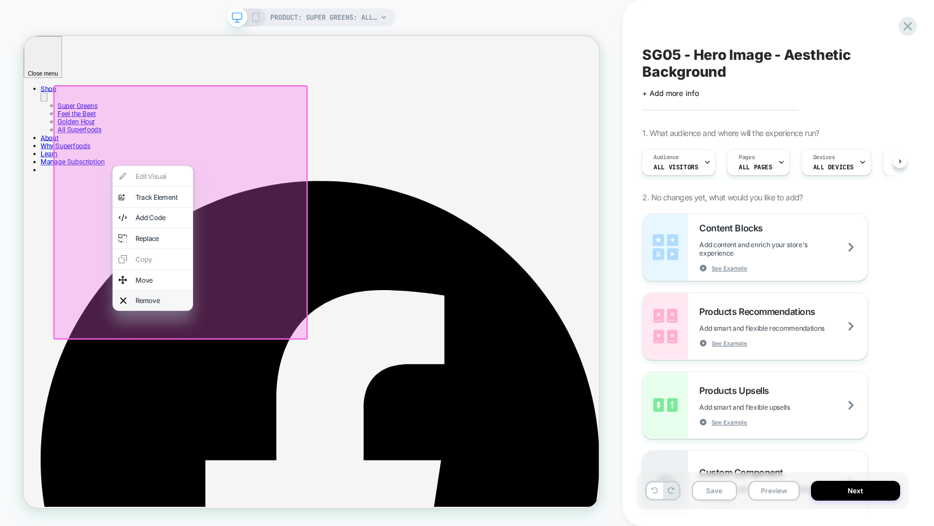
click at [169, 400] on div "Remove" at bounding box center [195, 388] width 107 height 27
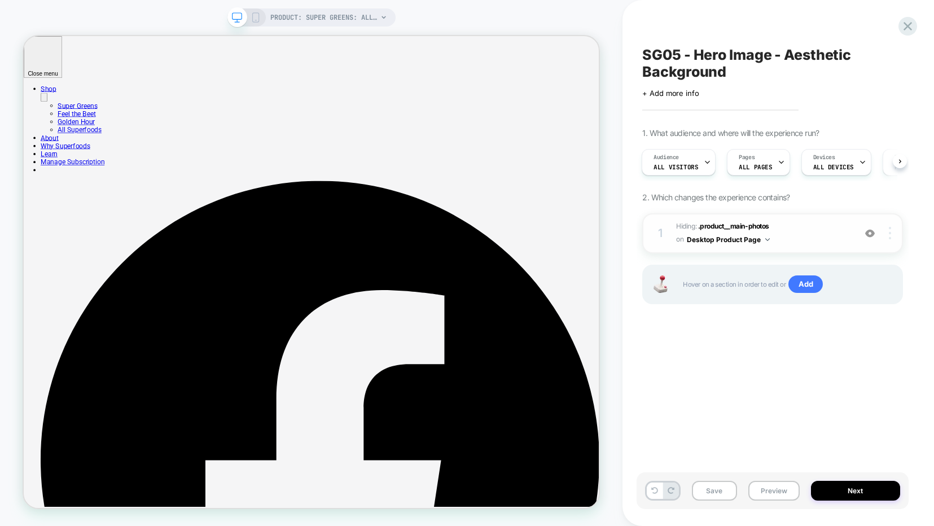
click at [892, 236] on div at bounding box center [891, 233] width 21 height 12
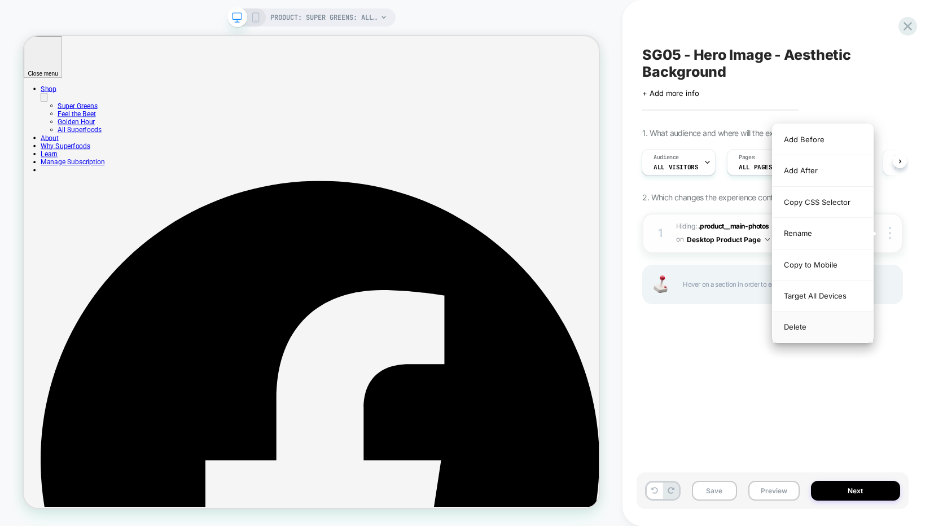
click at [812, 327] on div "Delete" at bounding box center [823, 327] width 100 height 30
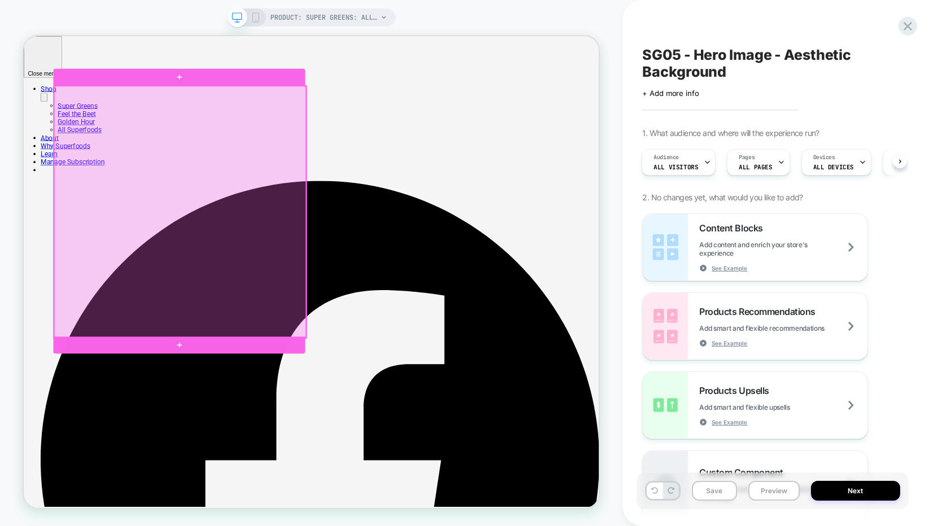
click at [275, 395] on div at bounding box center [232, 271] width 336 height 336
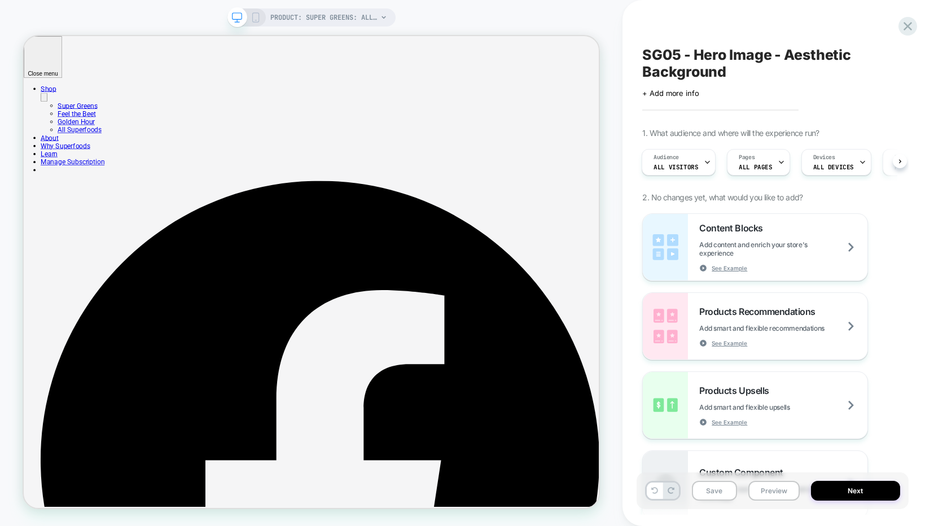
click at [254, 16] on icon at bounding box center [256, 17] width 10 height 10
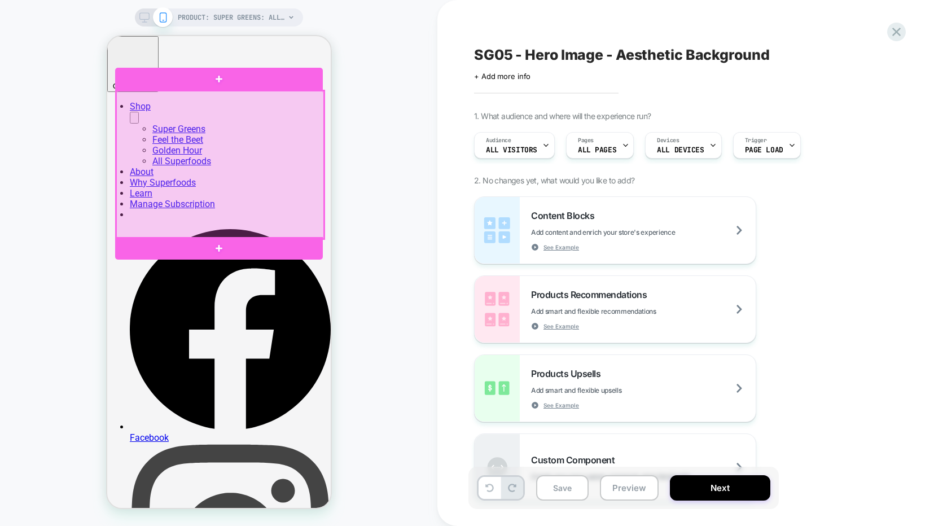
click at [246, 176] on div at bounding box center [220, 165] width 208 height 148
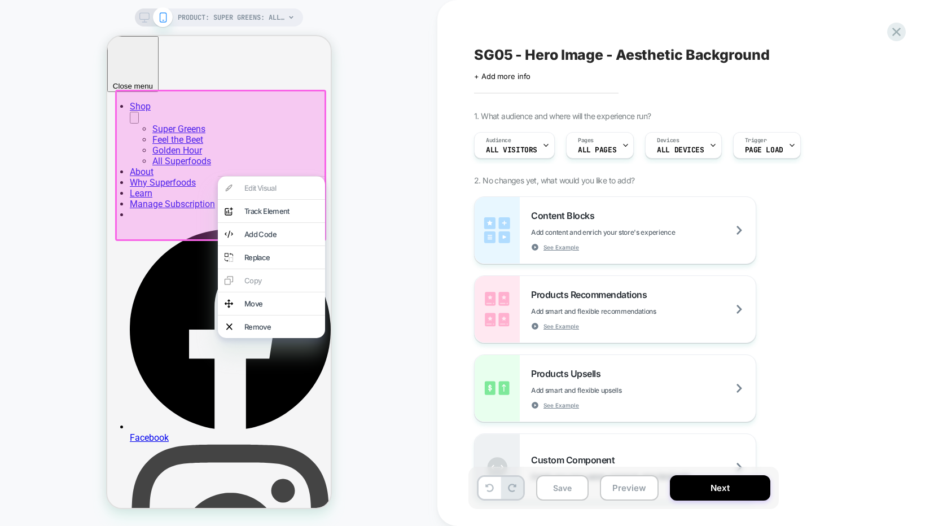
click at [355, 189] on div "PRODUCT: Super Greens: all-natural greens powder for daily health [supergreens]…" at bounding box center [218, 262] width 437 height 503
click at [284, 331] on div "Remove" at bounding box center [281, 326] width 74 height 9
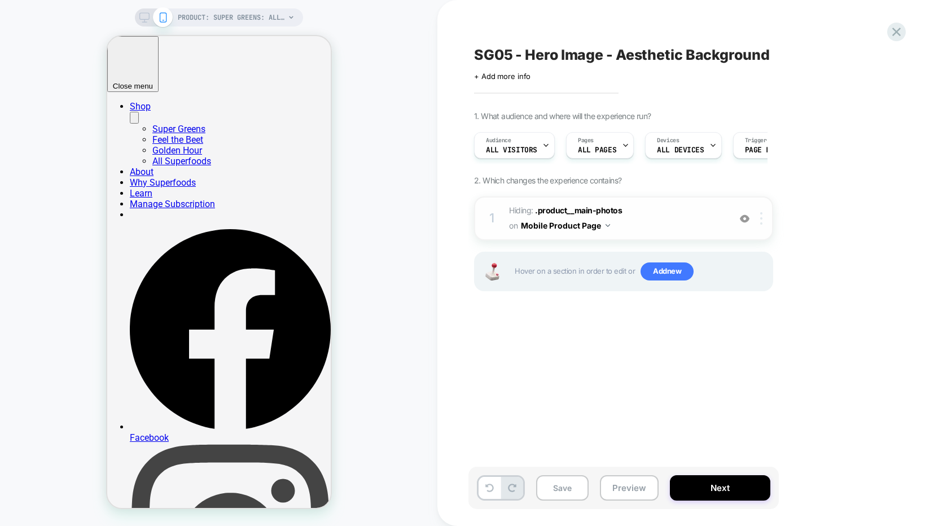
click at [758, 221] on div at bounding box center [763, 218] width 19 height 12
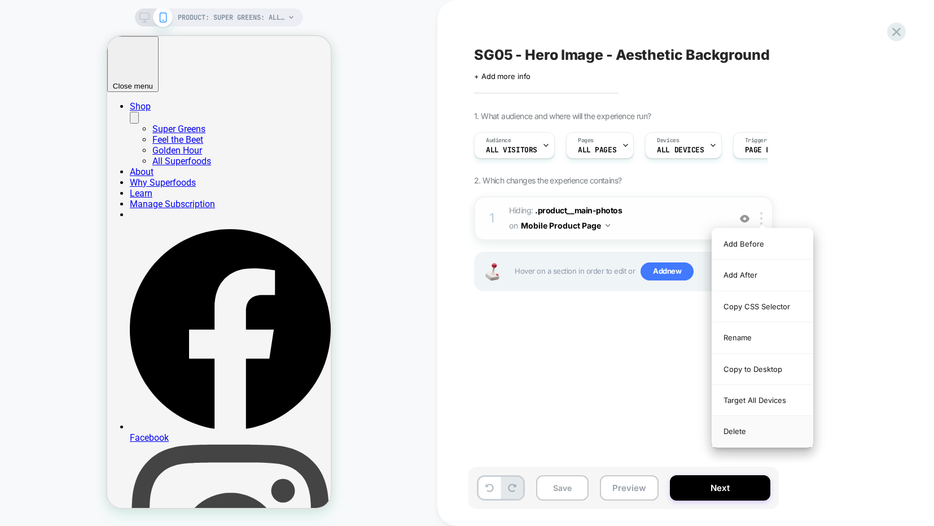
click at [732, 429] on div "Delete" at bounding box center [762, 431] width 100 height 30
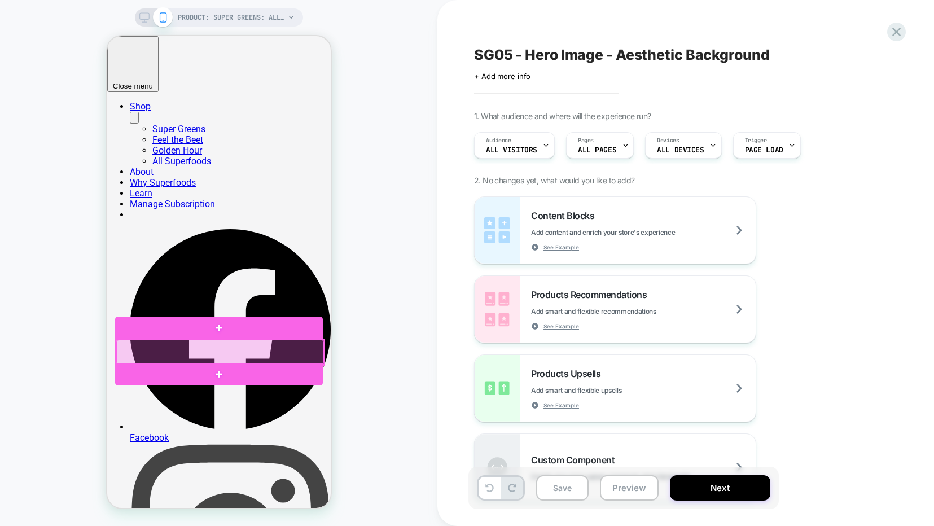
click at [292, 360] on div at bounding box center [220, 352] width 208 height 25
click at [292, 357] on div at bounding box center [220, 352] width 208 height 25
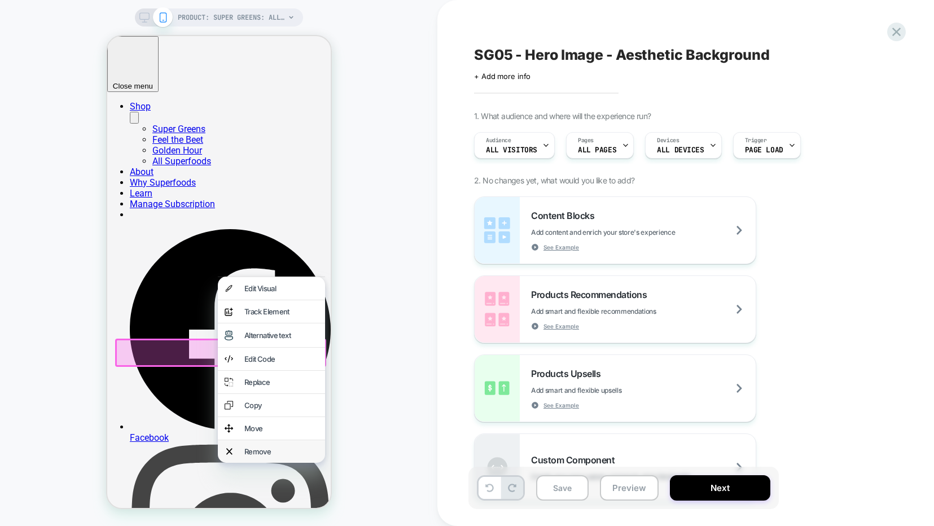
click at [266, 456] on div "Remove" at bounding box center [281, 451] width 74 height 9
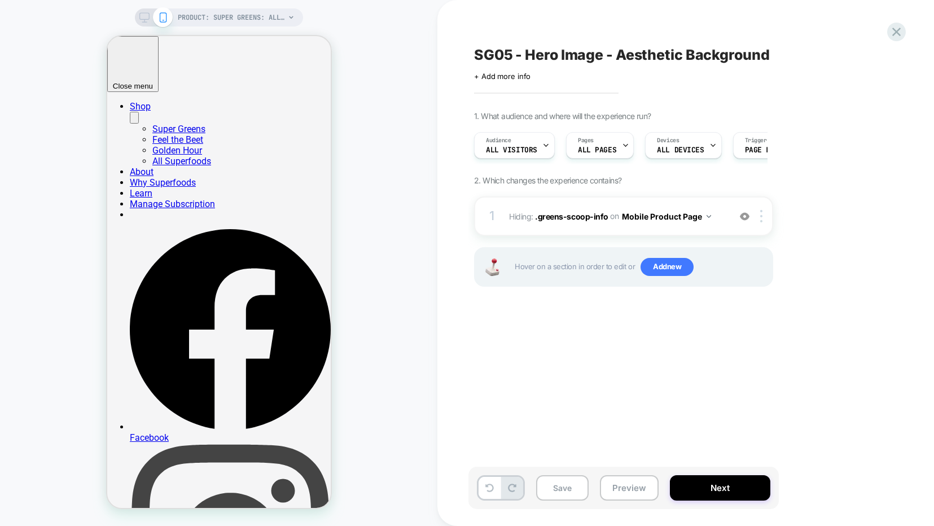
click at [568, 55] on span "SG05 - Hero Image - Aesthetic Background" at bounding box center [622, 54] width 296 height 17
click at [512, 56] on textarea "**********" at bounding box center [661, 54] width 375 height 17
drag, startPoint x: 528, startPoint y: 55, endPoint x: 783, endPoint y: 56, distance: 254.6
click at [783, 56] on textarea "**********" at bounding box center [661, 54] width 375 height 17
type textarea "**********"
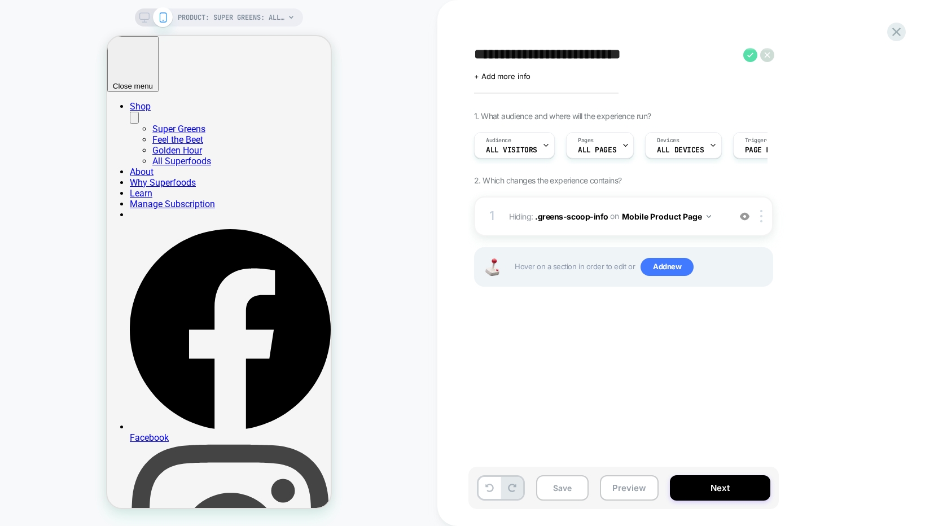
click at [749, 54] on icon at bounding box center [750, 55] width 14 height 14
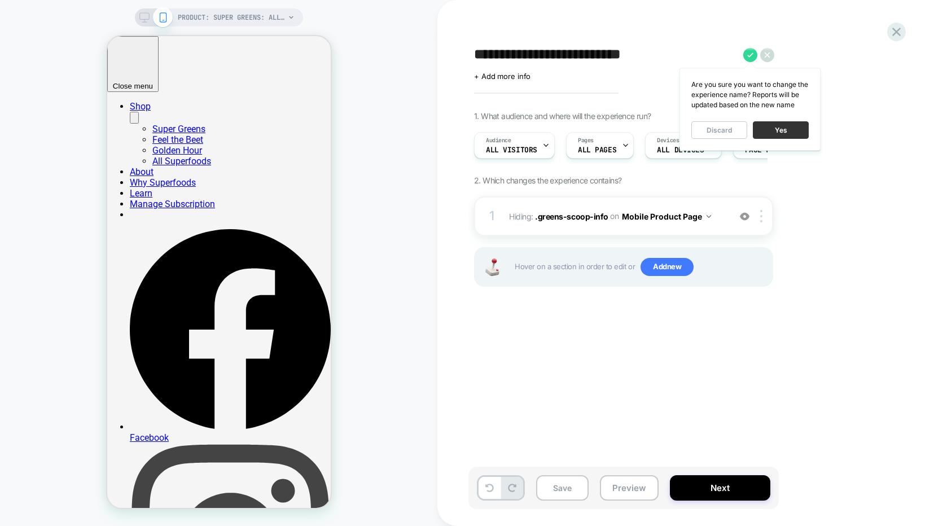
click at [780, 133] on button "Yes" at bounding box center [781, 129] width 56 height 17
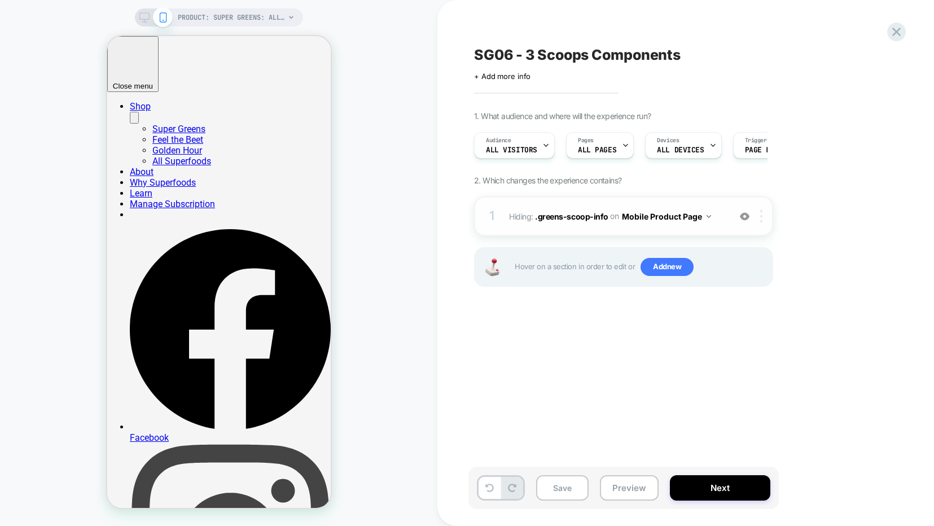
click at [759, 218] on div at bounding box center [763, 216] width 19 height 12
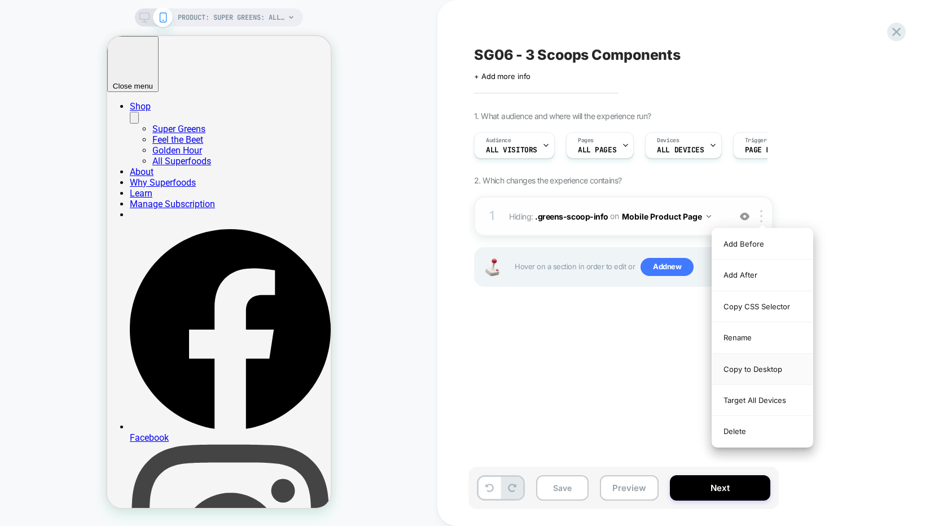
click at [760, 368] on div "Copy to Desktop" at bounding box center [762, 369] width 100 height 31
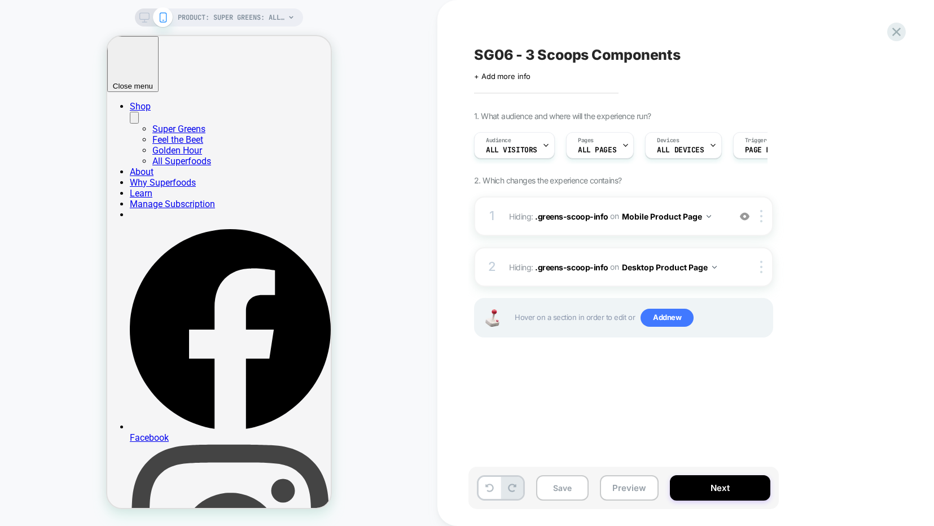
click at [143, 18] on icon at bounding box center [144, 17] width 10 height 10
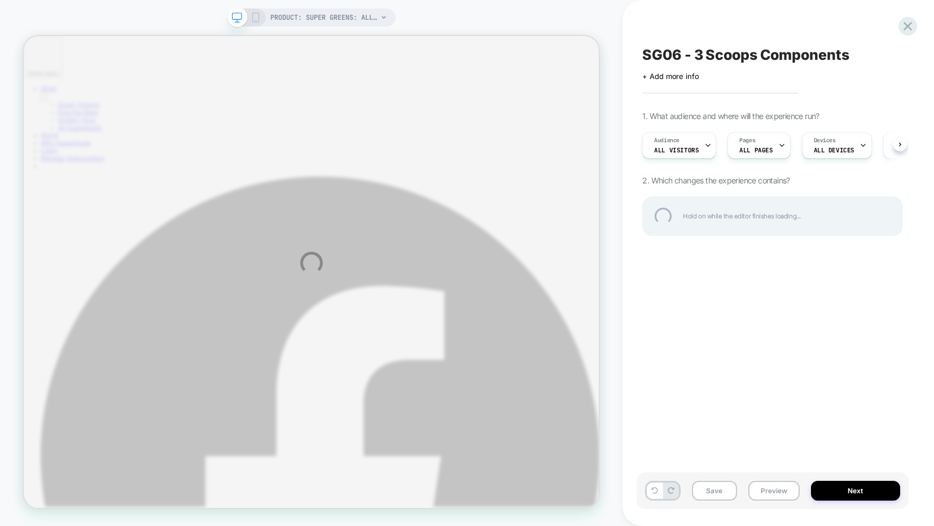
select select "******"
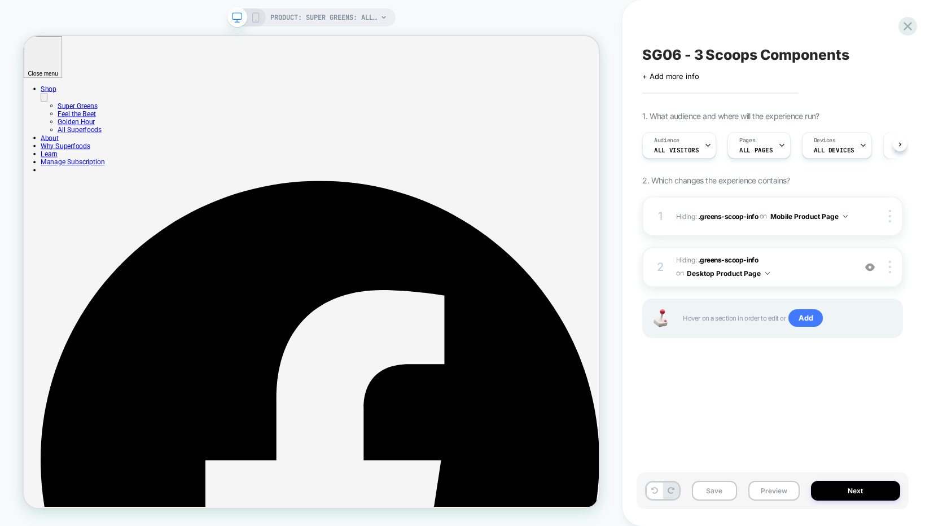
scroll to position [0, 1]
click at [256, 14] on icon at bounding box center [256, 17] width 10 height 10
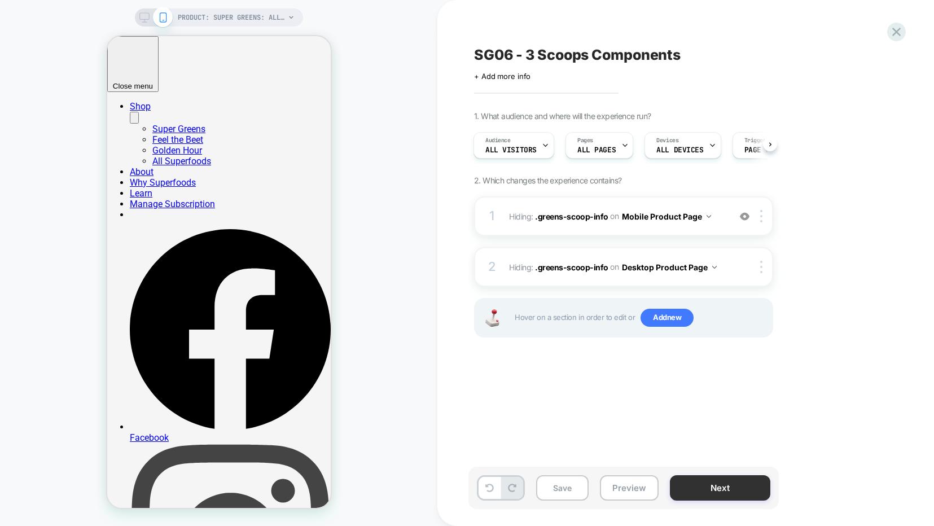
click at [720, 493] on button "Next" at bounding box center [720, 487] width 100 height 25
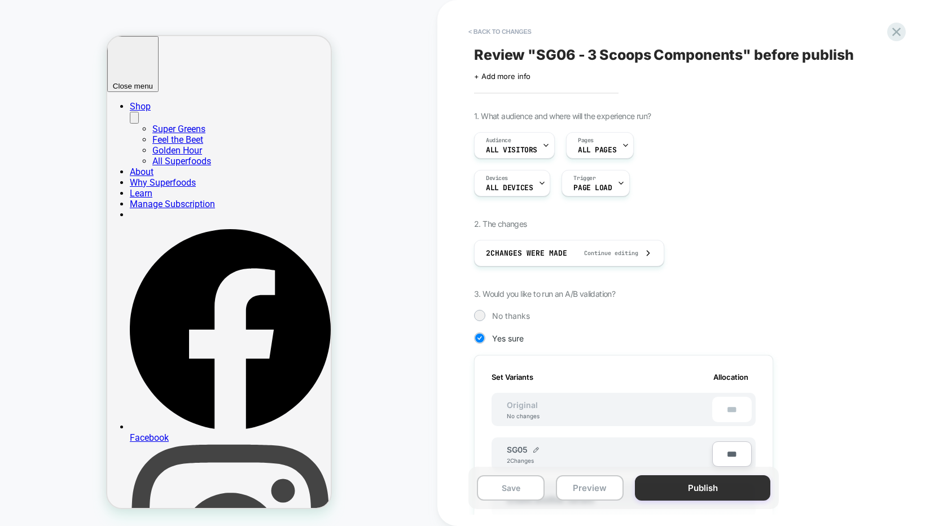
click at [709, 490] on button "Publish" at bounding box center [702, 487] width 135 height 25
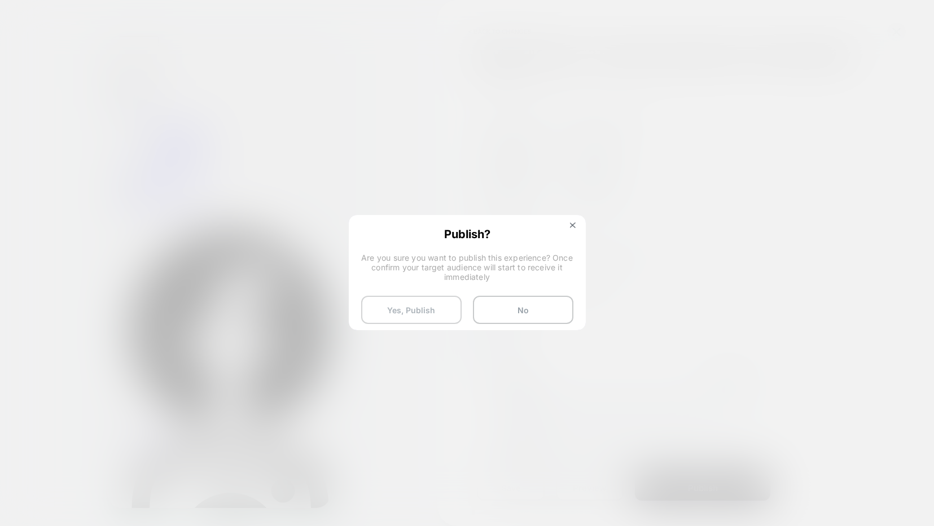
click at [435, 310] on button "Yes, Publish" at bounding box center [411, 310] width 100 height 28
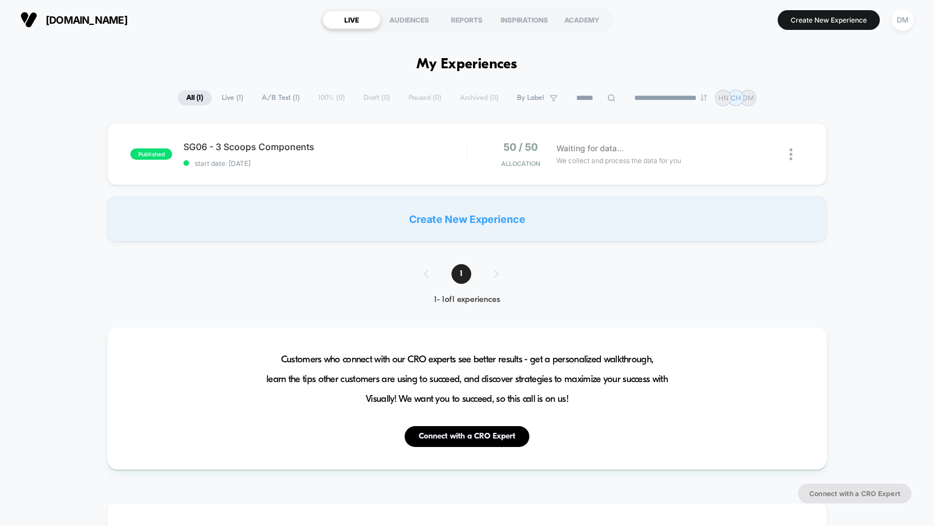
click at [904, 17] on div "DM" at bounding box center [903, 20] width 22 height 22
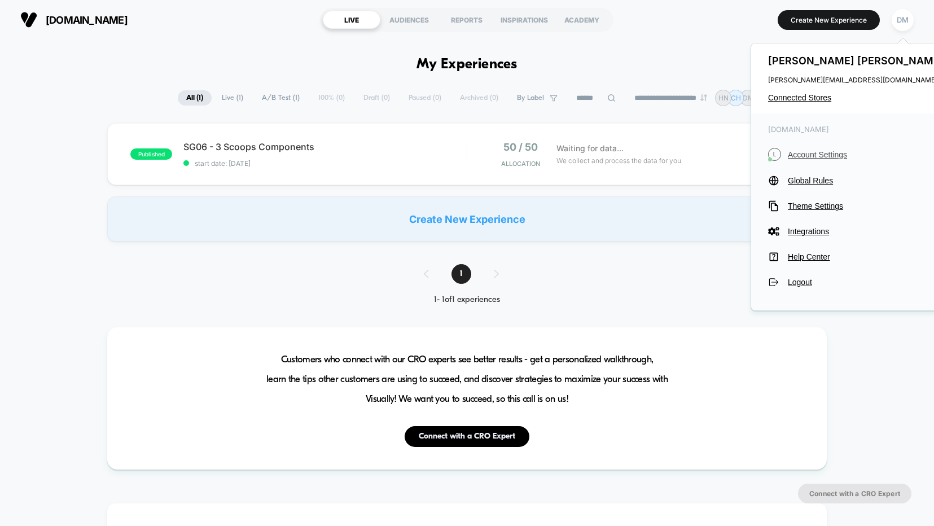
click at [842, 151] on span "Account Settings" at bounding box center [867, 154] width 159 height 9
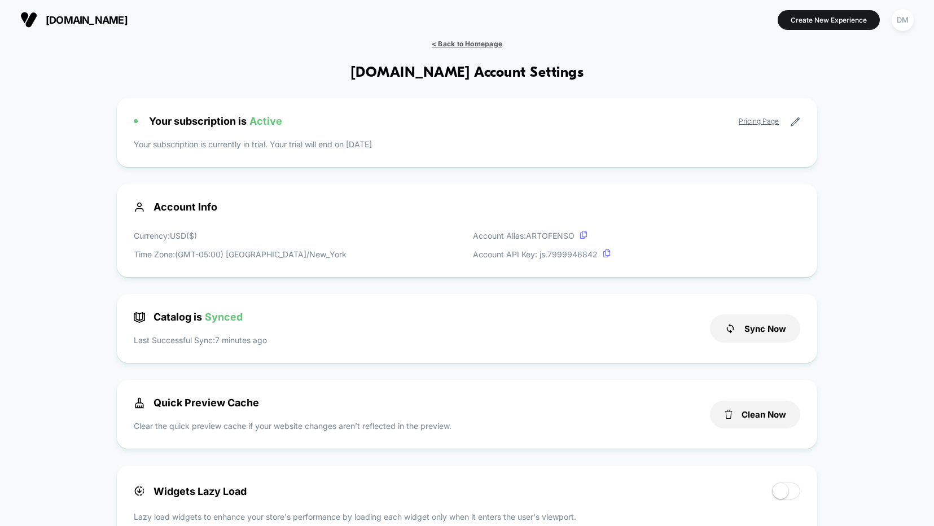
click at [452, 45] on span "< Back to Homepage" at bounding box center [467, 44] width 71 height 8
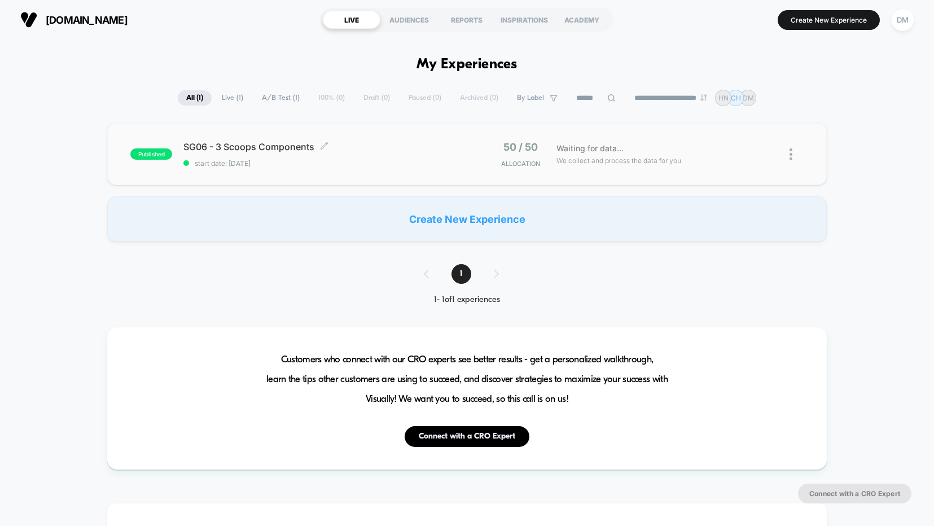
click at [403, 155] on div "SG06 - 3 Scoops Components Click to edit experience details Click to edit exper…" at bounding box center [324, 154] width 283 height 27
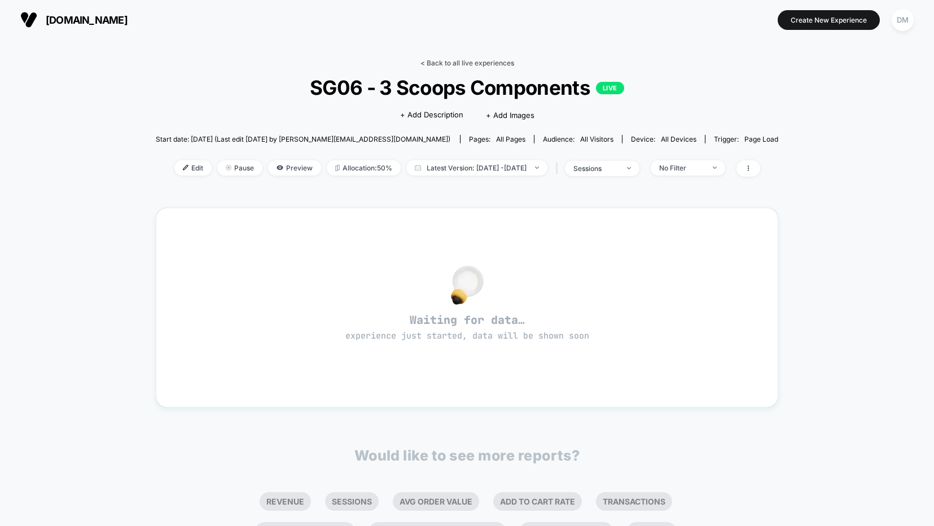
click at [448, 62] on link "< Back to all live experiences" at bounding box center [468, 63] width 94 height 8
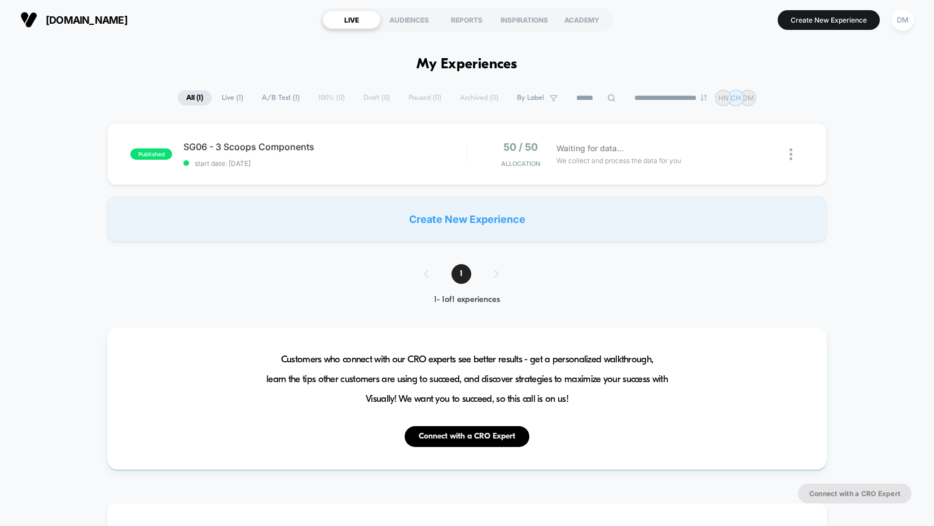
click at [431, 159] on span "start date: 9/27/2025" at bounding box center [324, 163] width 283 height 8
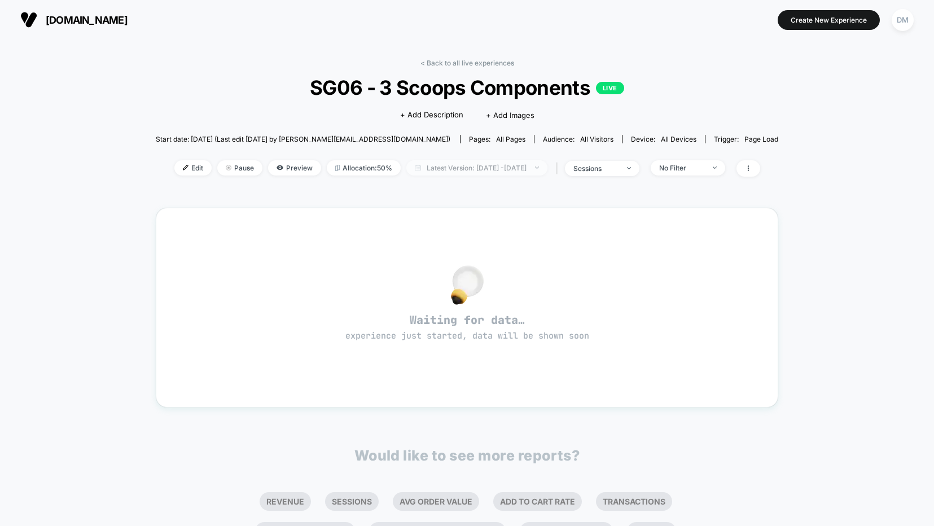
click at [435, 168] on span "Latest Version: [DATE] - [DATE]" at bounding box center [476, 167] width 141 height 15
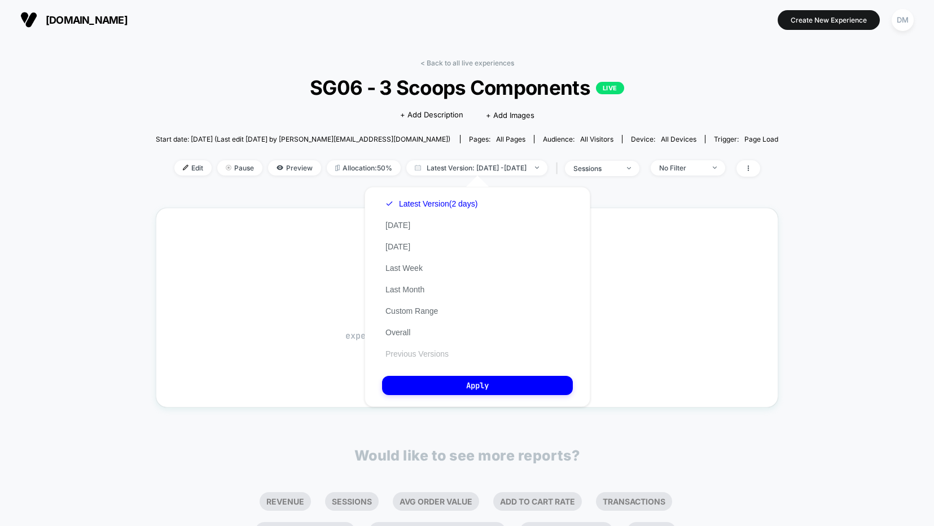
click at [433, 351] on button "Previous Versions" at bounding box center [417, 354] width 70 height 10
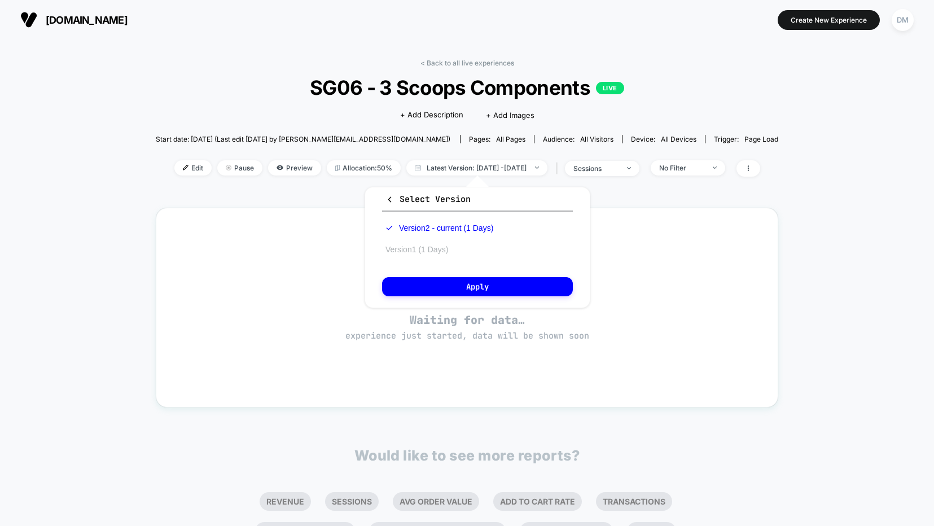
click at [439, 252] on button "Version 1 (1 Days)" at bounding box center [416, 249] width 69 height 10
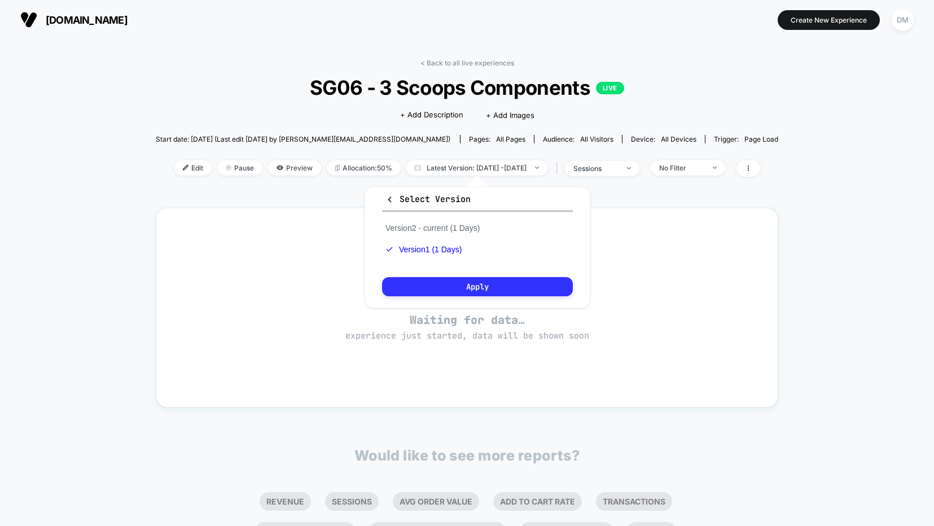
click at [447, 284] on button "Apply" at bounding box center [477, 286] width 191 height 19
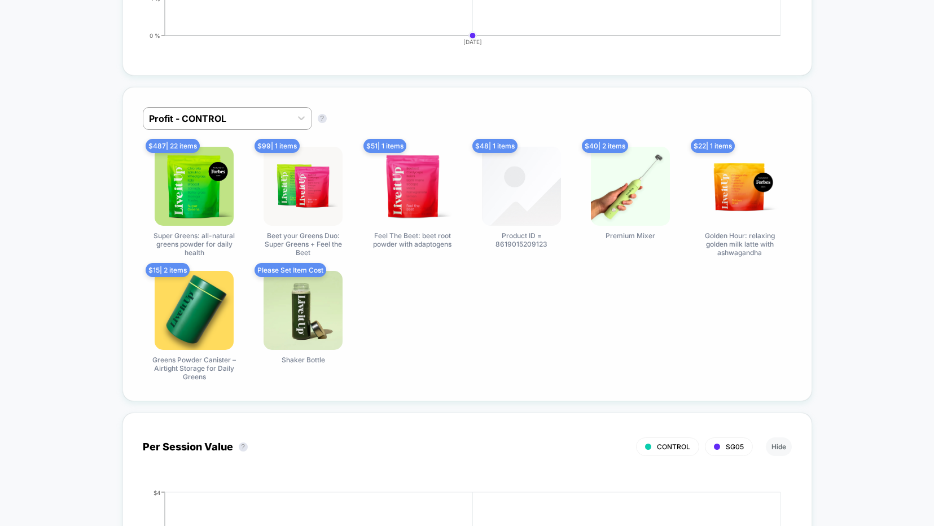
scroll to position [641, 0]
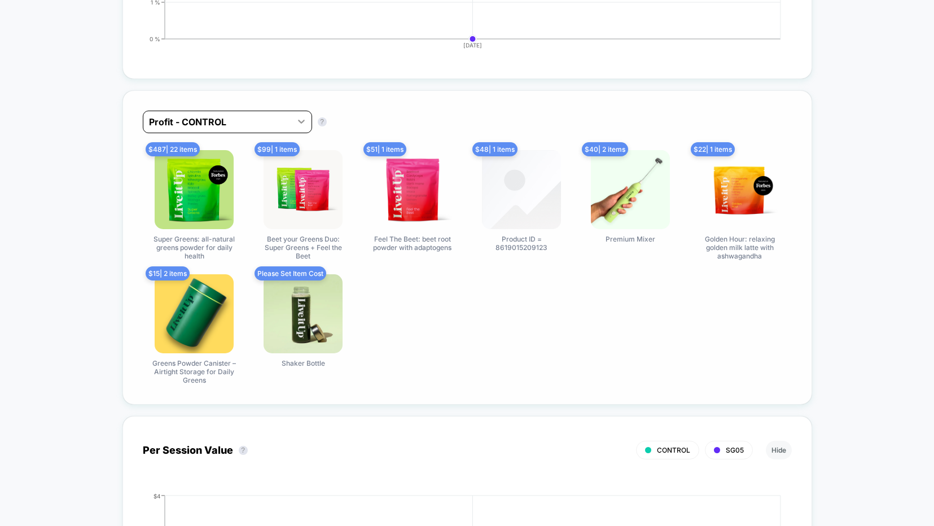
click at [299, 122] on icon at bounding box center [301, 121] width 11 height 11
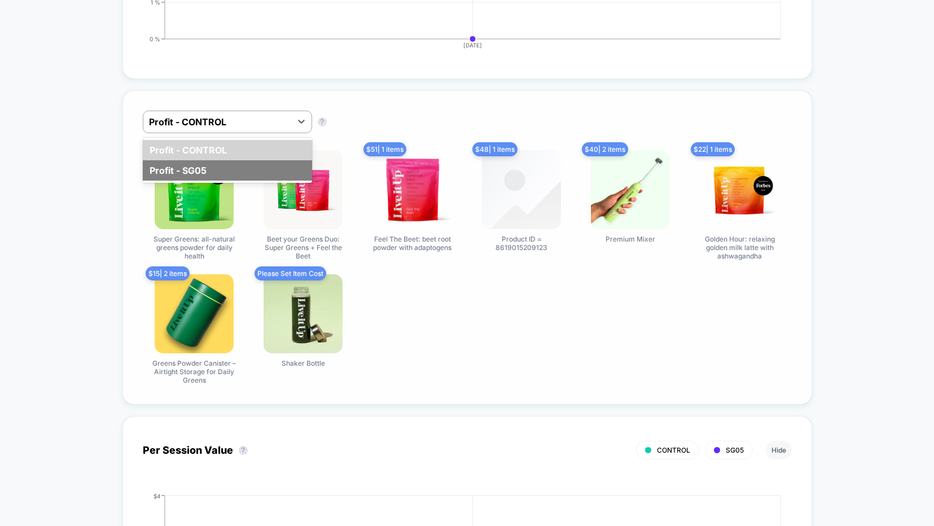
click at [287, 164] on div "Profit - SG05" at bounding box center [227, 170] width 169 height 20
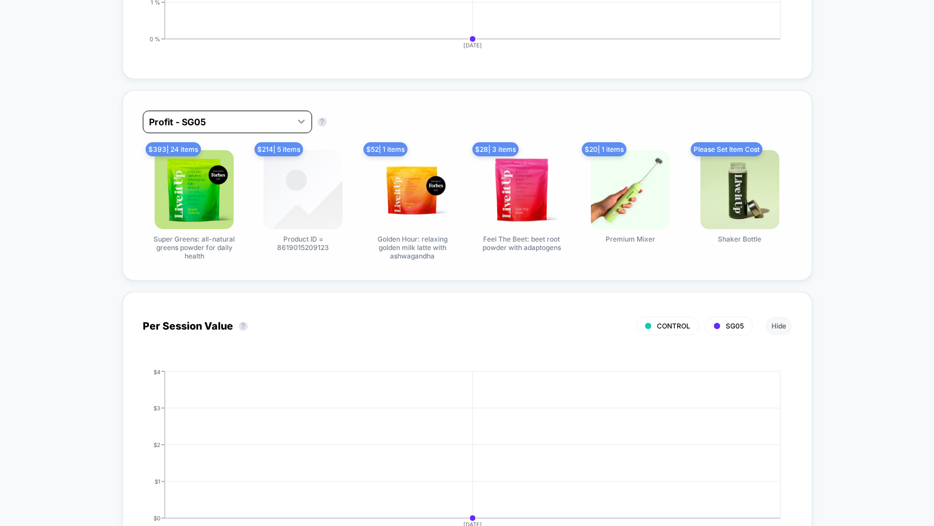
click at [300, 121] on icon at bounding box center [301, 122] width 7 height 4
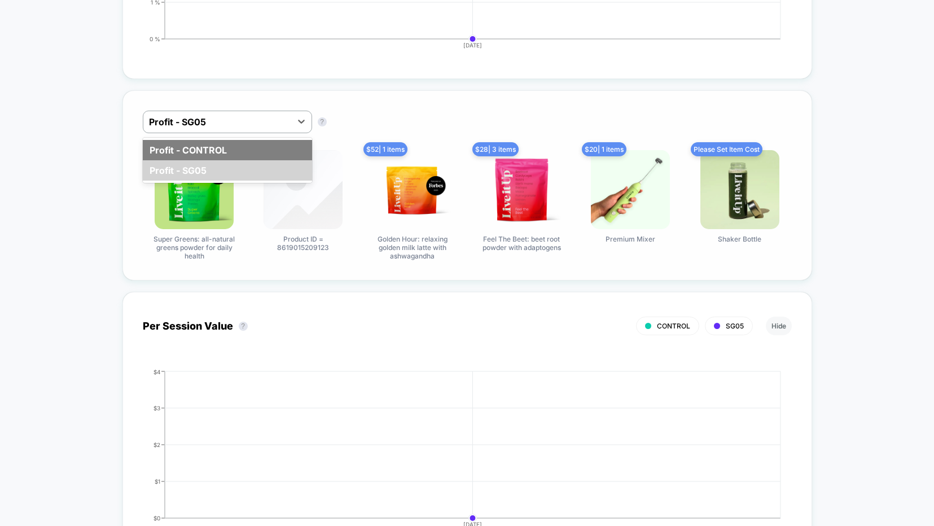
click at [294, 146] on div "Profit - CONTROL" at bounding box center [227, 150] width 169 height 20
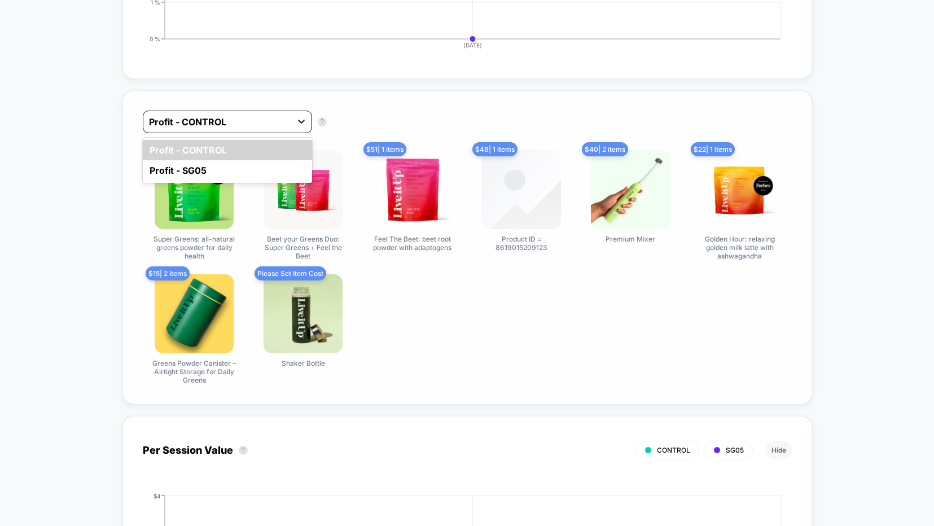
click at [300, 117] on icon at bounding box center [301, 121] width 11 height 11
click at [277, 170] on div "Profit - SG05" at bounding box center [227, 170] width 169 height 20
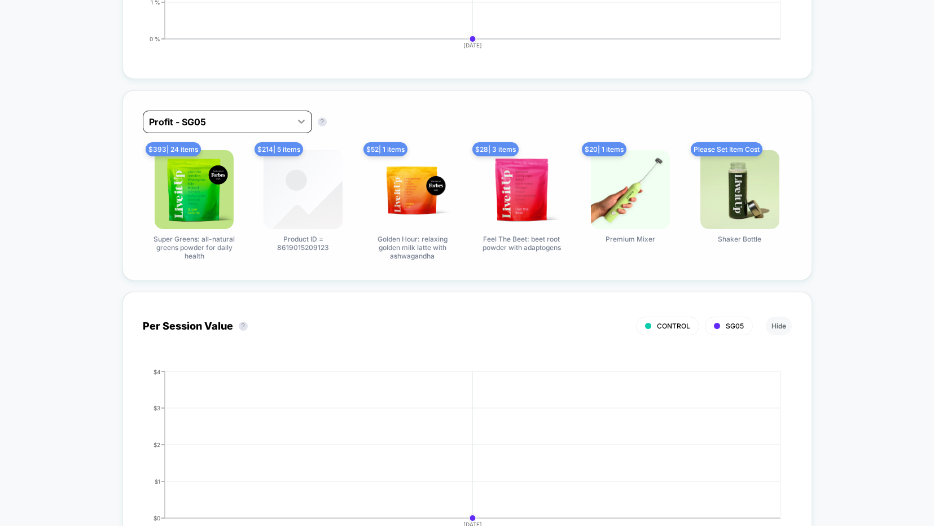
click at [297, 122] on icon at bounding box center [301, 121] width 11 height 11
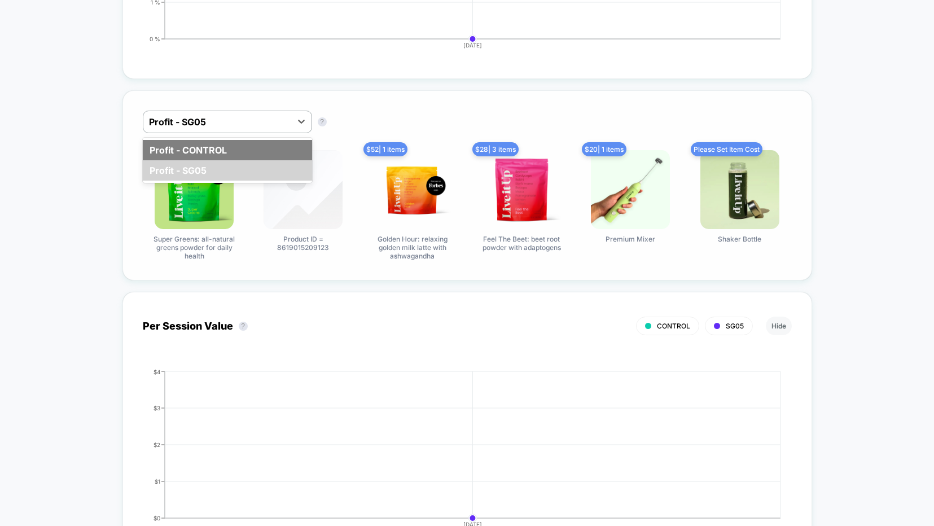
click at [287, 147] on div "Profit - CONTROL" at bounding box center [227, 150] width 169 height 20
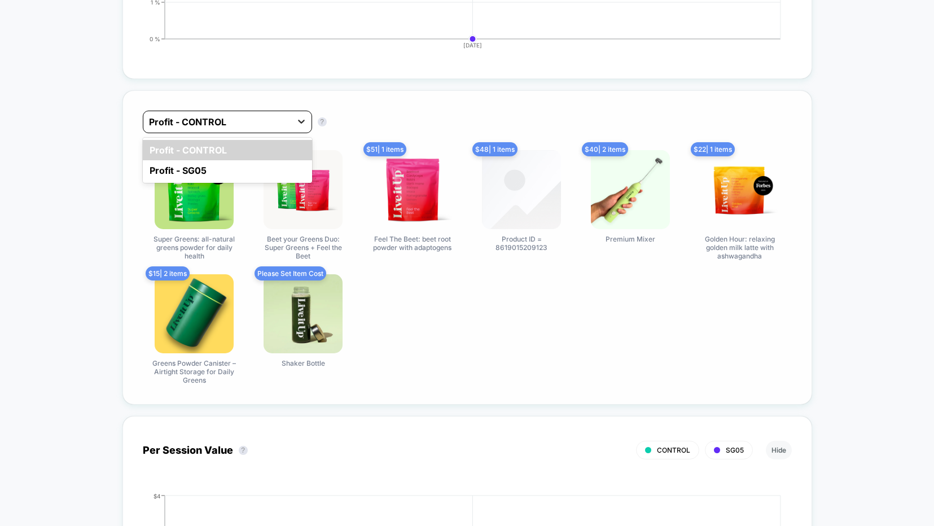
click at [296, 124] on icon at bounding box center [301, 121] width 11 height 11
click at [288, 173] on div "Profit - SG05" at bounding box center [227, 170] width 169 height 20
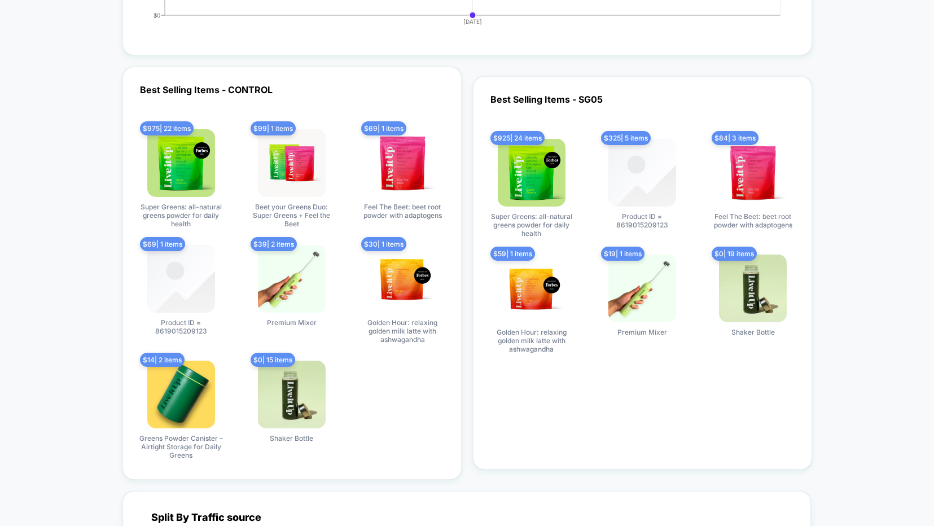
scroll to position [1417, 0]
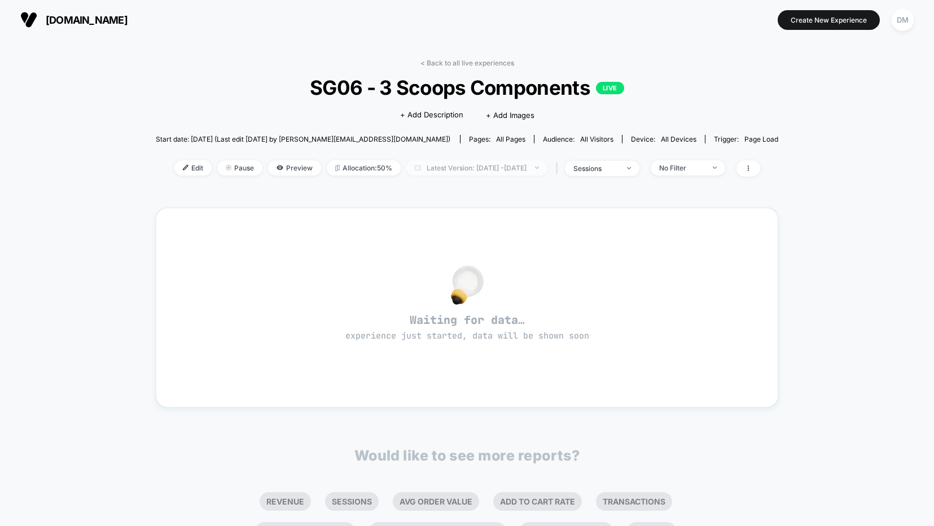
click at [422, 170] on span "Latest Version: [DATE] - [DATE]" at bounding box center [476, 167] width 141 height 15
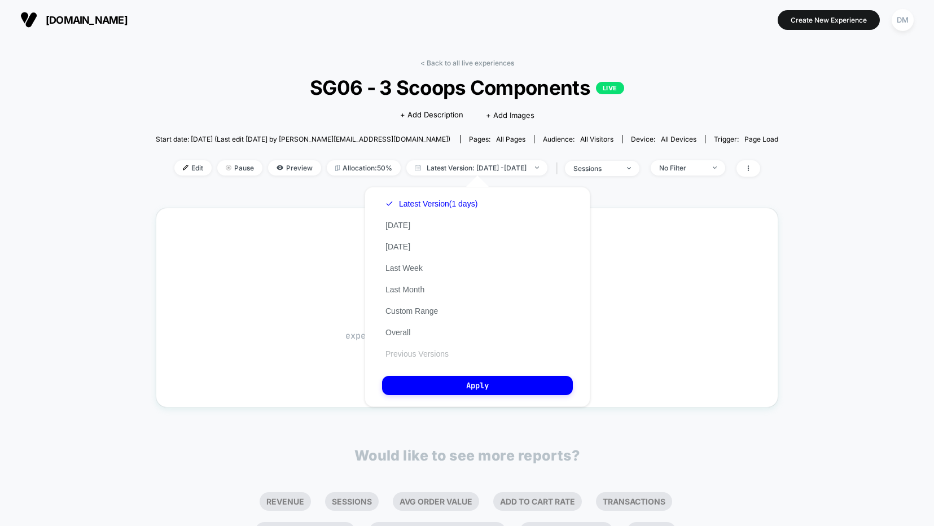
click at [401, 352] on button "Previous Versions" at bounding box center [417, 354] width 70 height 10
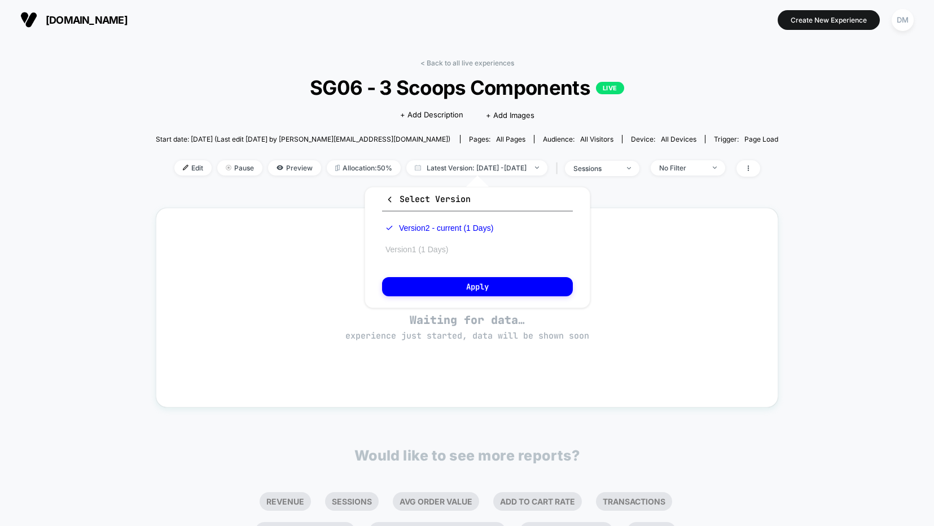
click at [421, 251] on button "Version 1 (1 Days)" at bounding box center [416, 249] width 69 height 10
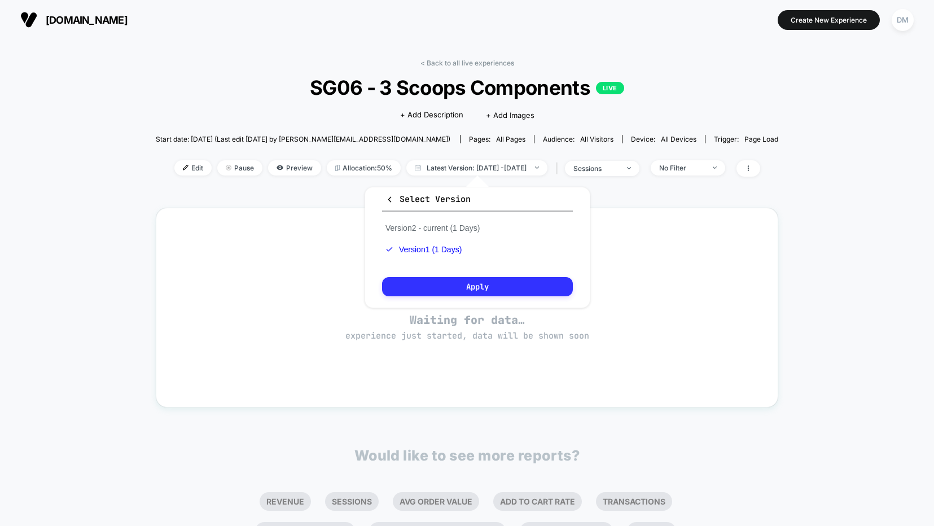
click at [421, 286] on button "Apply" at bounding box center [477, 286] width 191 height 19
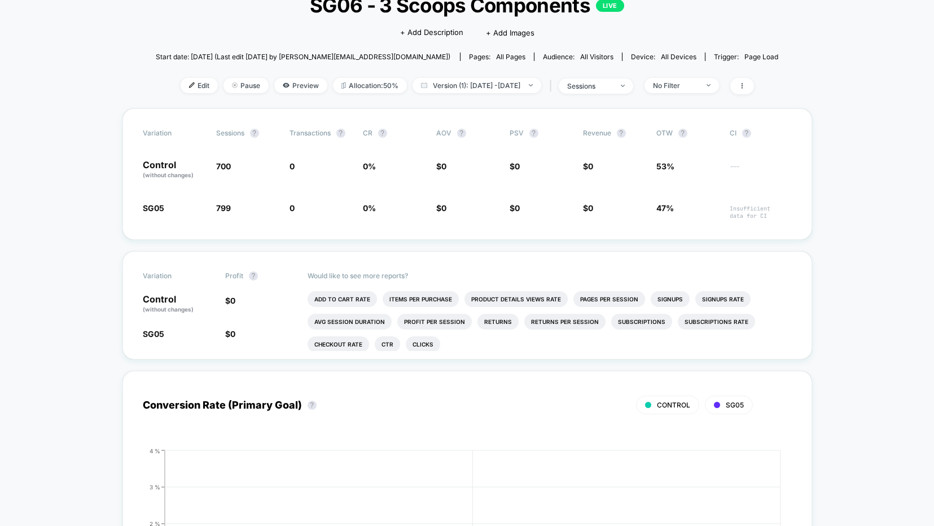
scroll to position [94, 0]
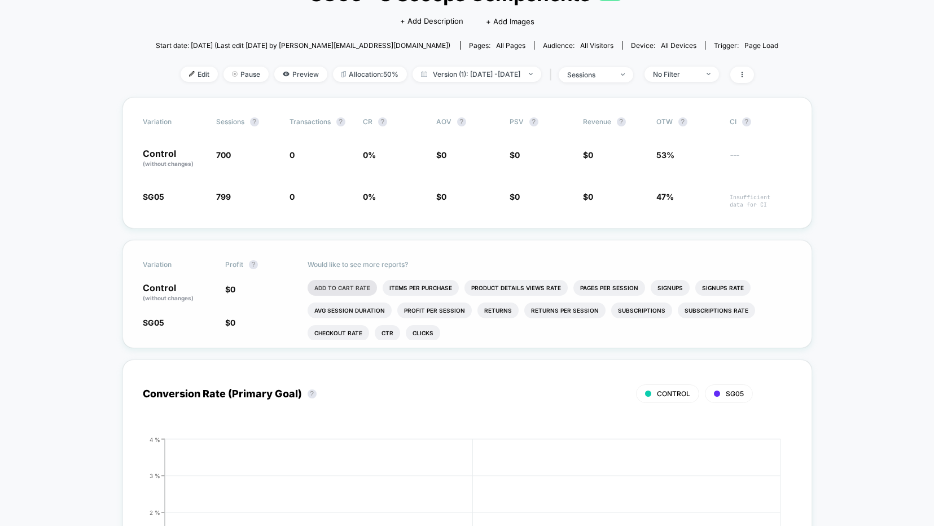
click at [331, 290] on li "Add To Cart Rate" at bounding box center [342, 288] width 69 height 16
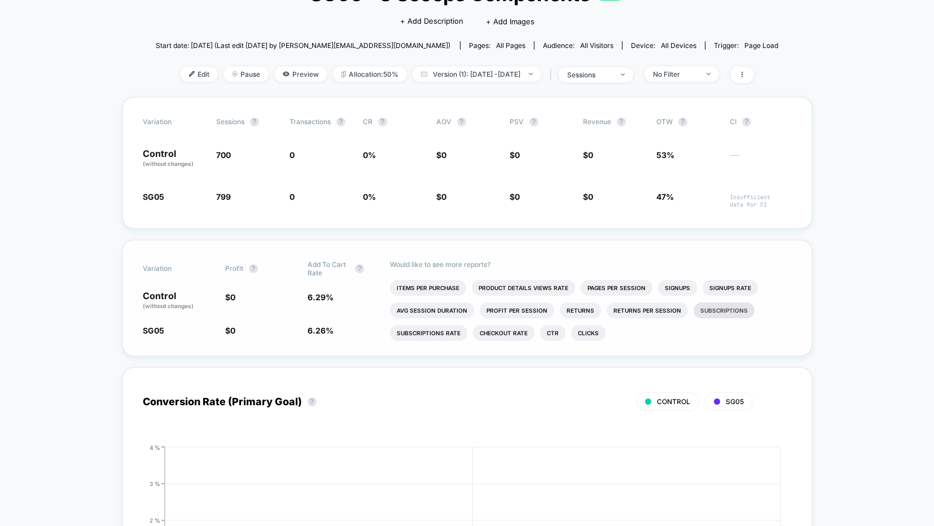
click at [719, 308] on li "Subscriptions" at bounding box center [724, 311] width 61 height 16
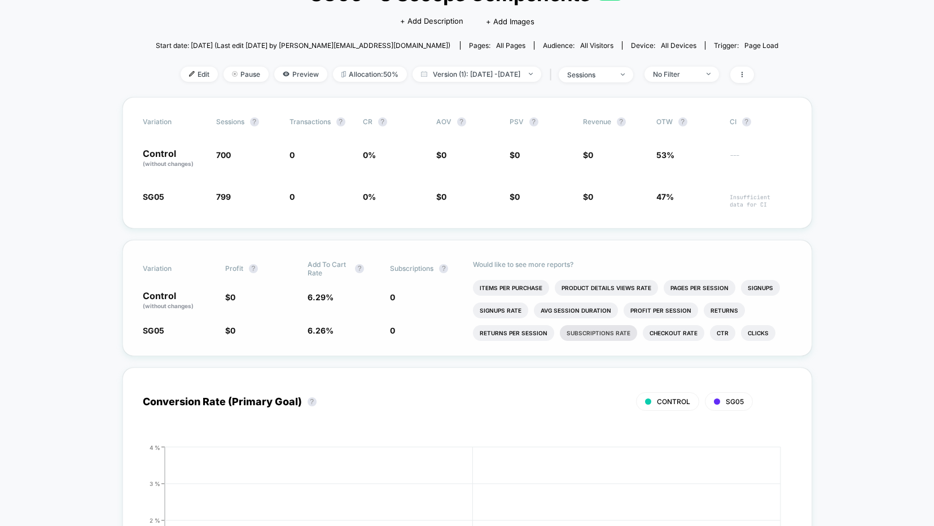
click at [611, 334] on li "Subscriptions Rate" at bounding box center [598, 333] width 77 height 16
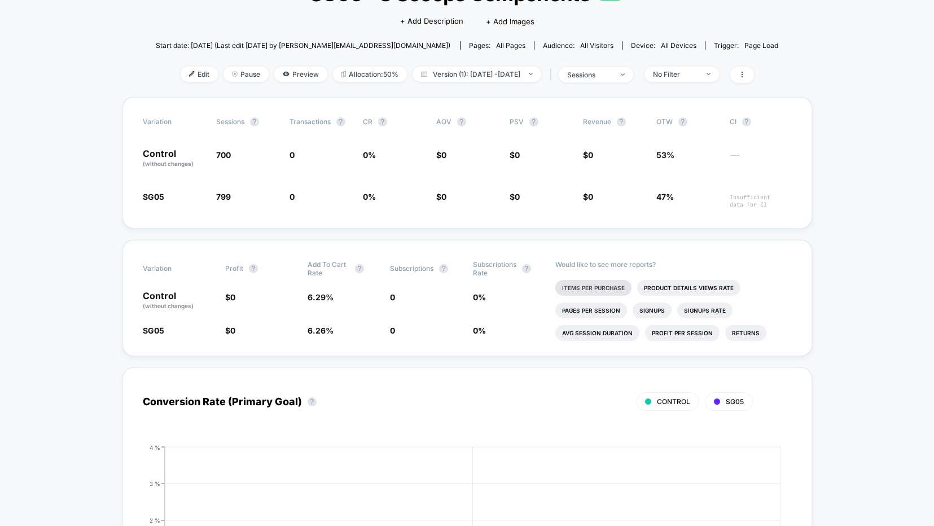
click at [602, 288] on li "Items Per Purchase" at bounding box center [593, 288] width 76 height 16
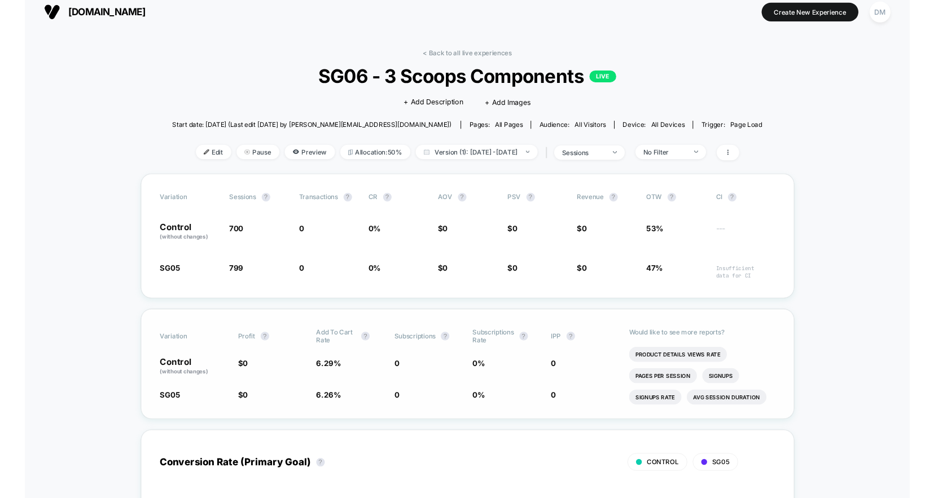
scroll to position [0, 0]
